Goal: Transaction & Acquisition: Book appointment/travel/reservation

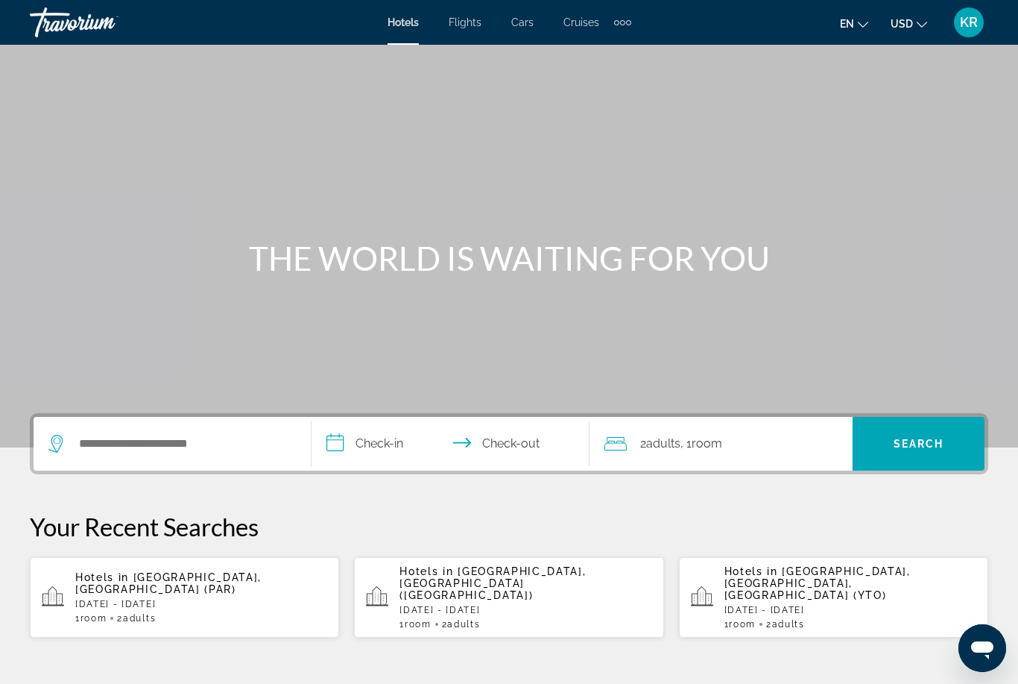
click at [569, 605] on p "[DATE] - [DATE]" at bounding box center [526, 610] width 252 height 10
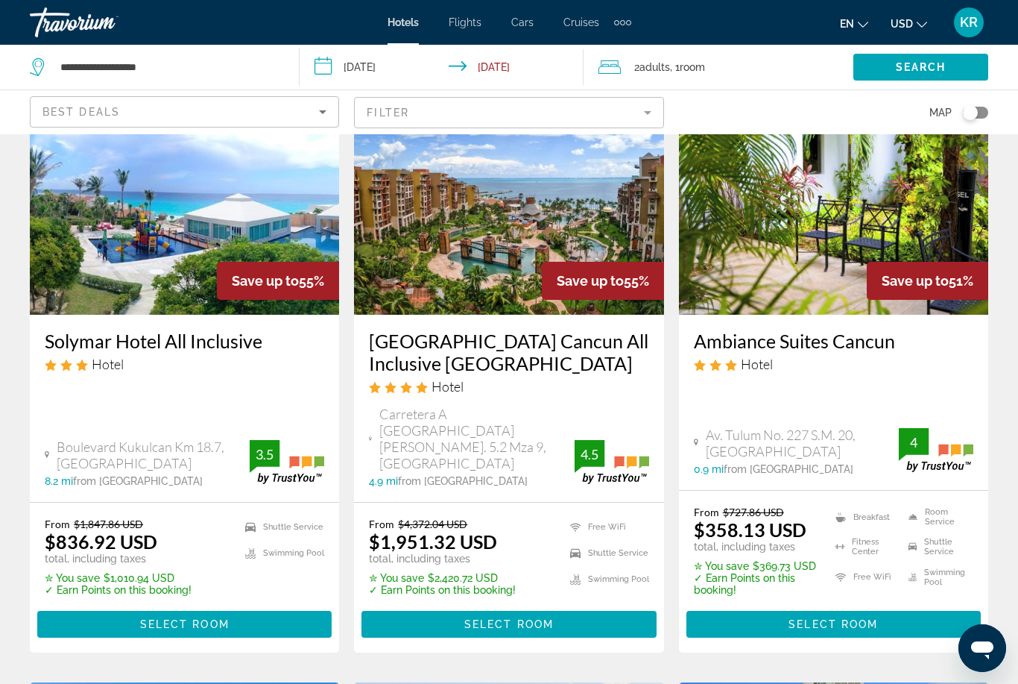
scroll to position [127, 0]
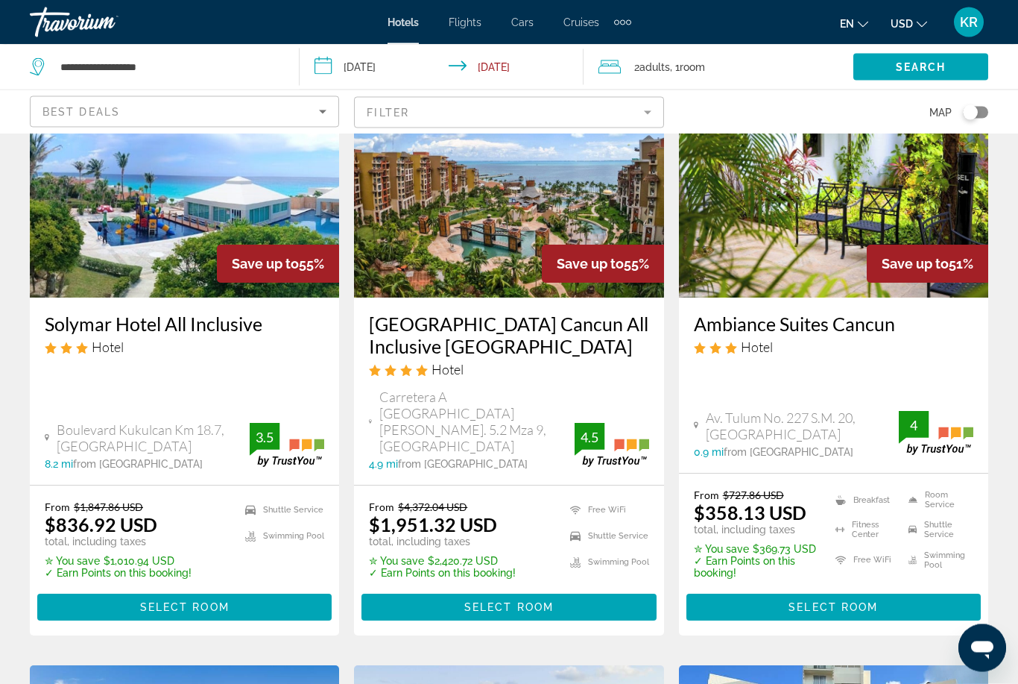
click at [504, 254] on img "Main content" at bounding box center [508, 179] width 309 height 239
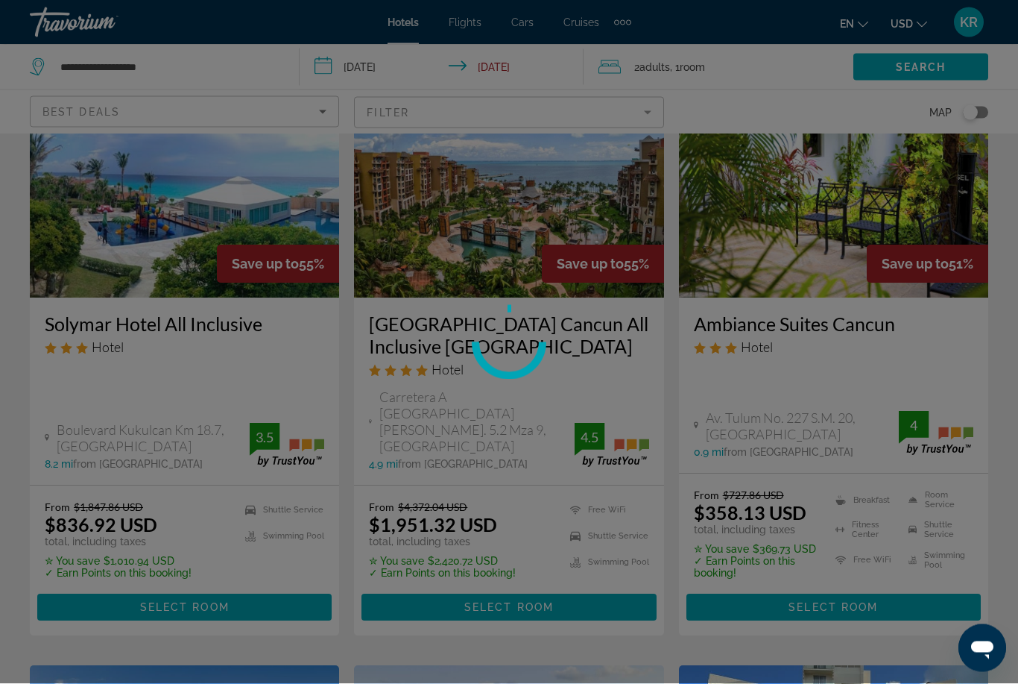
scroll to position [127, 0]
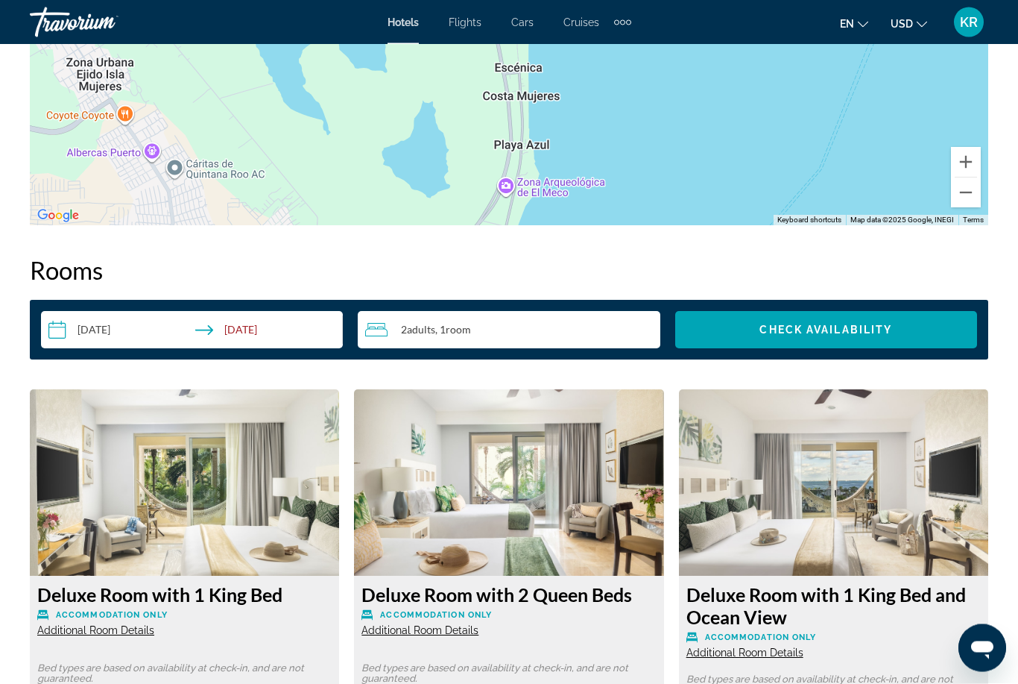
scroll to position [1960, 0]
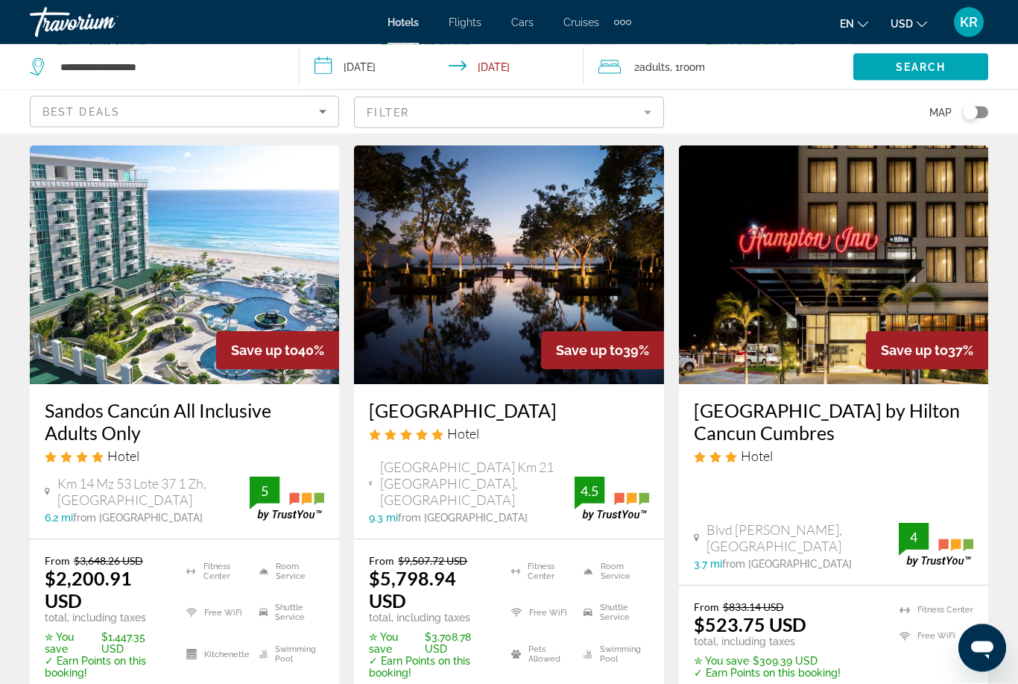
scroll to position [1247, 0]
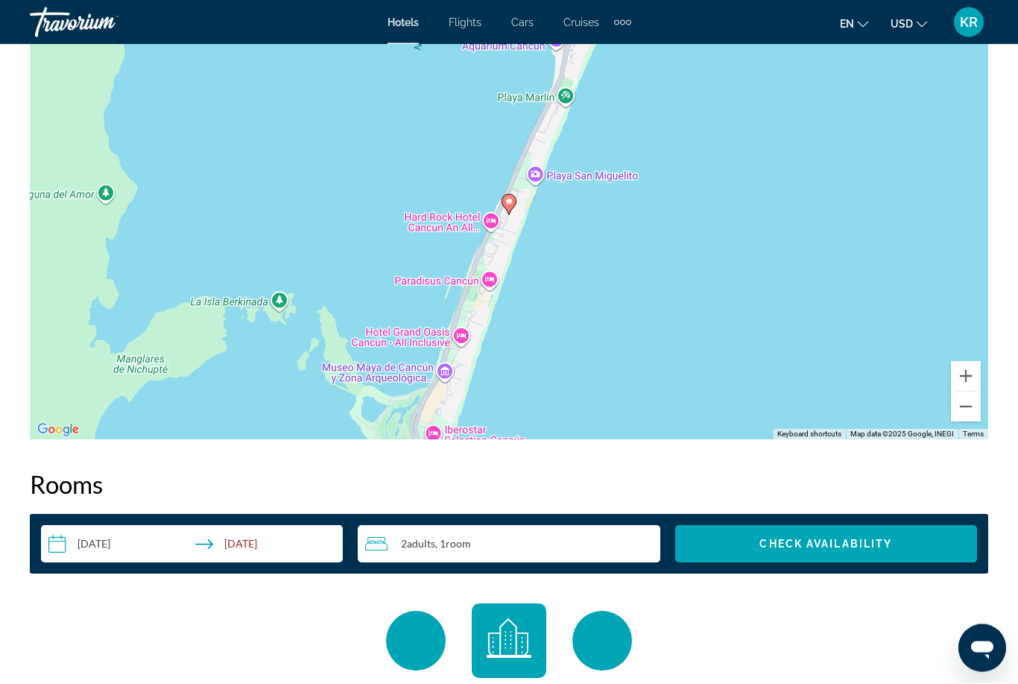
scroll to position [1769, 0]
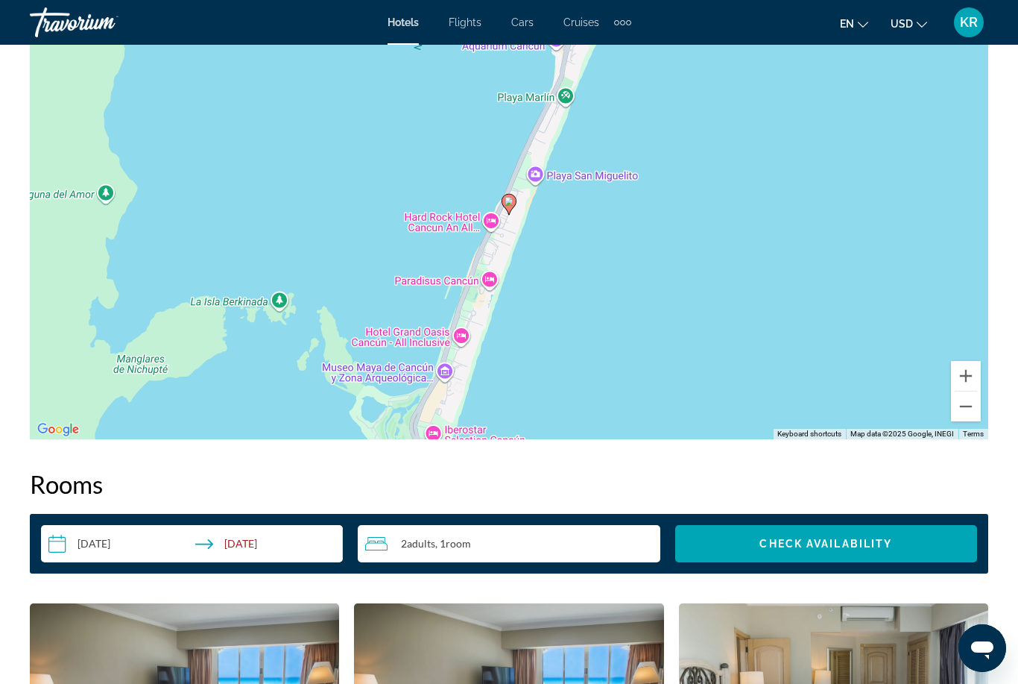
click at [127, 470] on h2 "Rooms" at bounding box center [509, 484] width 959 height 30
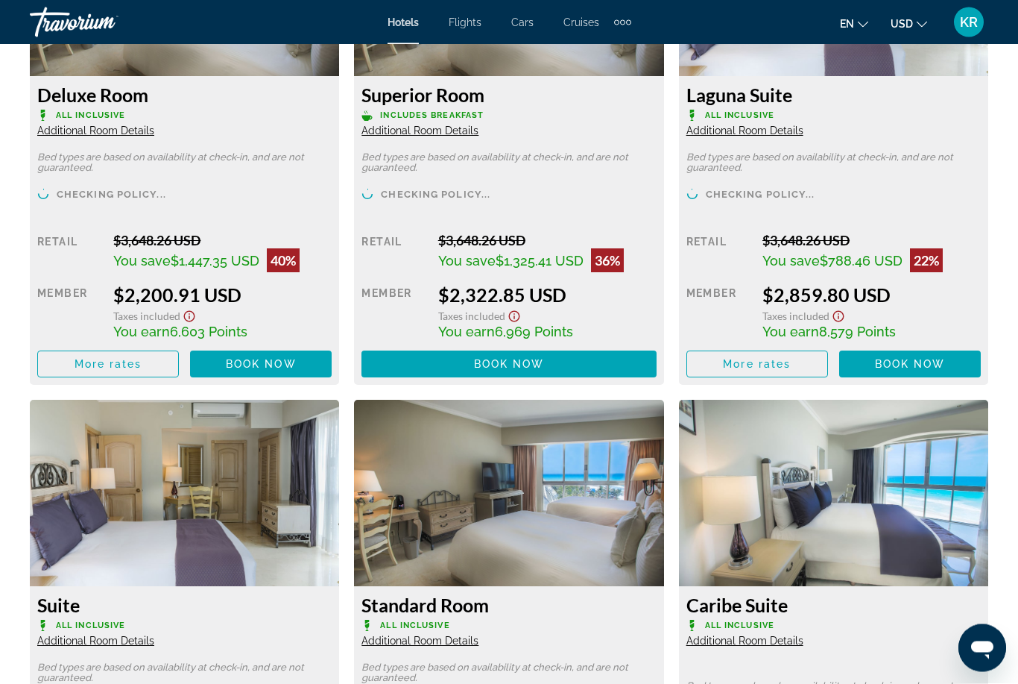
scroll to position [2483, 0]
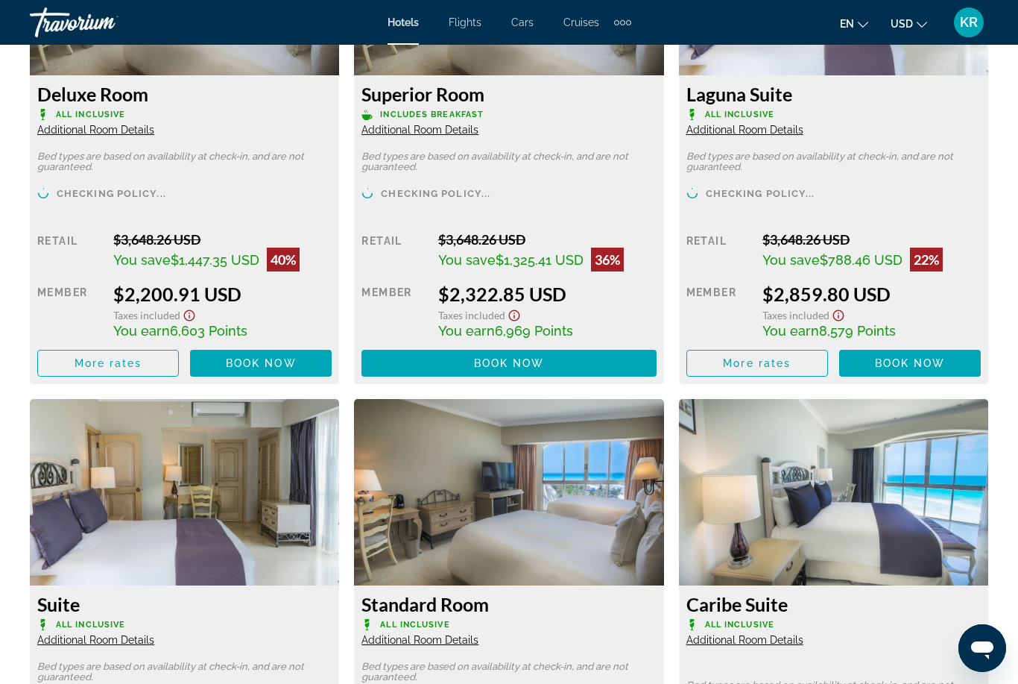
click at [139, 496] on img "Main content" at bounding box center [184, 492] width 309 height 186
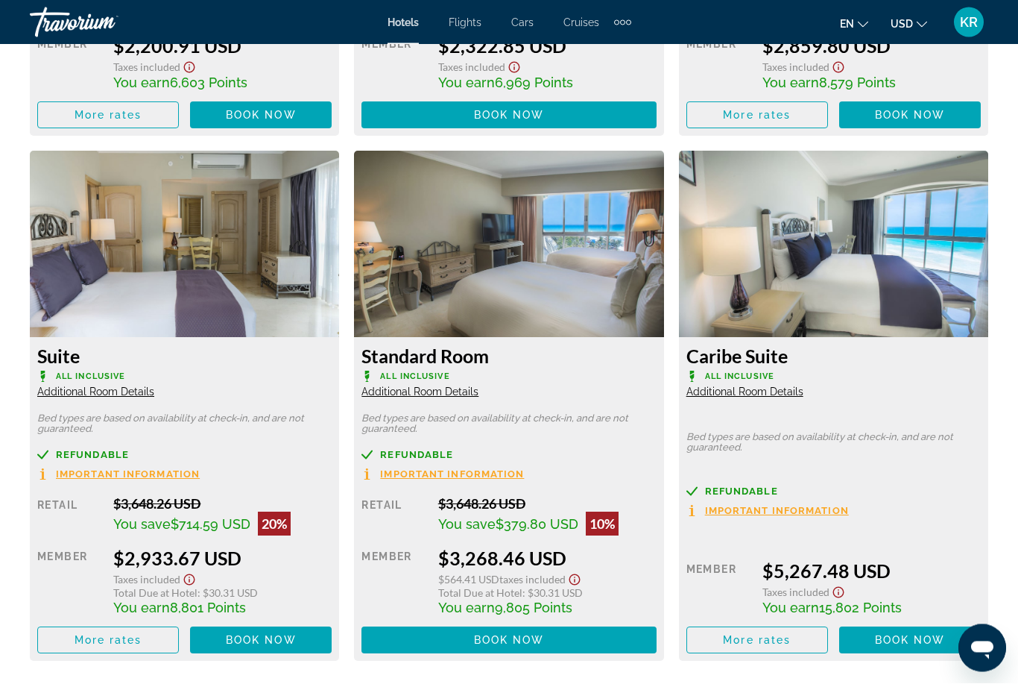
scroll to position [2683, 0]
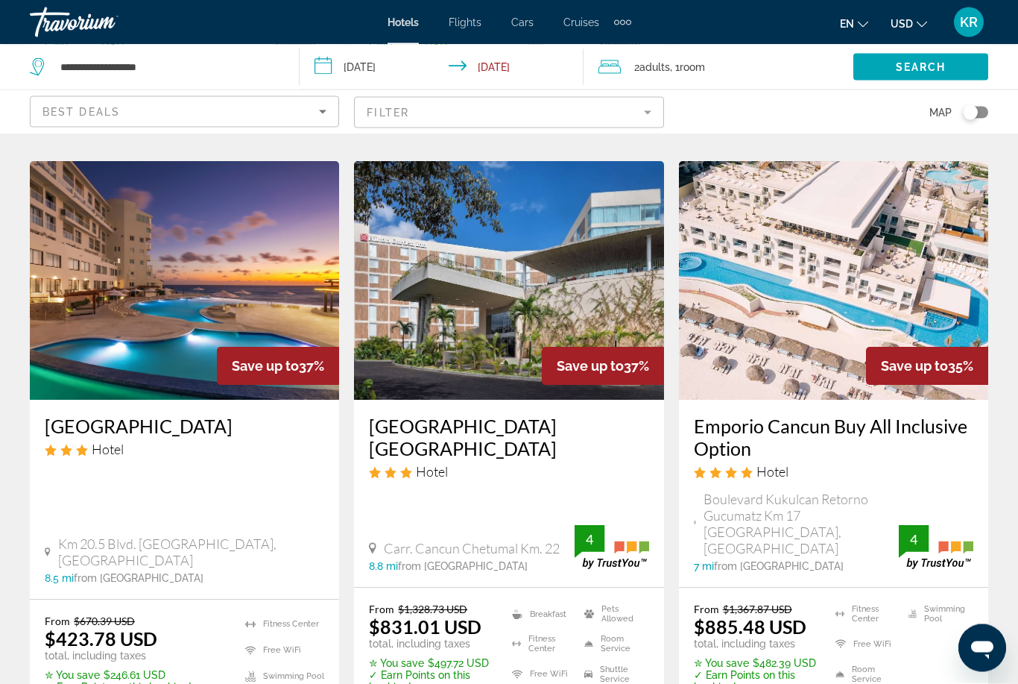
scroll to position [1848, 0]
click at [887, 415] on h3 "Emporio Cancun Buy All Inclusive Option" at bounding box center [834, 437] width 280 height 45
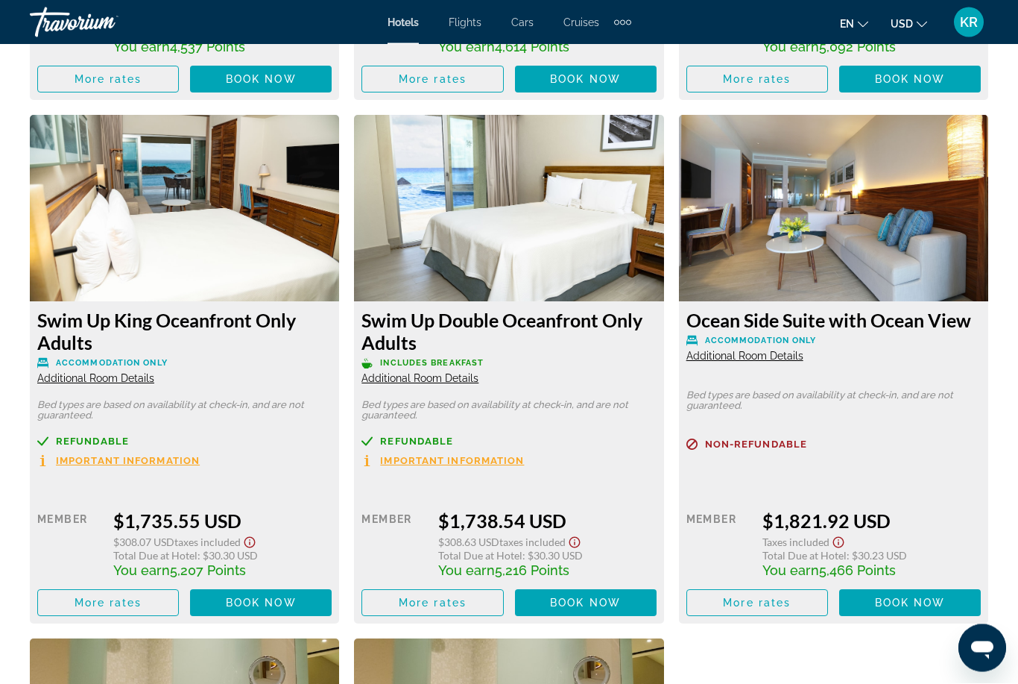
scroll to position [5967, 0]
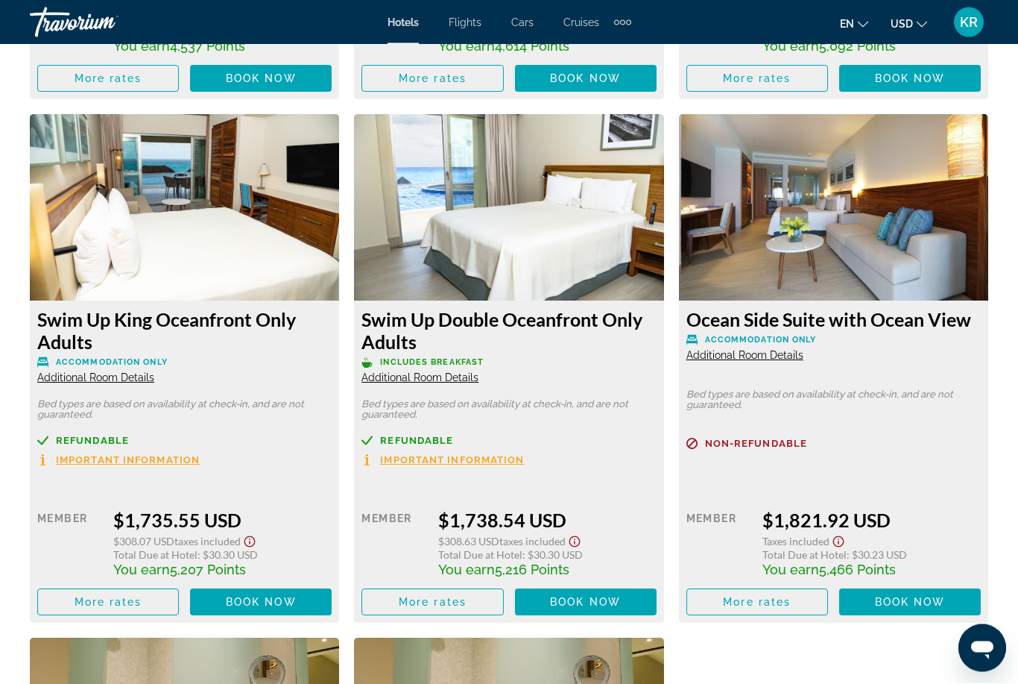
click at [115, 456] on span "Important Information" at bounding box center [128, 461] width 144 height 10
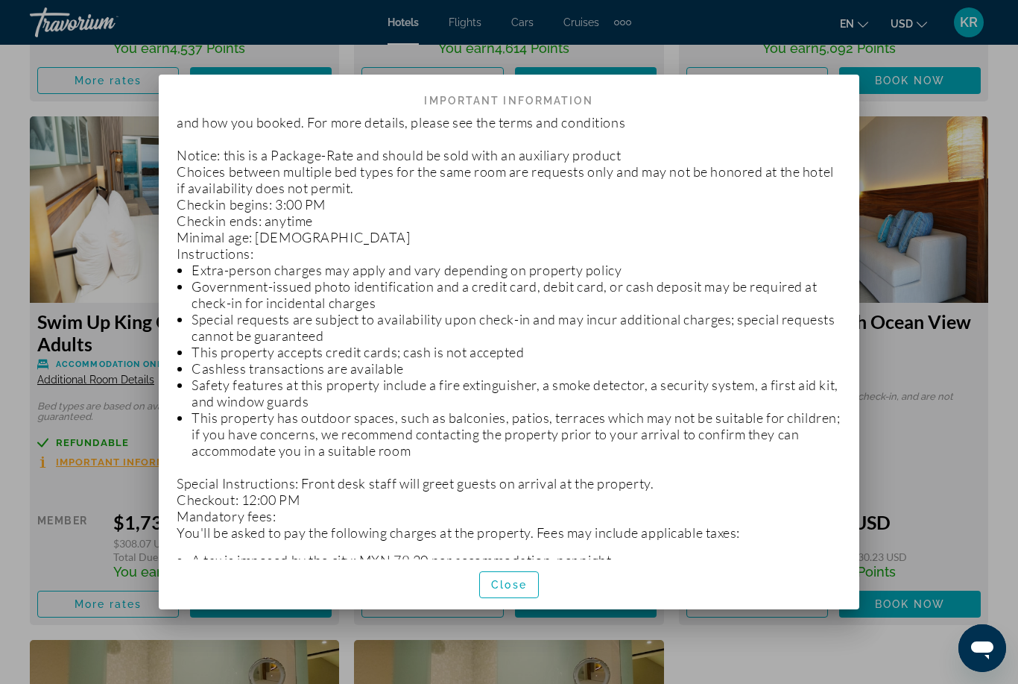
scroll to position [124, 0]
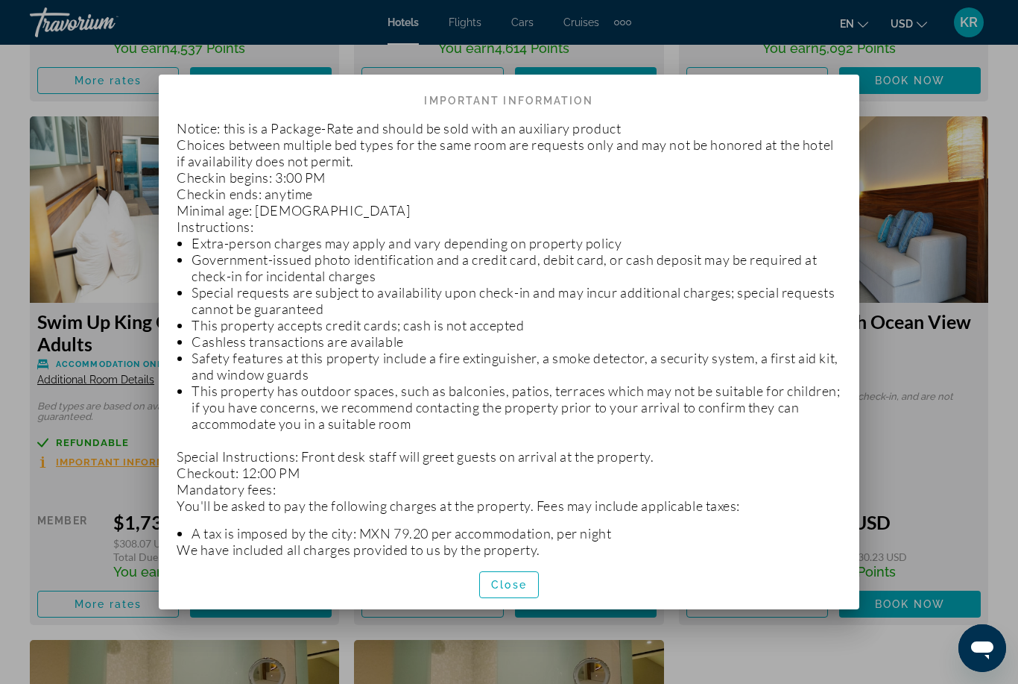
click at [936, 500] on div at bounding box center [509, 342] width 1018 height 684
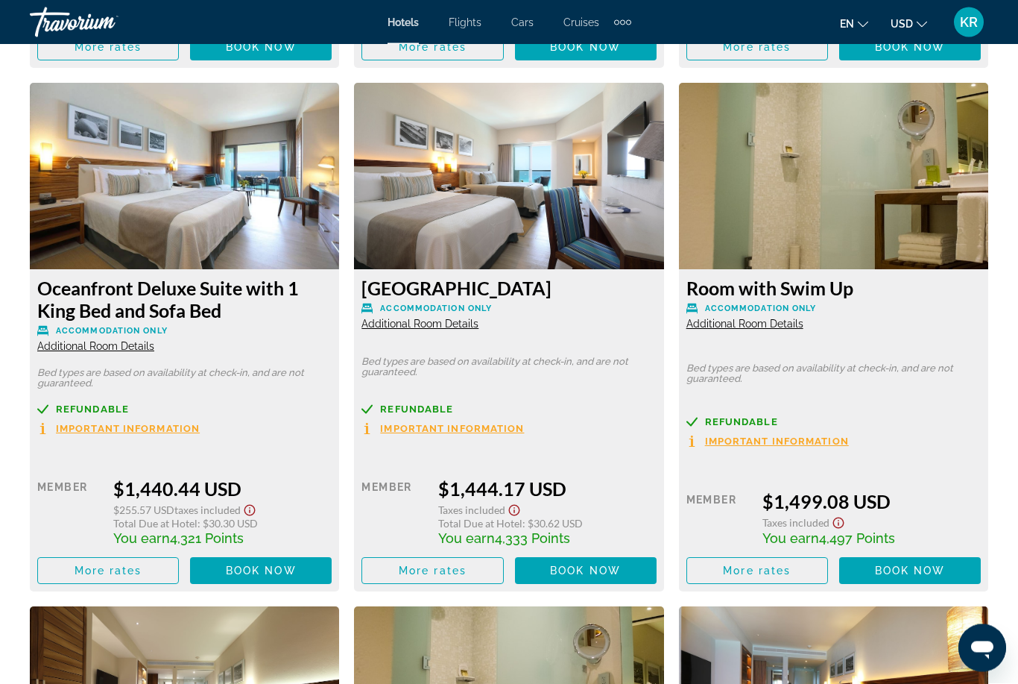
scroll to position [4964, 0]
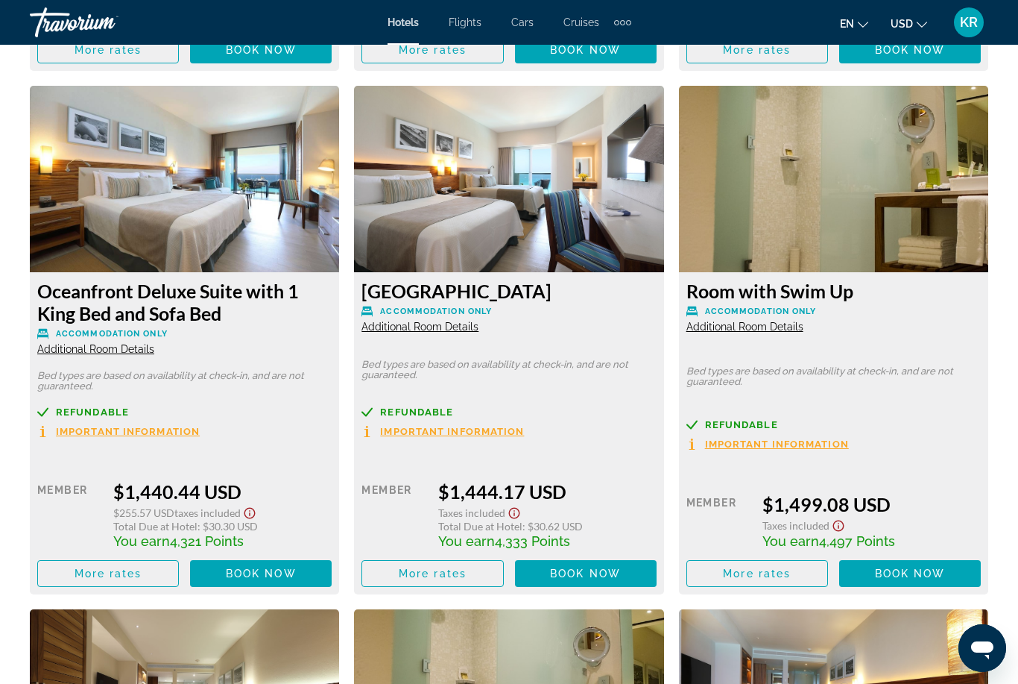
click at [840, 441] on span "Important Information" at bounding box center [777, 444] width 144 height 10
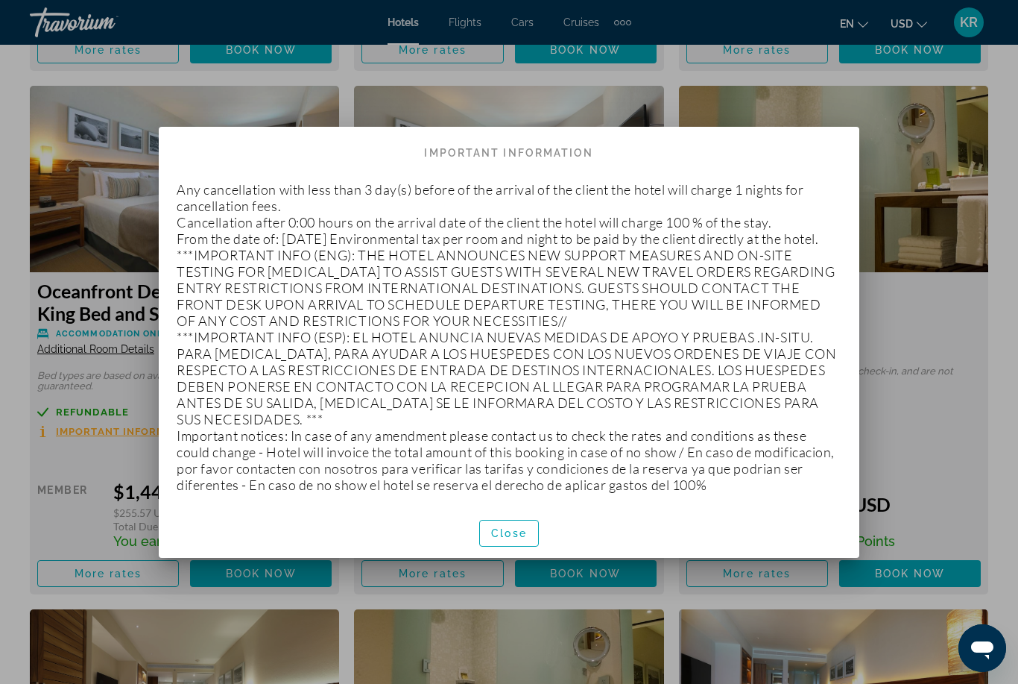
click at [905, 482] on div at bounding box center [509, 342] width 1018 height 684
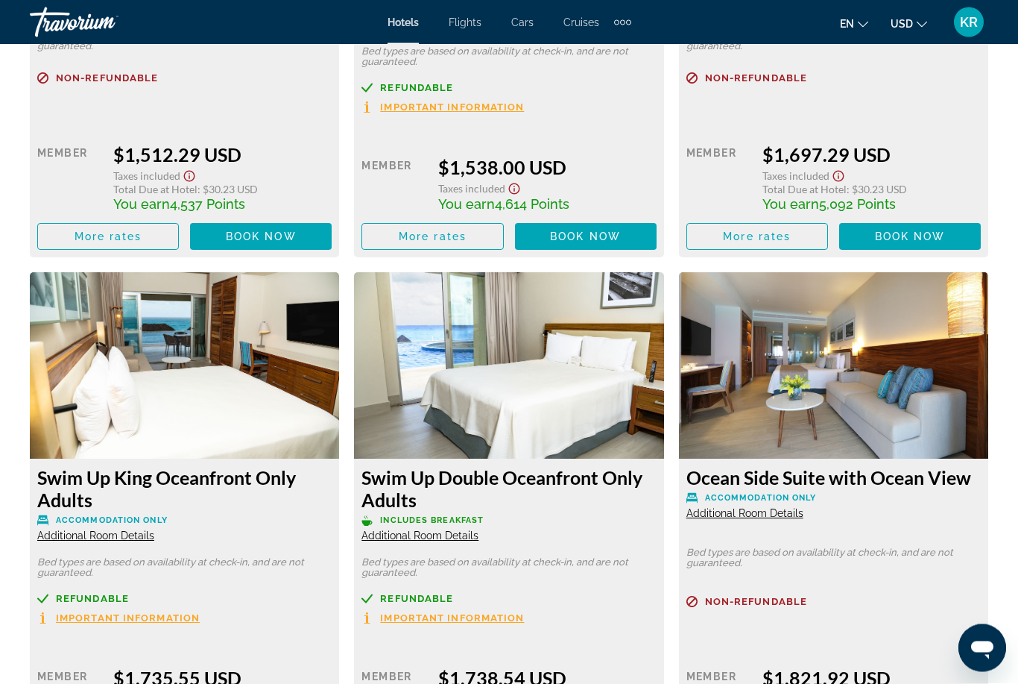
scroll to position [5799, 0]
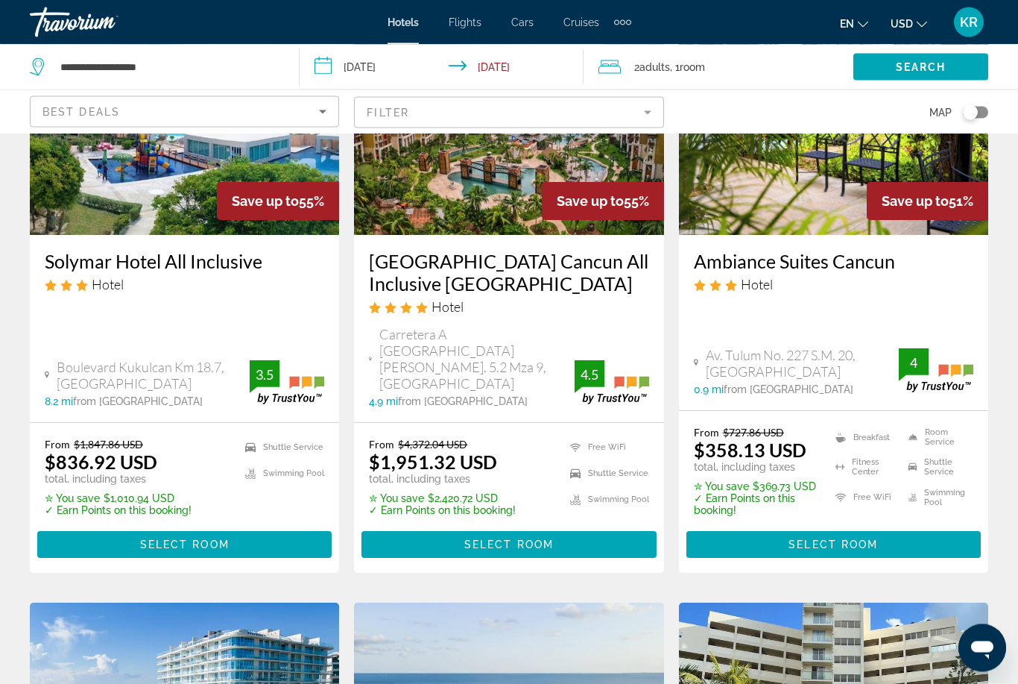
scroll to position [190, 0]
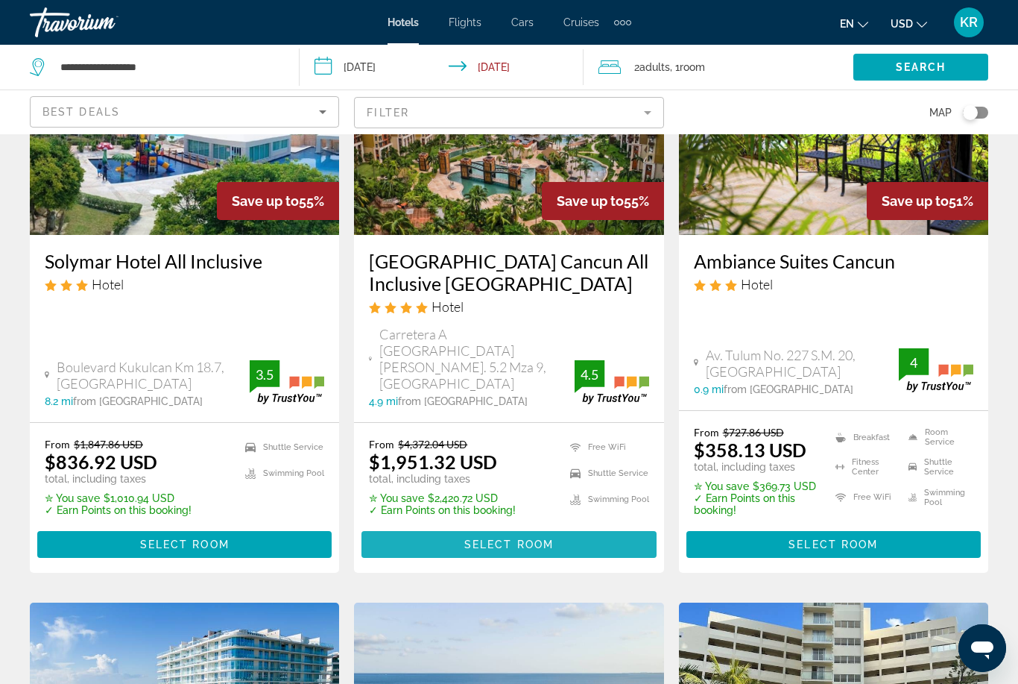
click at [532, 538] on span "Select Room" at bounding box center [509, 544] width 89 height 12
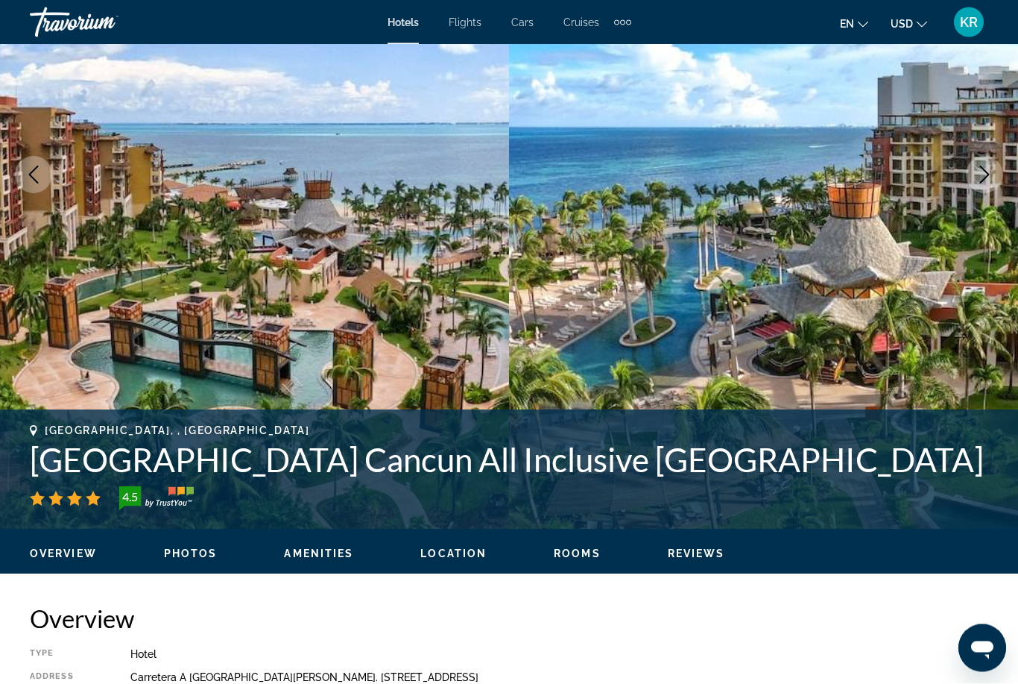
scroll to position [189, 0]
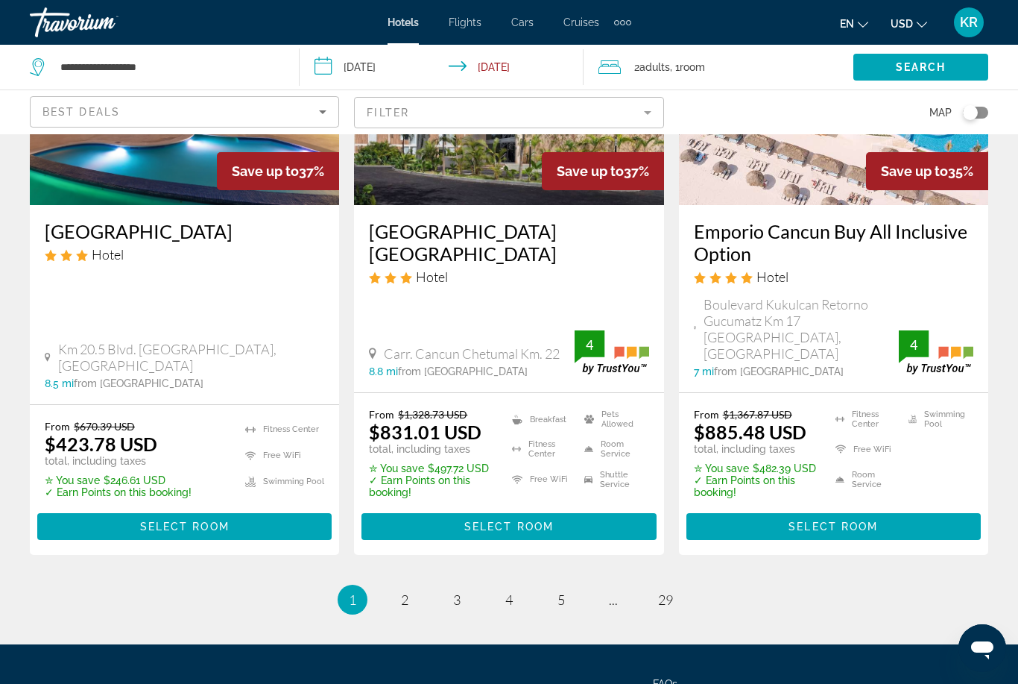
scroll to position [2090, 0]
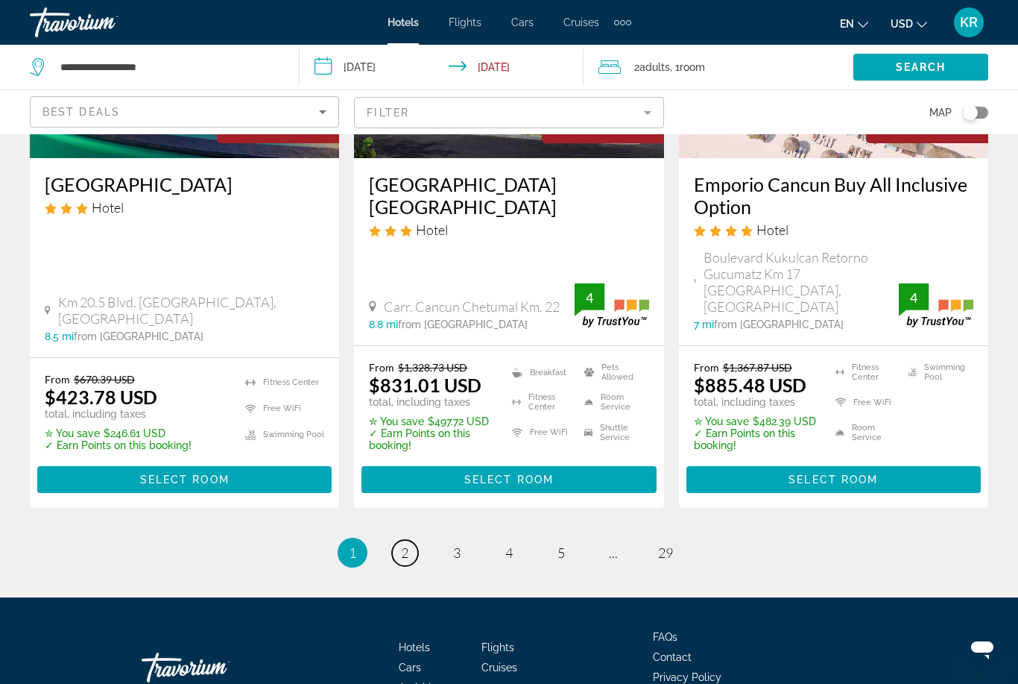
click at [415, 540] on link "page 2" at bounding box center [405, 553] width 26 height 26
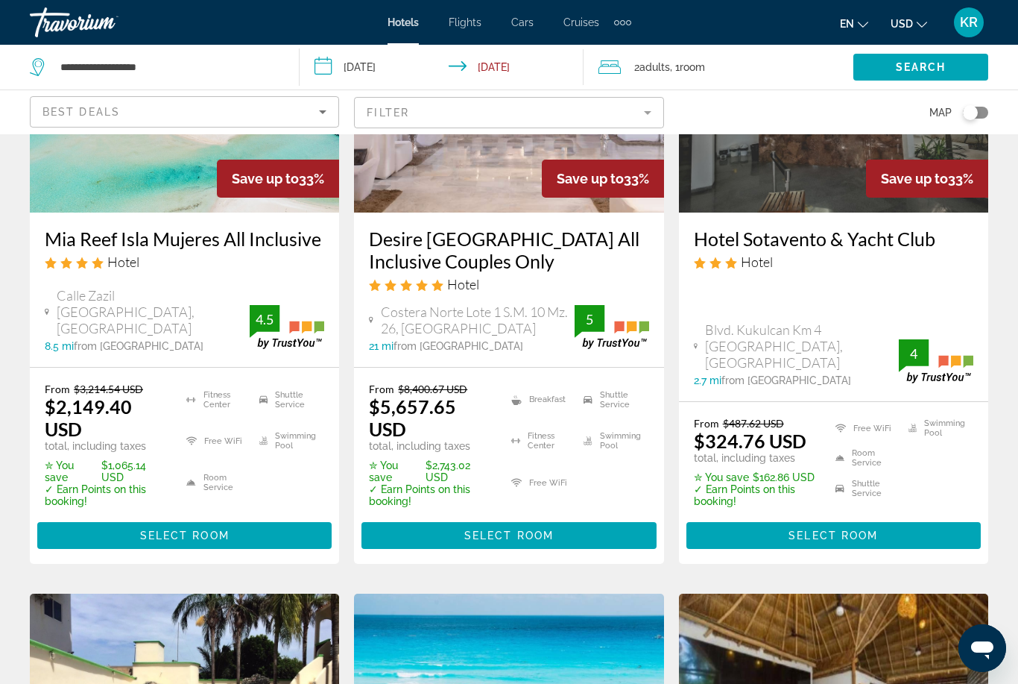
scroll to position [834, 0]
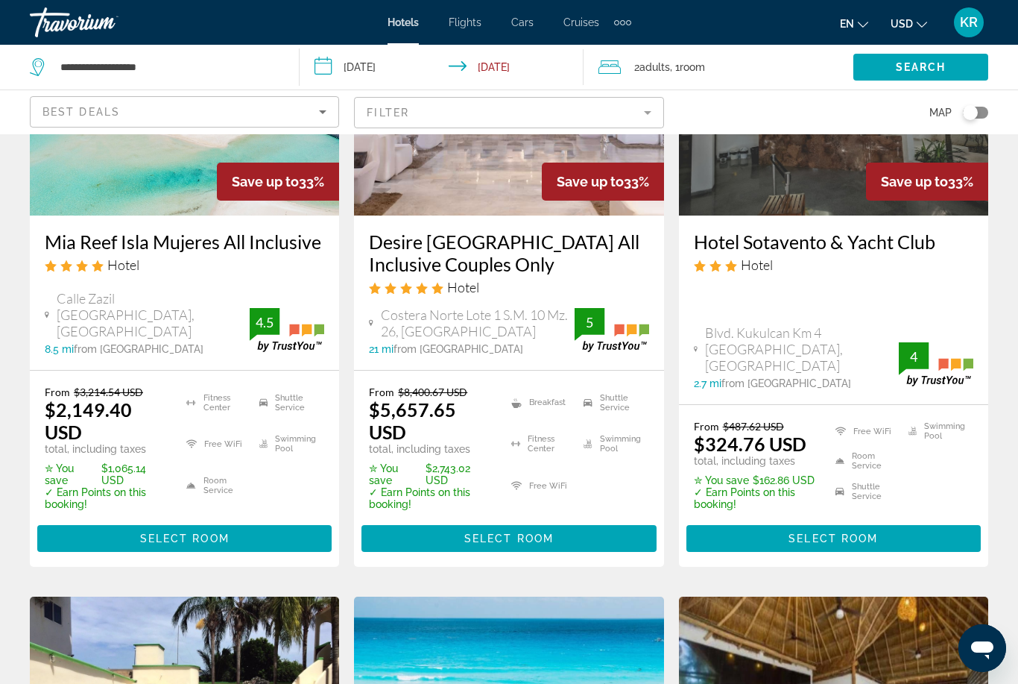
click at [312, 107] on div "Best Deals" at bounding box center [180, 112] width 277 height 18
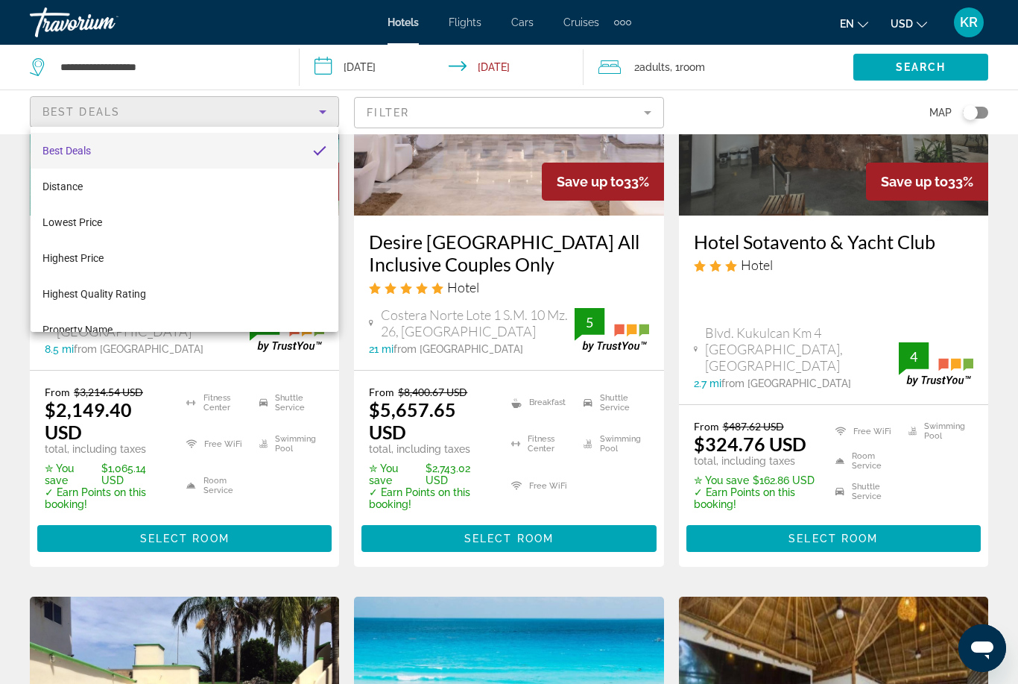
click at [497, 120] on div at bounding box center [509, 342] width 1018 height 684
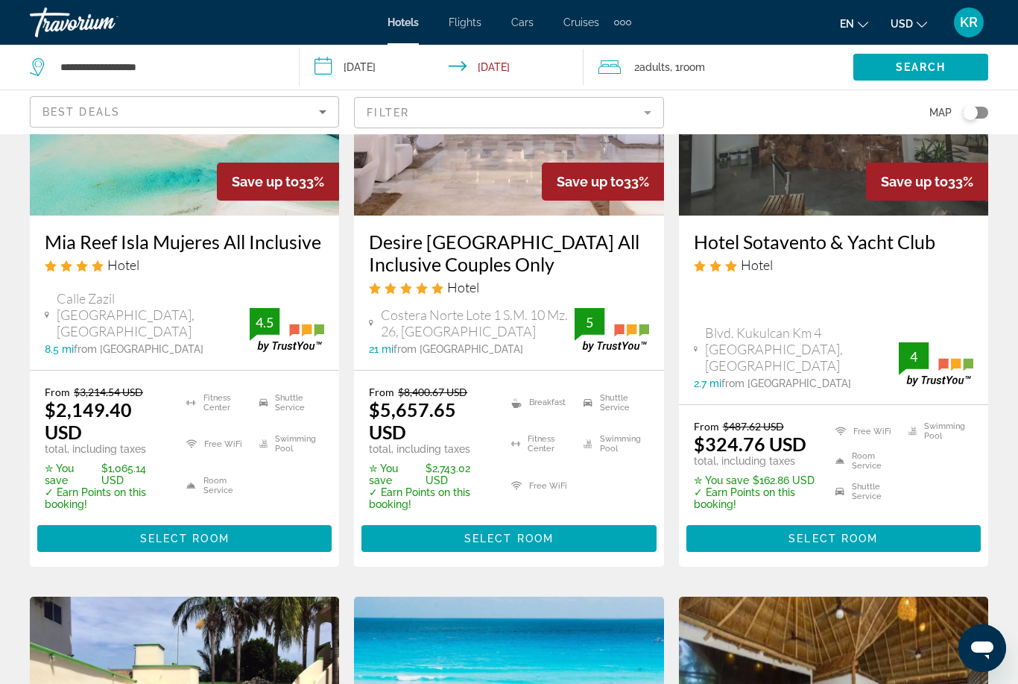
click at [511, 112] on mat-form-field "Filter" at bounding box center [508, 112] width 309 height 31
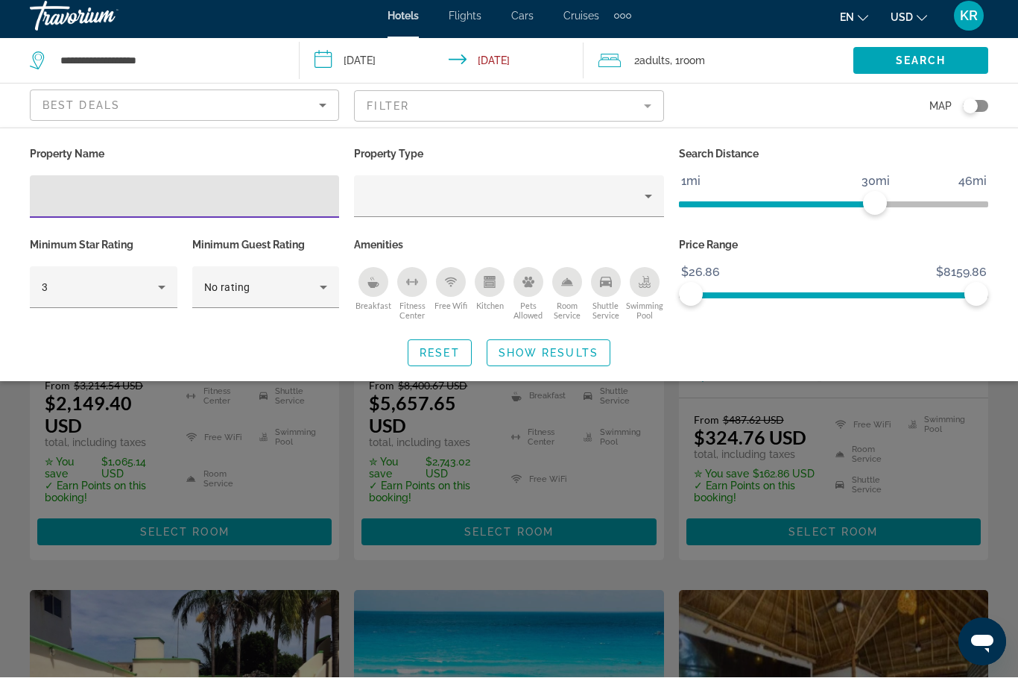
click at [160, 292] on icon "Hotel Filters" at bounding box center [162, 294] width 18 height 18
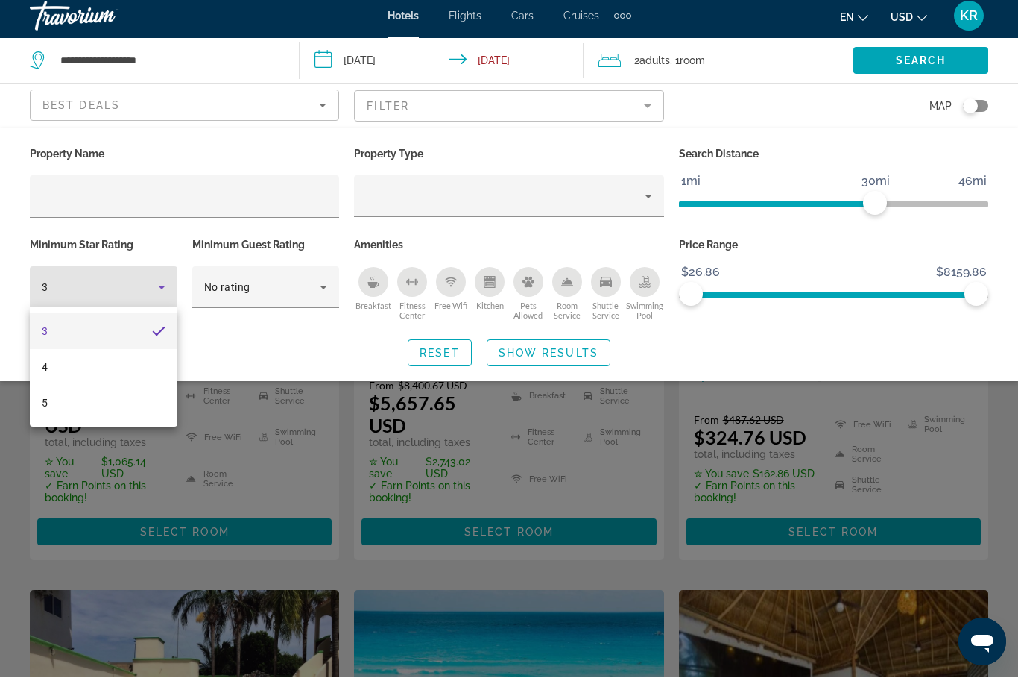
scroll to position [840, 0]
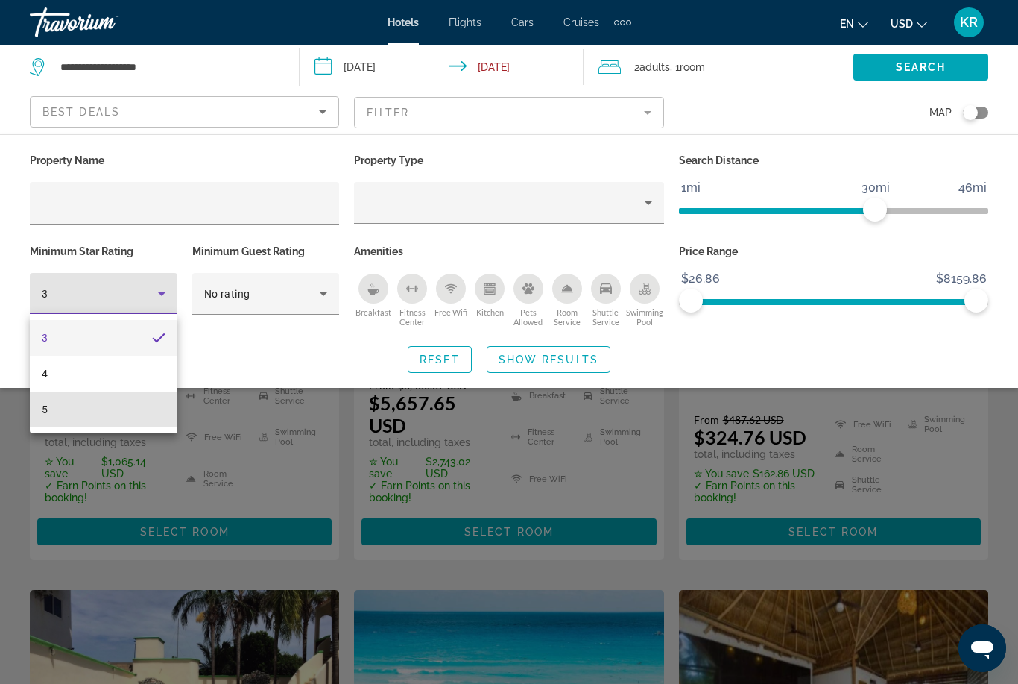
click at [128, 408] on mat-option "5" at bounding box center [104, 409] width 148 height 36
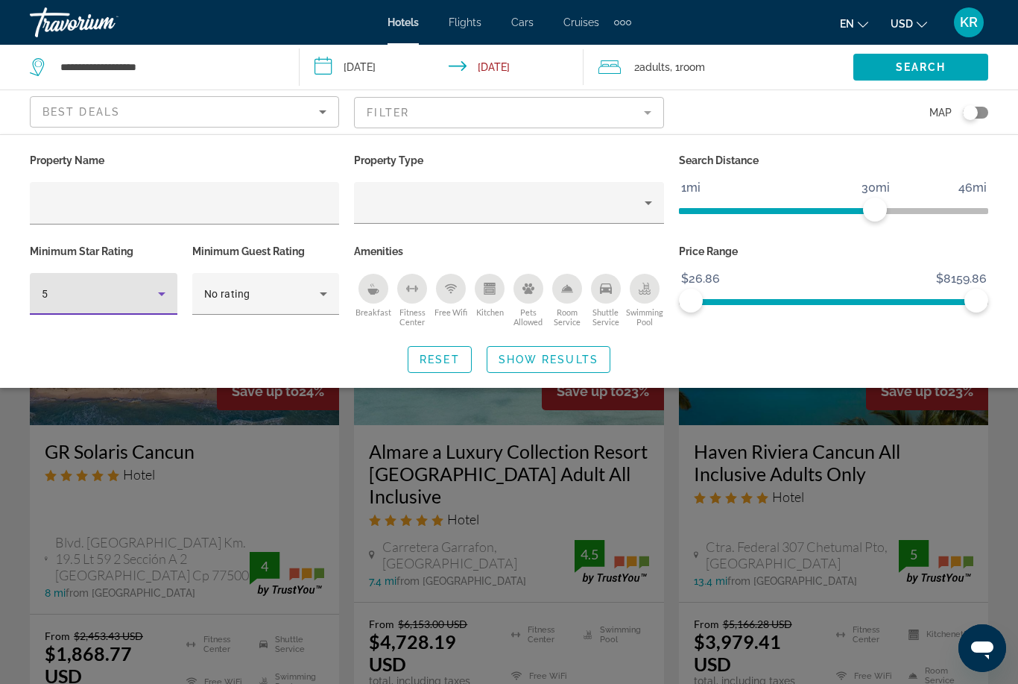
click at [594, 363] on span "Show Results" at bounding box center [549, 359] width 100 height 12
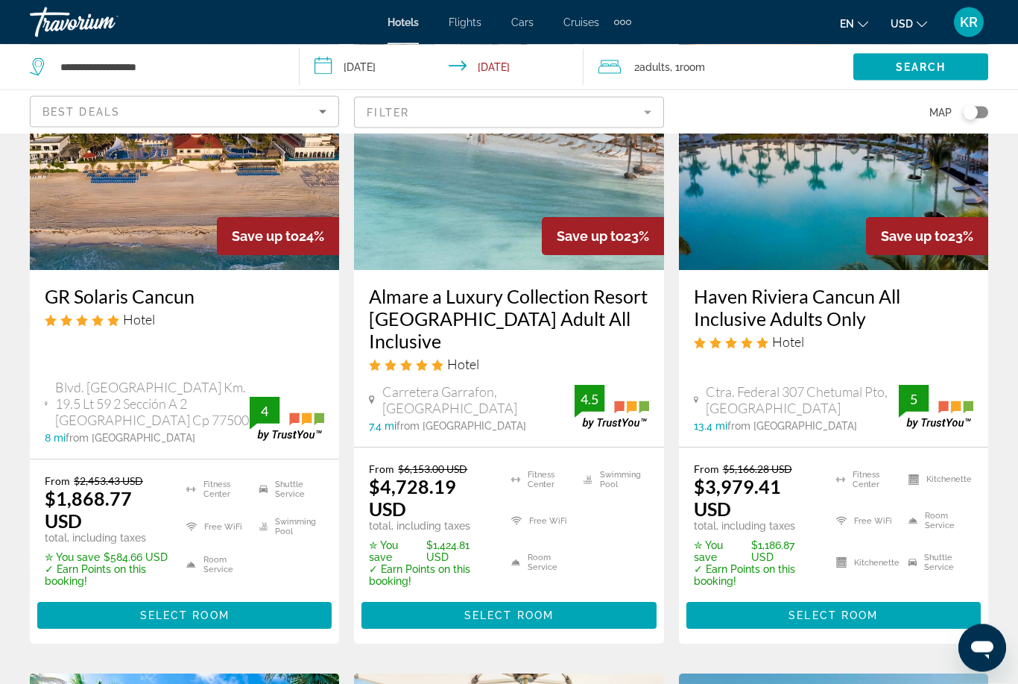
scroll to position [155, 0]
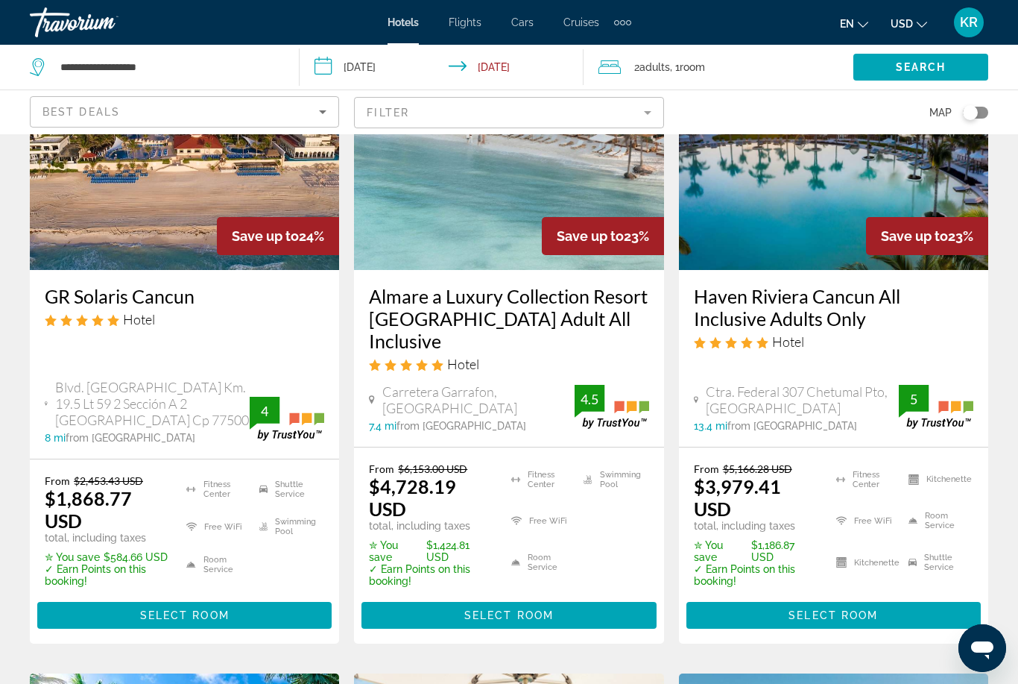
click at [873, 597] on span "Main content" at bounding box center [834, 615] width 295 height 36
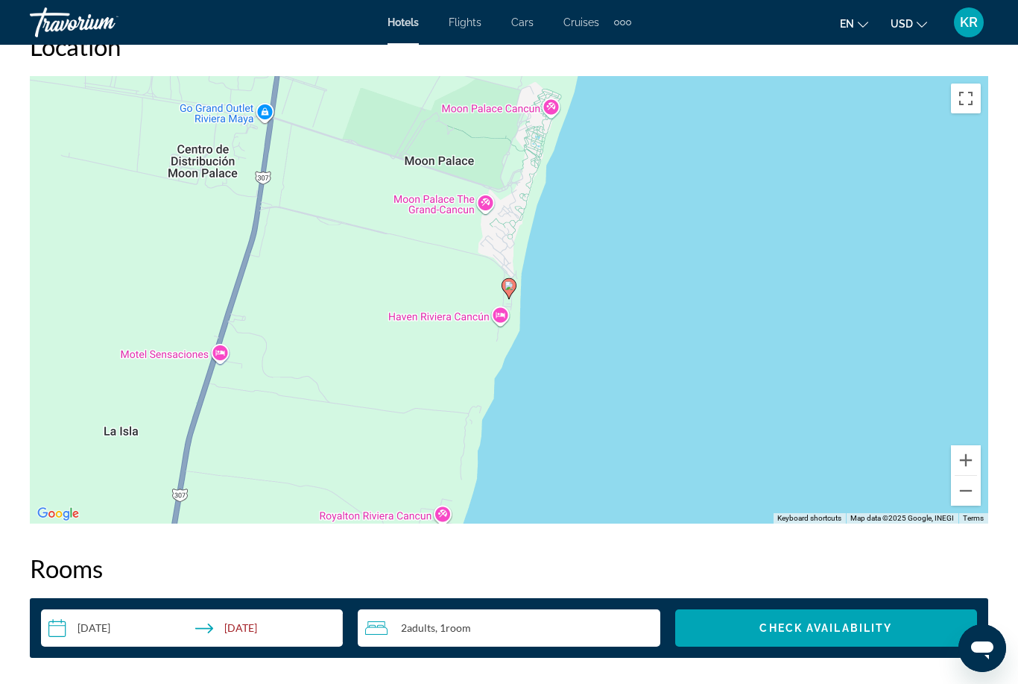
scroll to position [1669, 0]
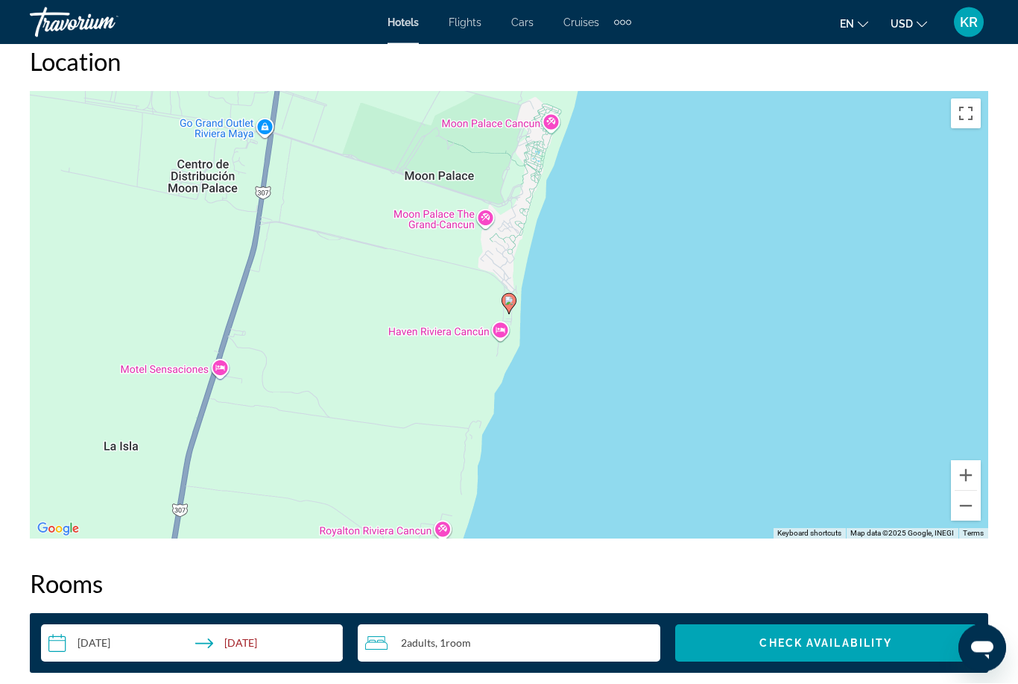
click at [131, 210] on div "To activate drag with keyboard, press Alt + Enter. Once in keyboard drag state,…" at bounding box center [509, 315] width 959 height 447
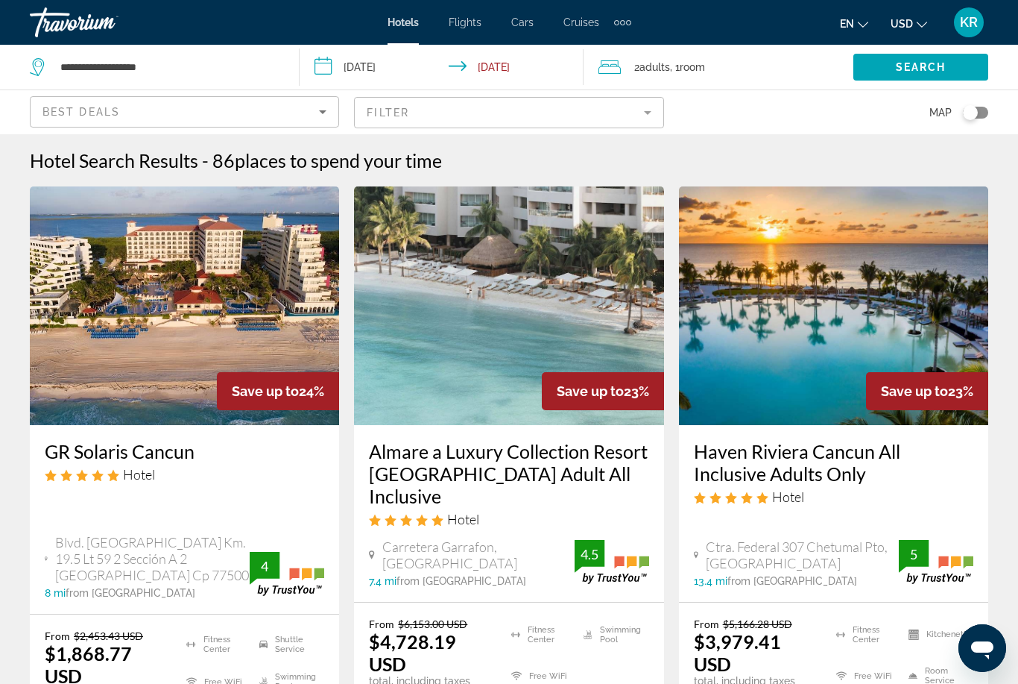
click at [461, 120] on mat-form-field "Filter" at bounding box center [508, 112] width 309 height 31
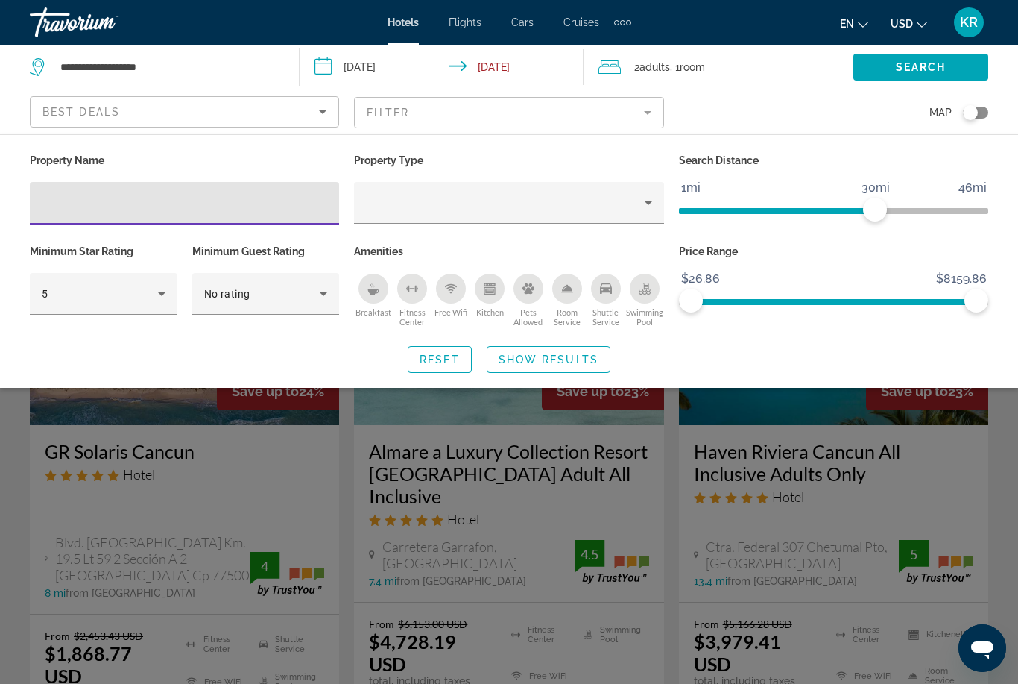
click at [261, 210] on input "Hotel Filters" at bounding box center [185, 204] width 286 height 18
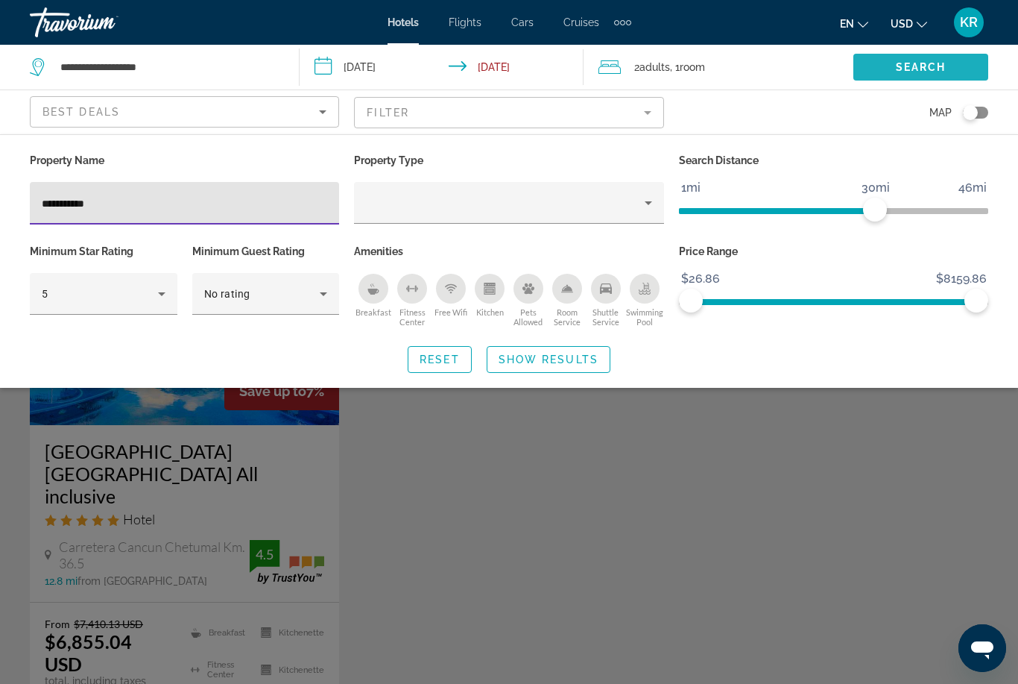
type input "**********"
click at [937, 71] on span "Search" at bounding box center [921, 67] width 51 height 12
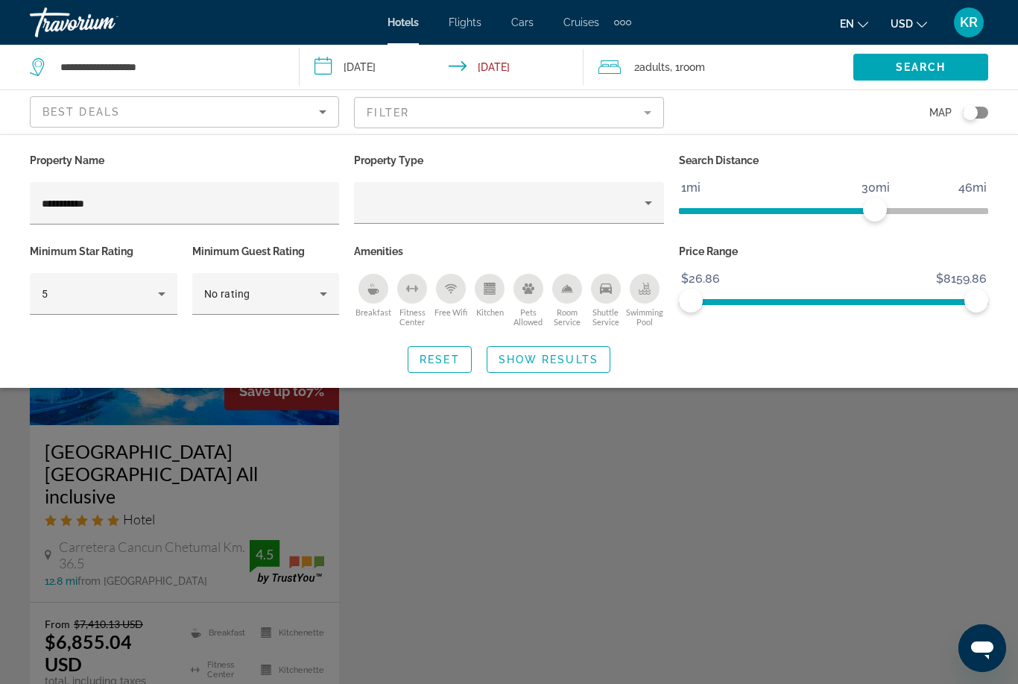
click at [583, 362] on span "Show Results" at bounding box center [549, 359] width 100 height 12
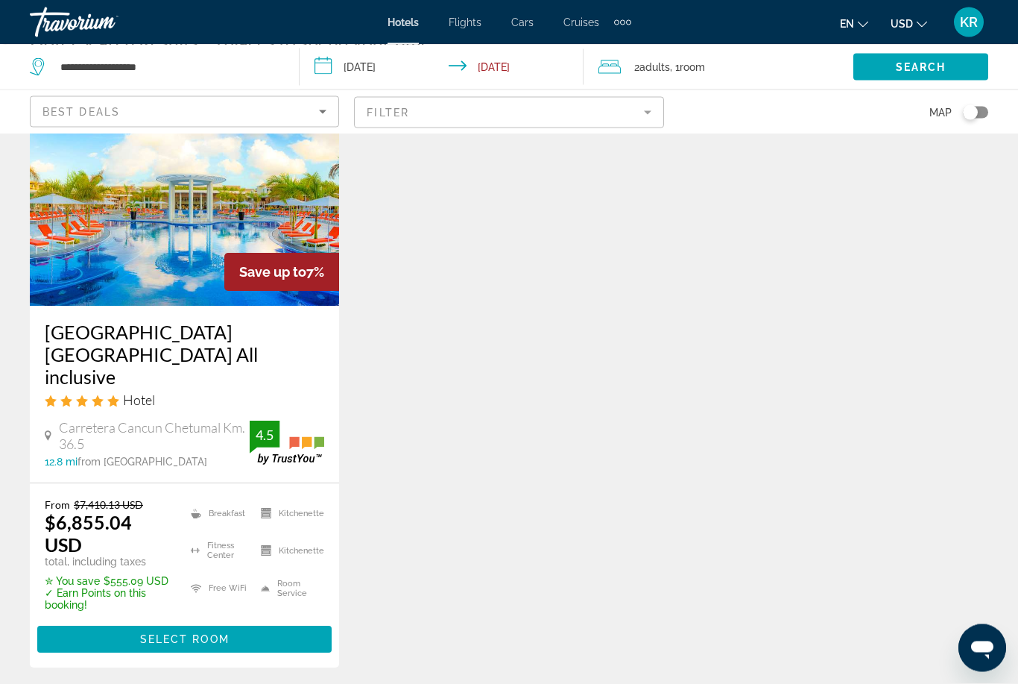
scroll to position [120, 0]
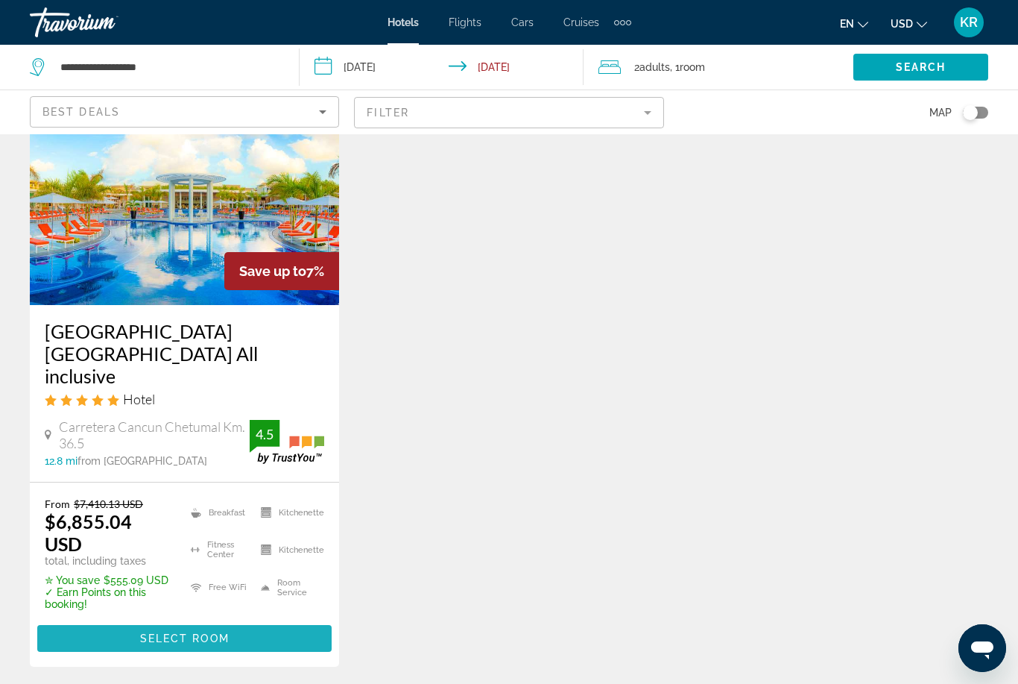
click at [162, 632] on span "Select Room" at bounding box center [184, 638] width 89 height 12
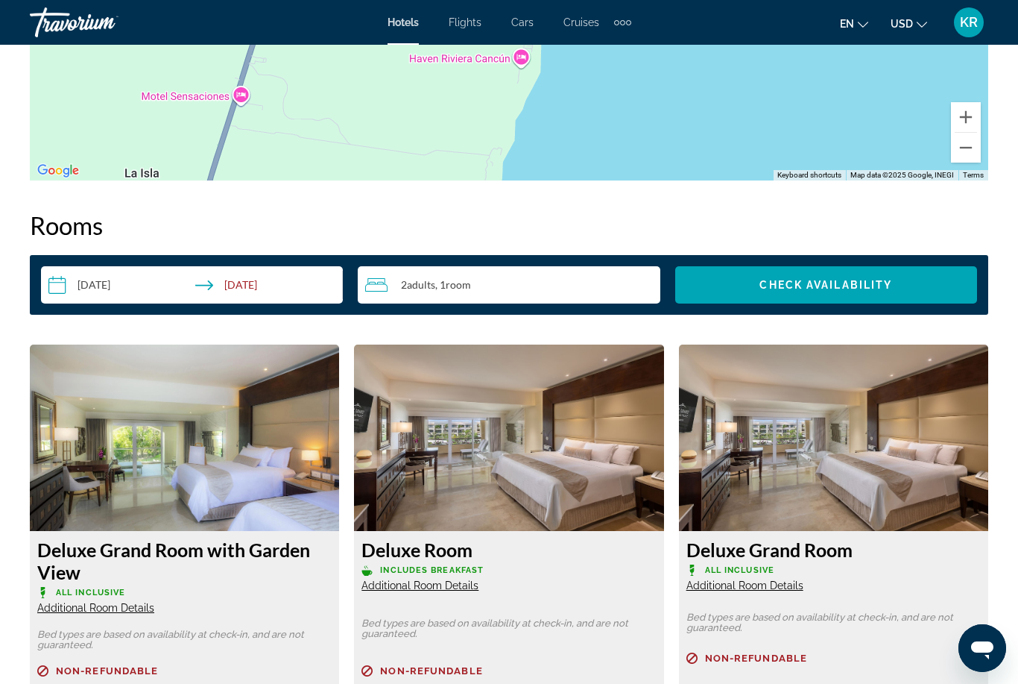
scroll to position [2010, 0]
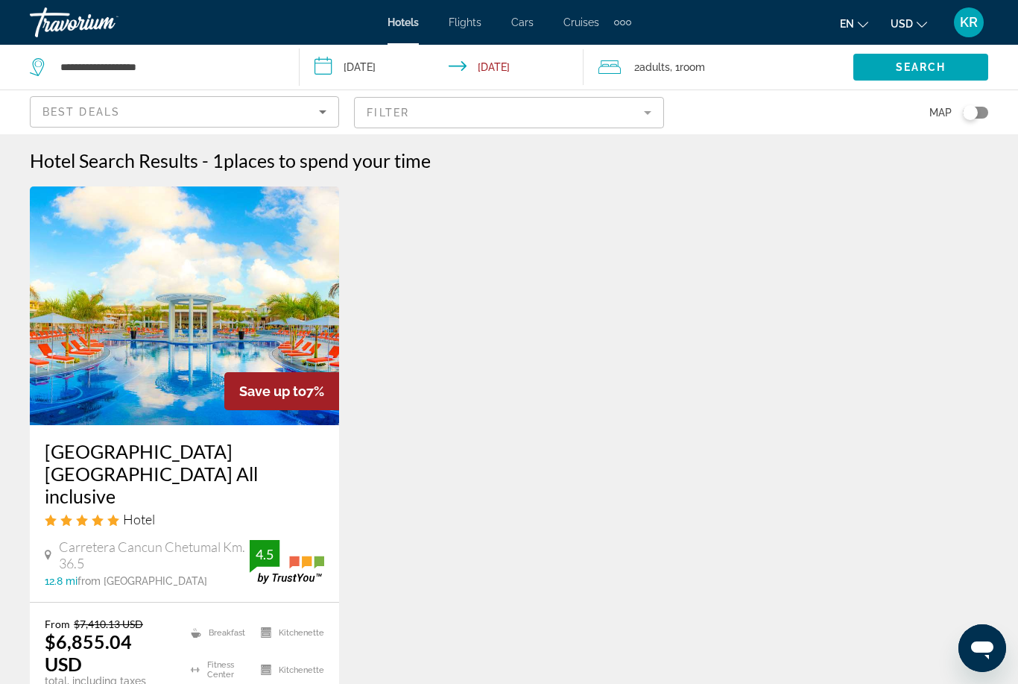
click at [592, 116] on mat-form-field "Filter" at bounding box center [508, 112] width 309 height 31
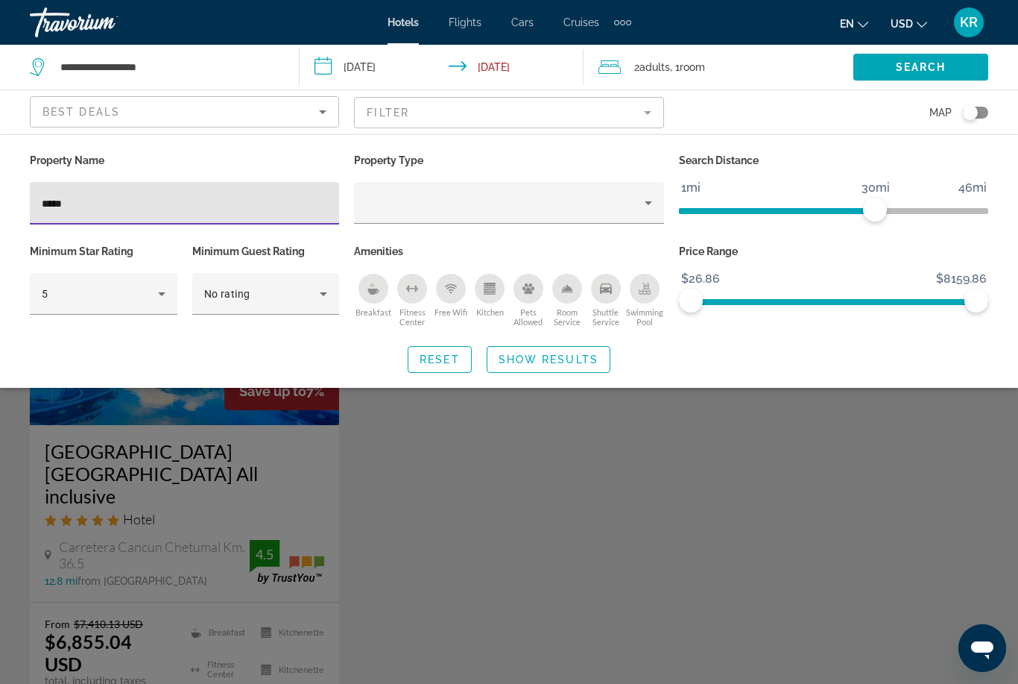
click at [291, 211] on input "****" at bounding box center [185, 204] width 286 height 18
type input "*"
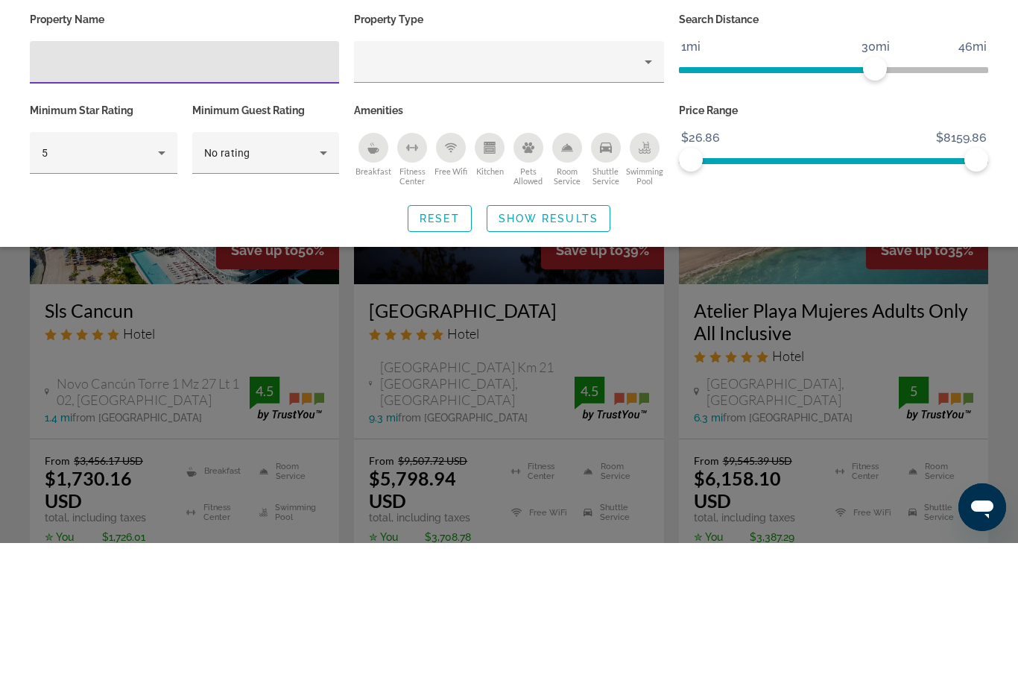
click at [575, 353] on span "Show Results" at bounding box center [549, 359] width 100 height 12
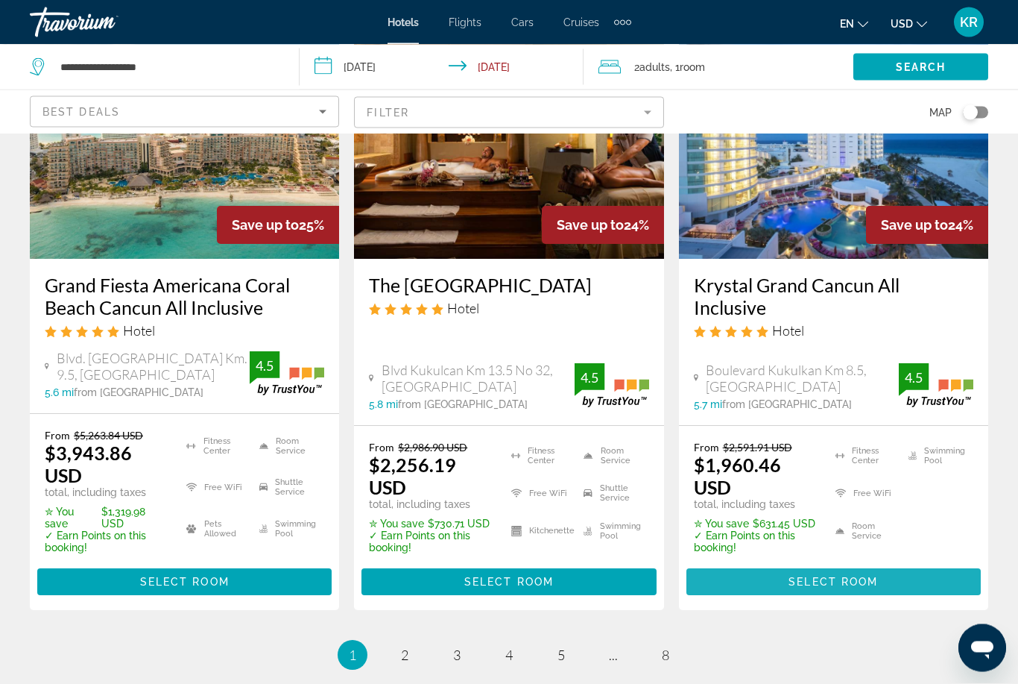
scroll to position [2030, 0]
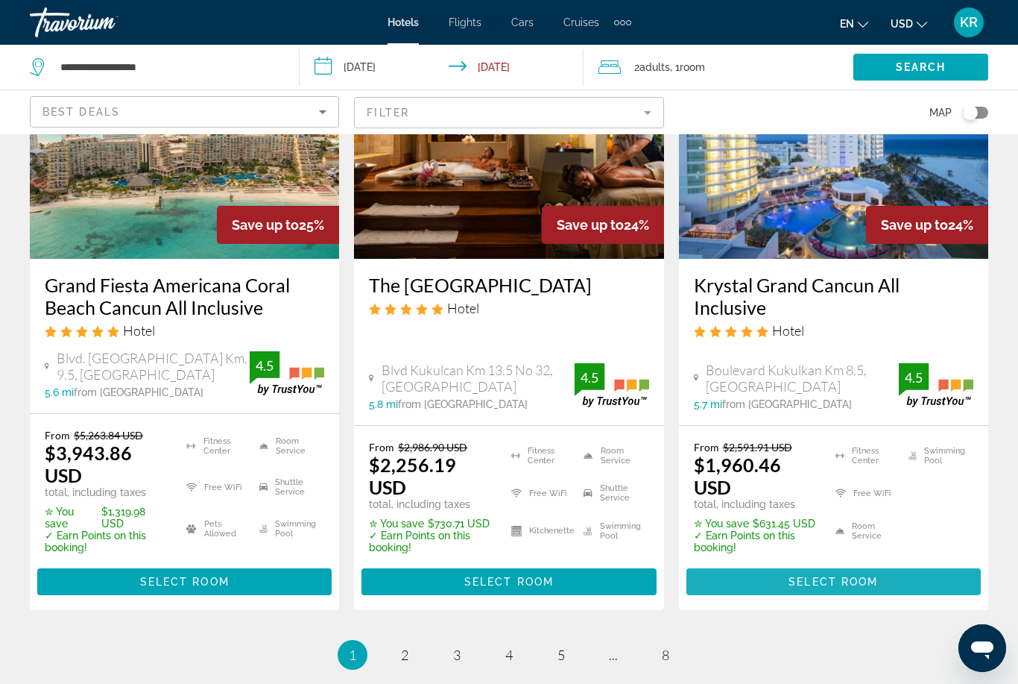
click at [875, 576] on span "Select Room" at bounding box center [833, 582] width 89 height 12
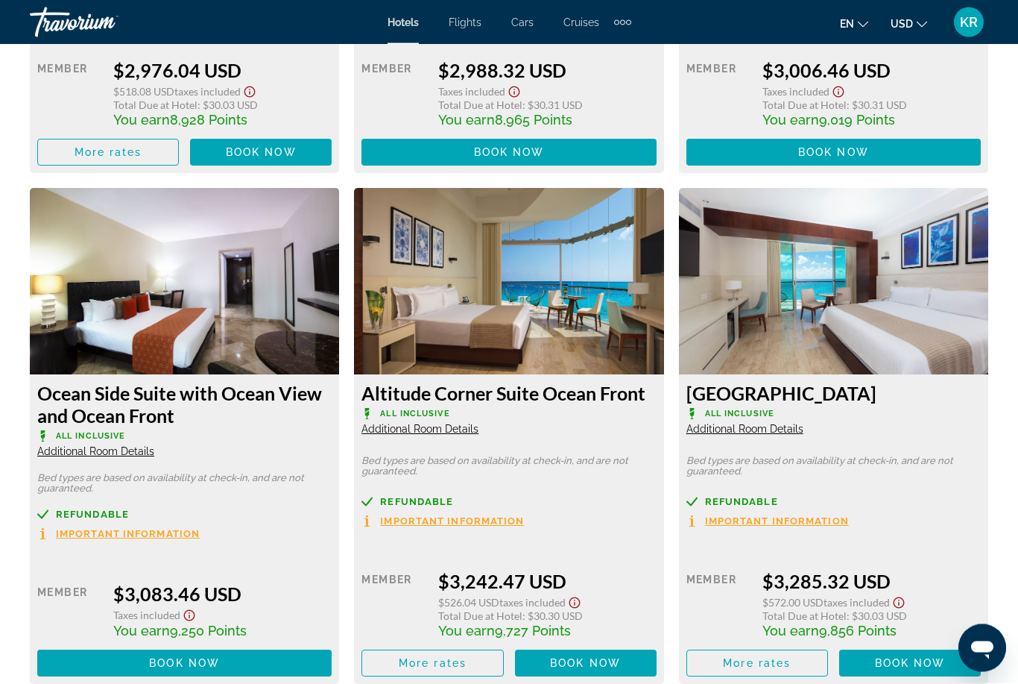
scroll to position [7471, 0]
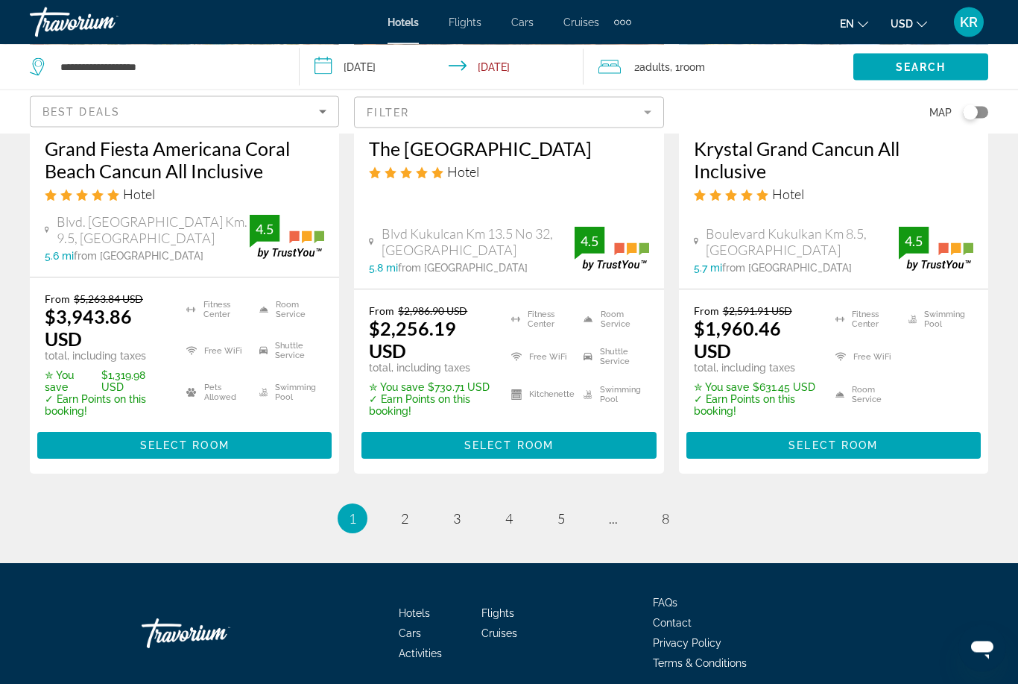
scroll to position [2175, 0]
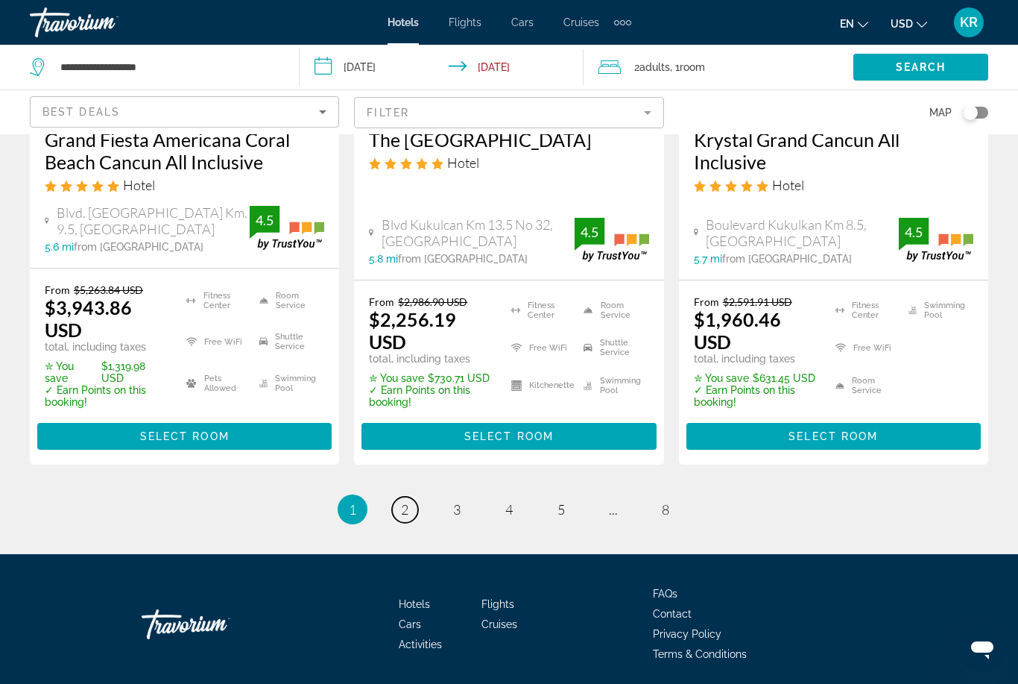
click at [407, 508] on span "2" at bounding box center [404, 509] width 7 height 16
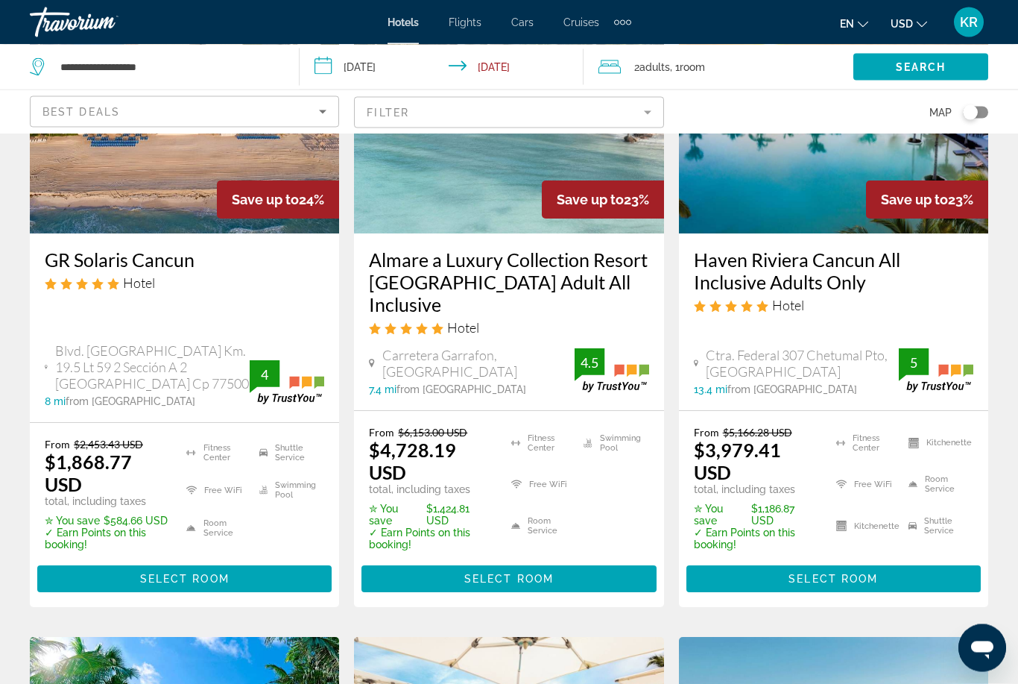
scroll to position [199, 0]
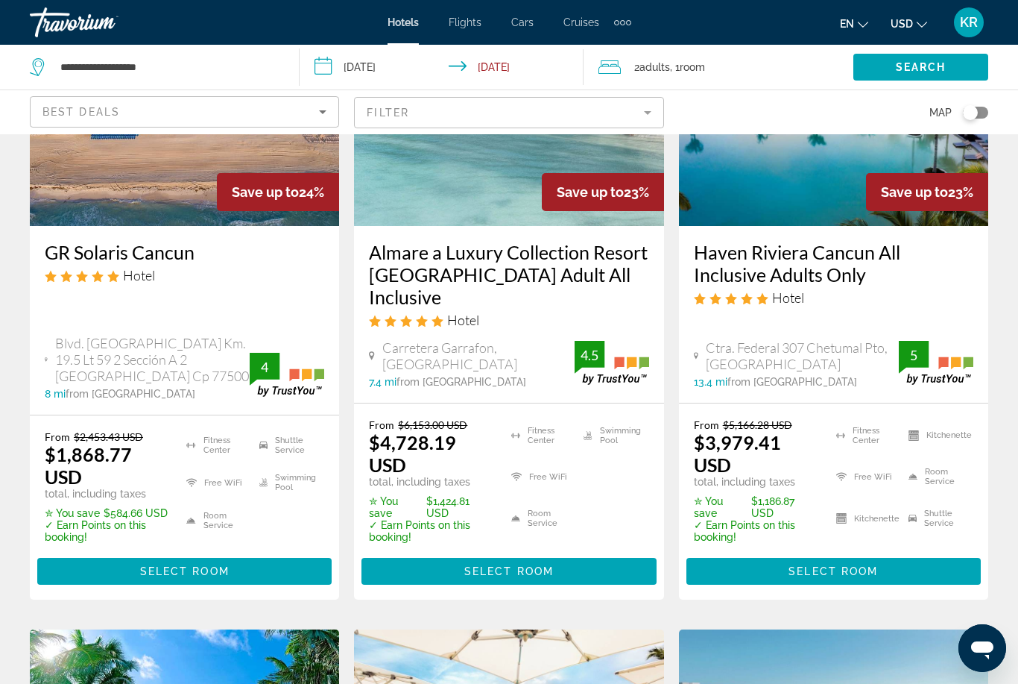
click at [126, 222] on img "Main content" at bounding box center [184, 106] width 309 height 239
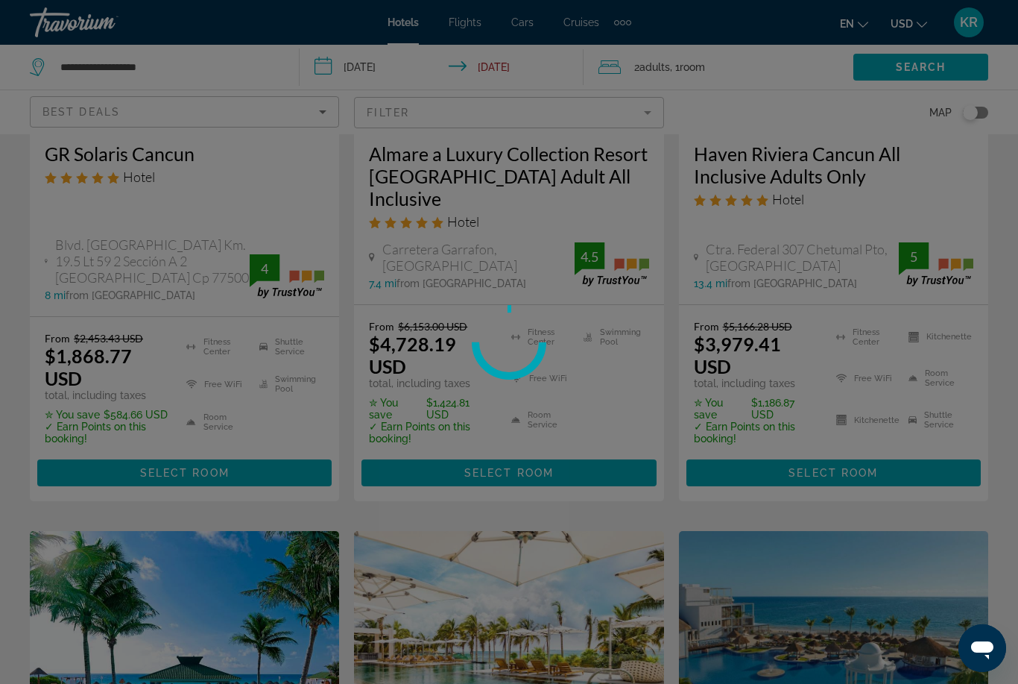
scroll to position [347, 0]
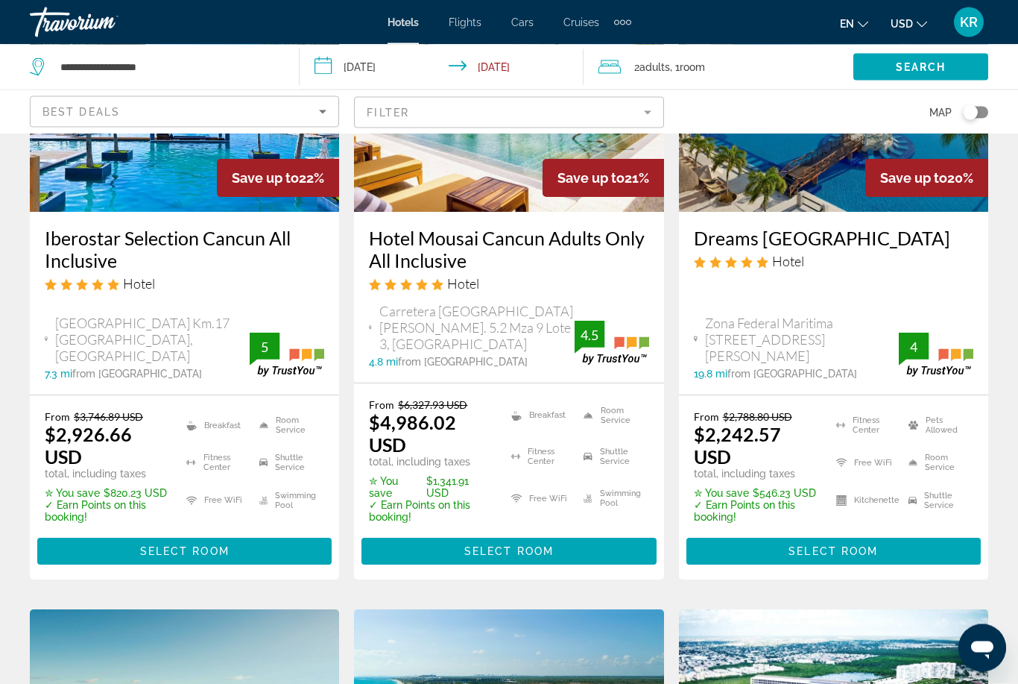
scroll to position [855, 0]
click at [882, 533] on span "Main content" at bounding box center [834, 551] width 295 height 36
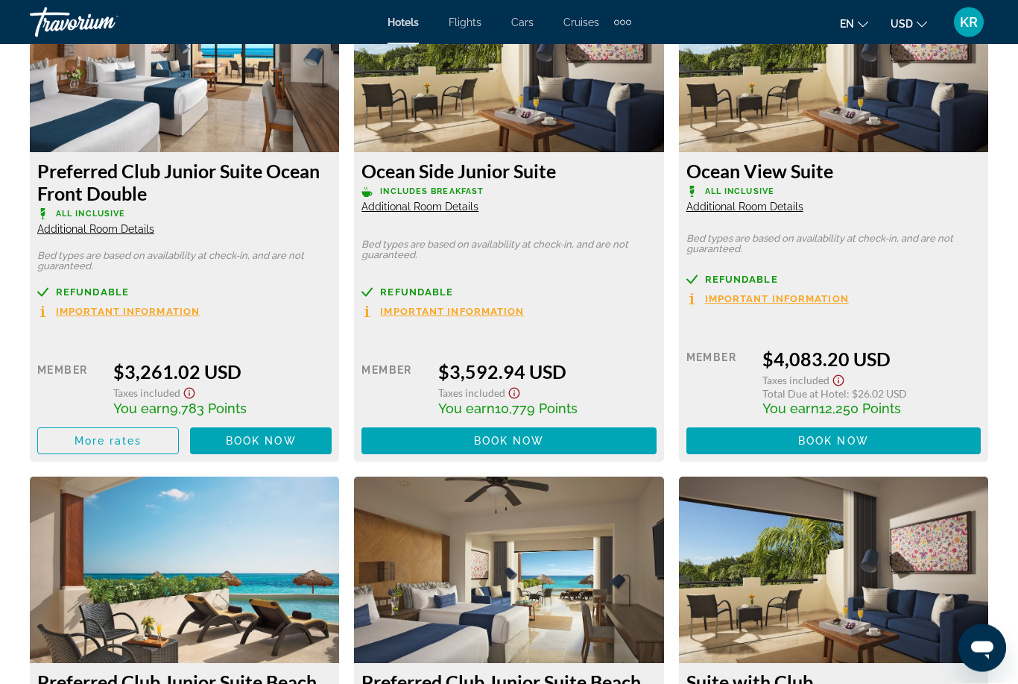
scroll to position [5536, 0]
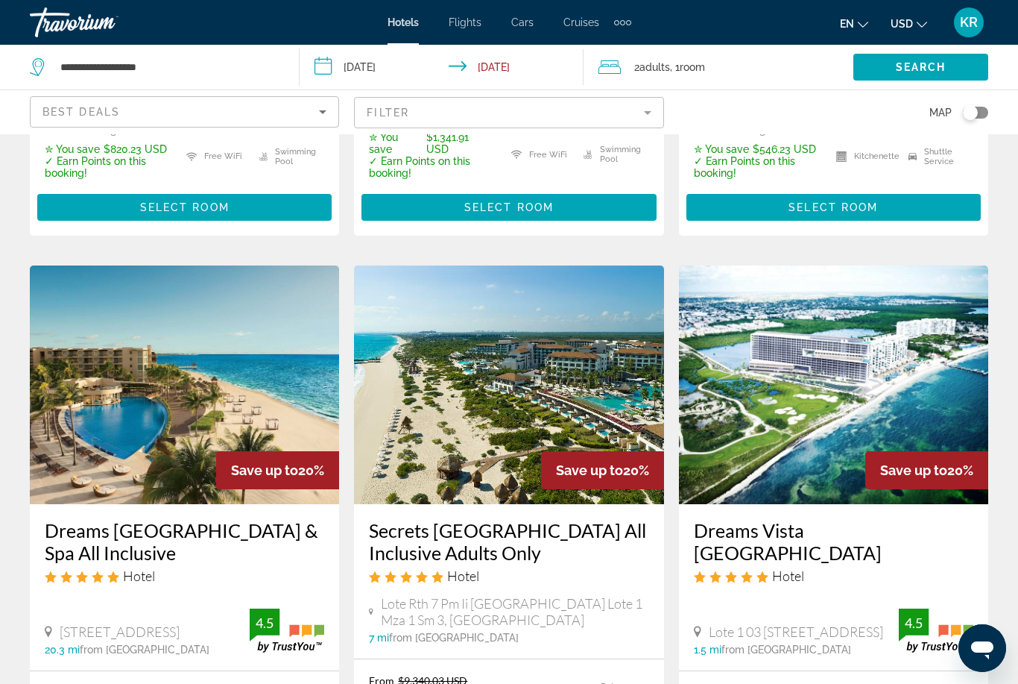
scroll to position [1224, 0]
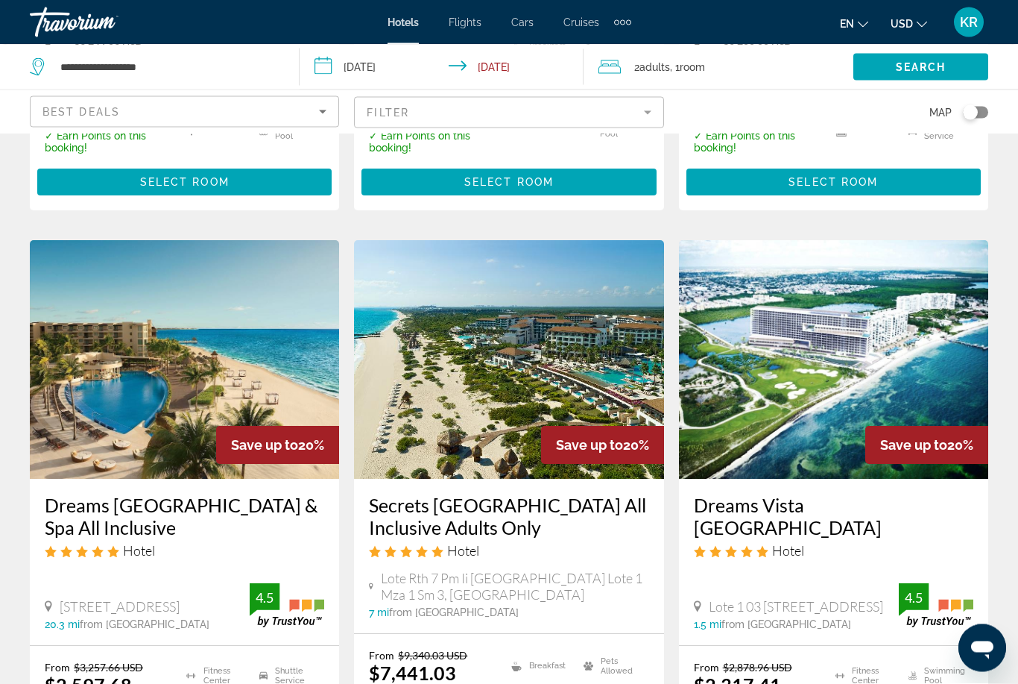
click at [130, 329] on img "Main content" at bounding box center [184, 360] width 309 height 239
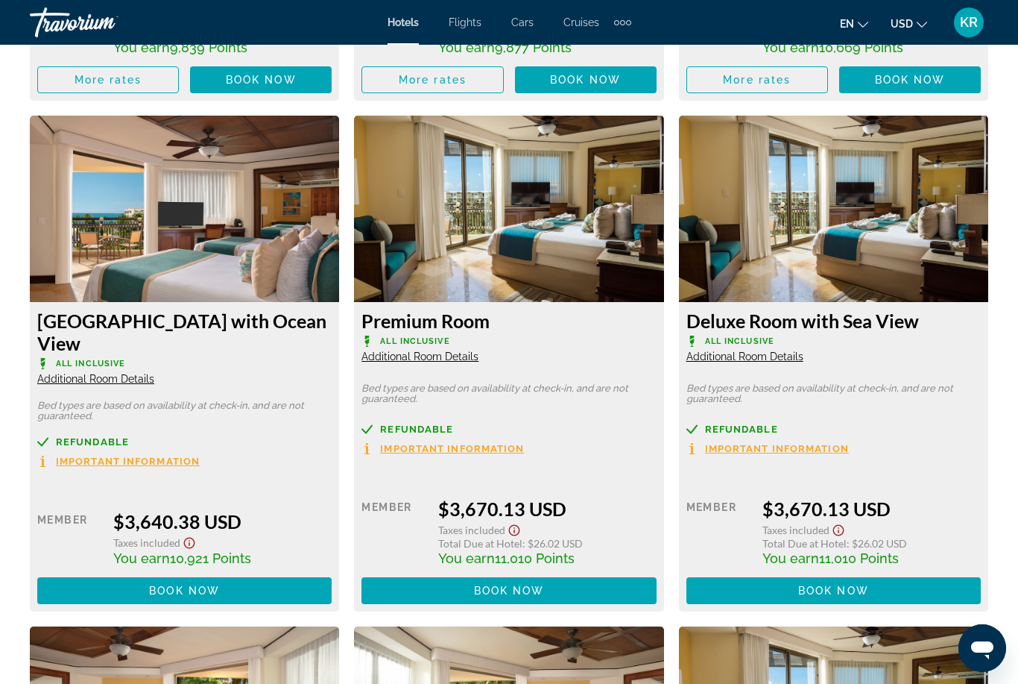
scroll to position [4821, 0]
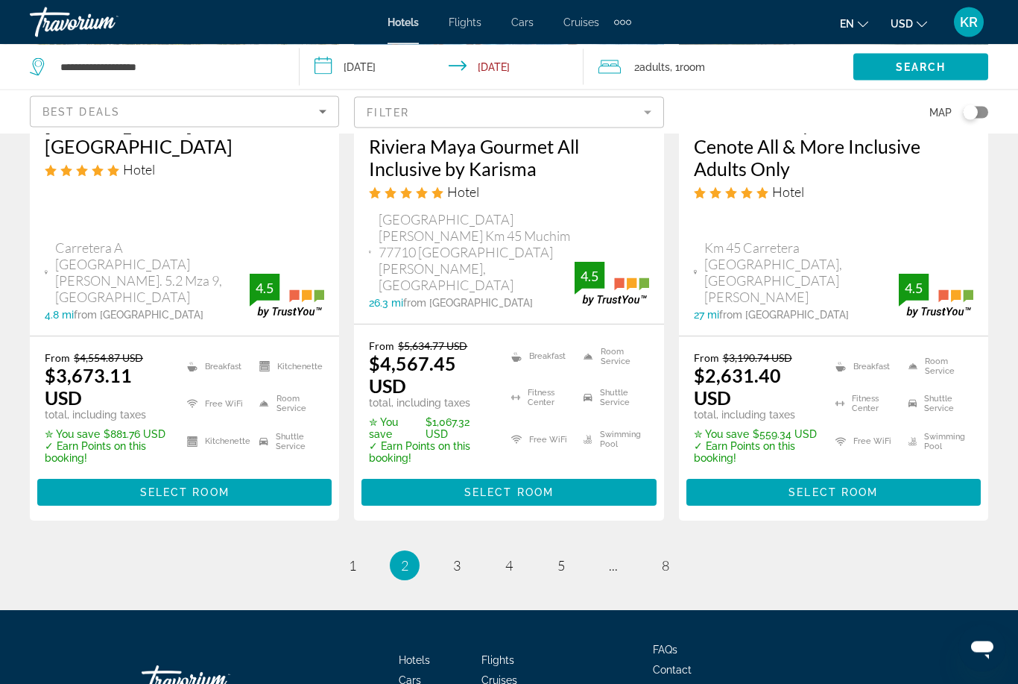
scroll to position [2236, 0]
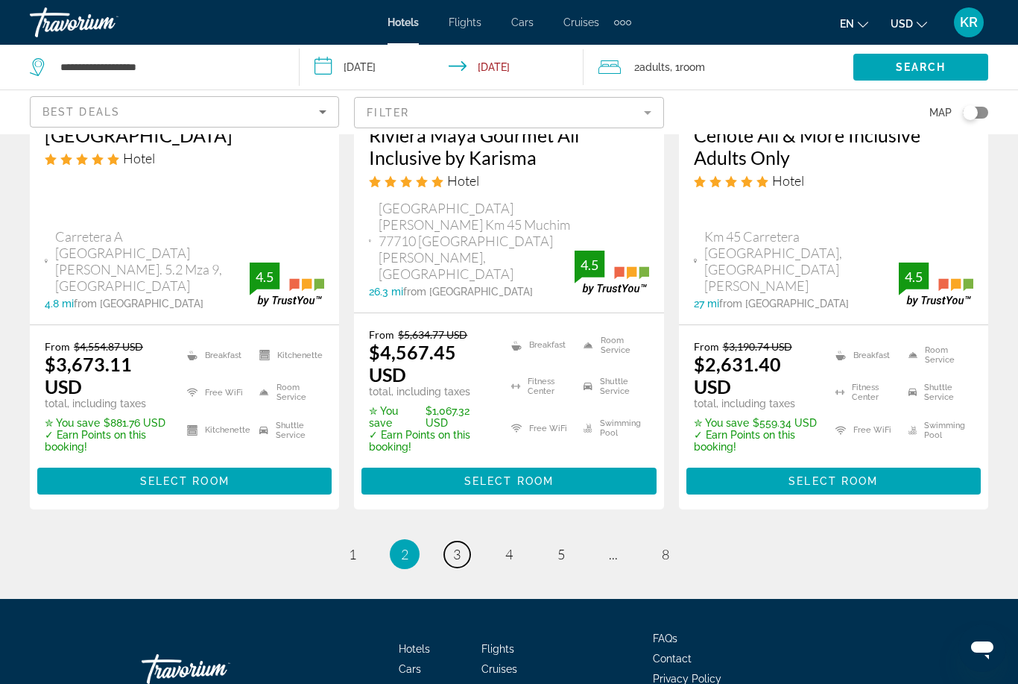
click at [463, 541] on link "page 3" at bounding box center [457, 554] width 26 height 26
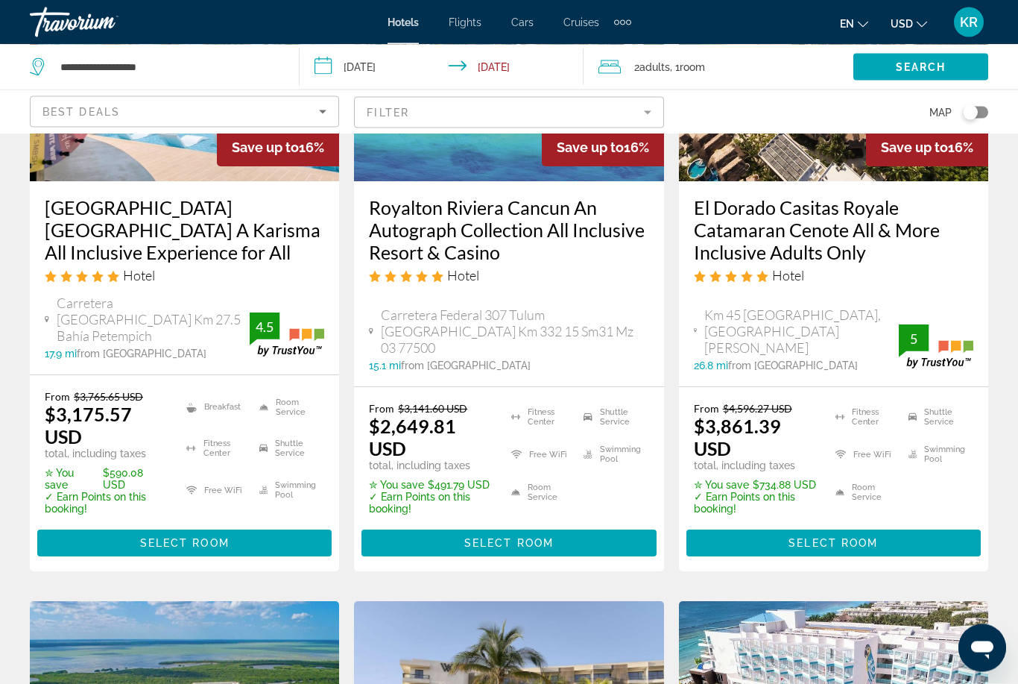
scroll to position [1537, 0]
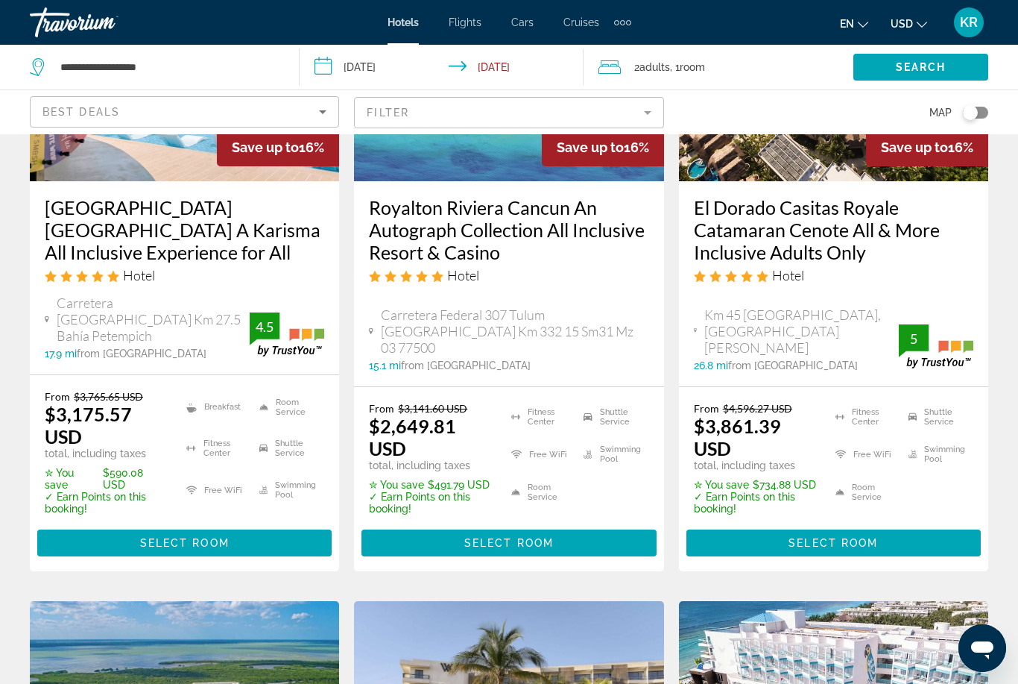
click at [566, 525] on span "Main content" at bounding box center [509, 543] width 295 height 36
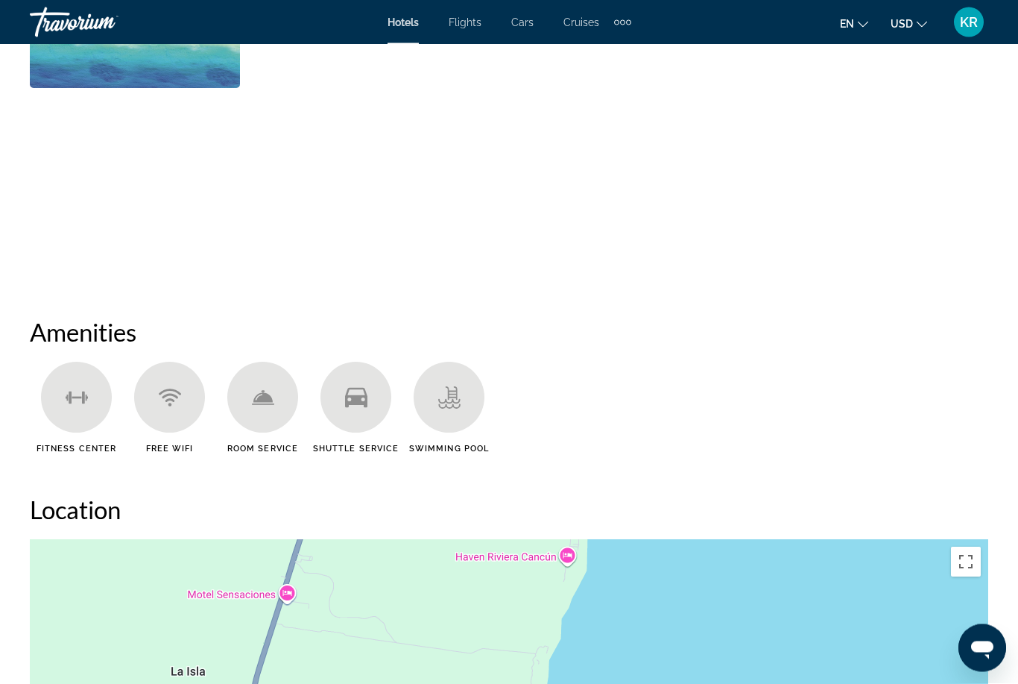
scroll to position [1315, 0]
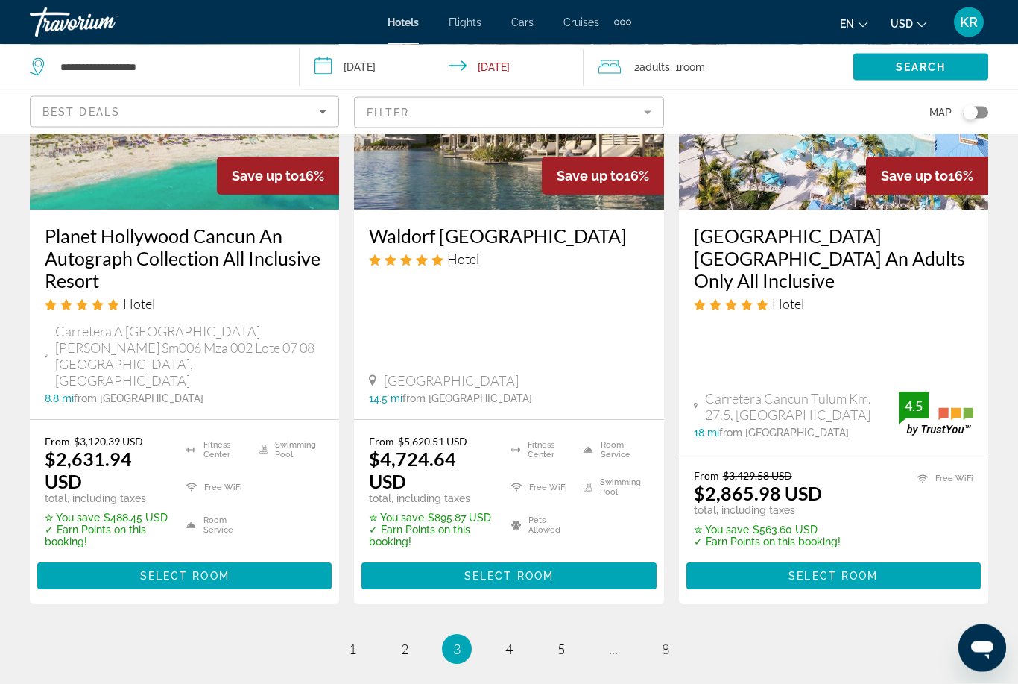
scroll to position [2180, 0]
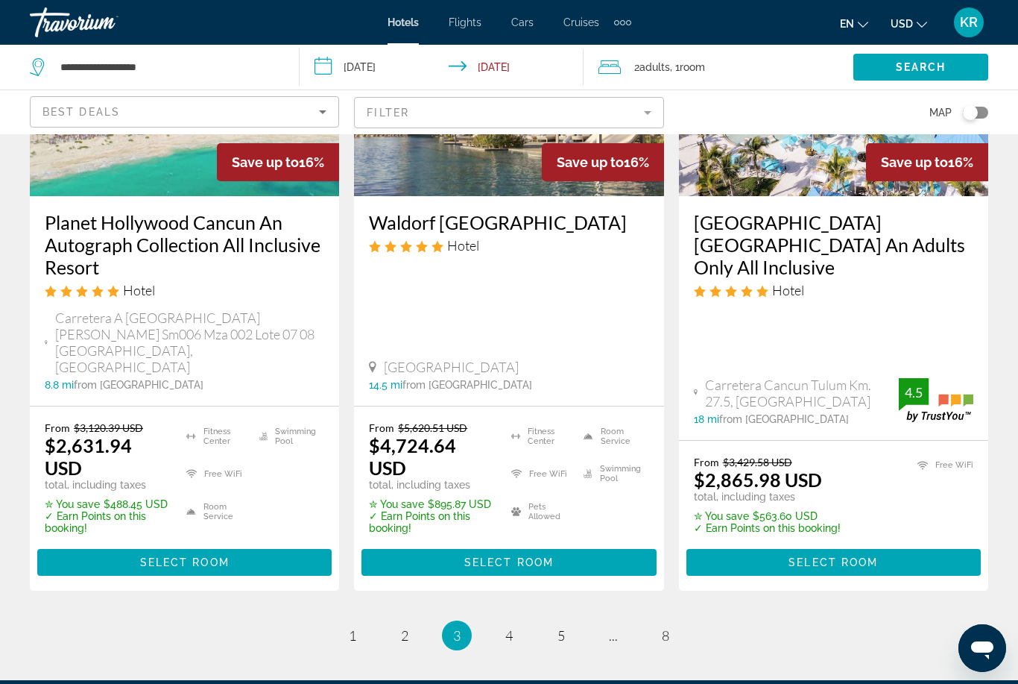
click at [145, 556] on span "Select Room" at bounding box center [184, 562] width 89 height 12
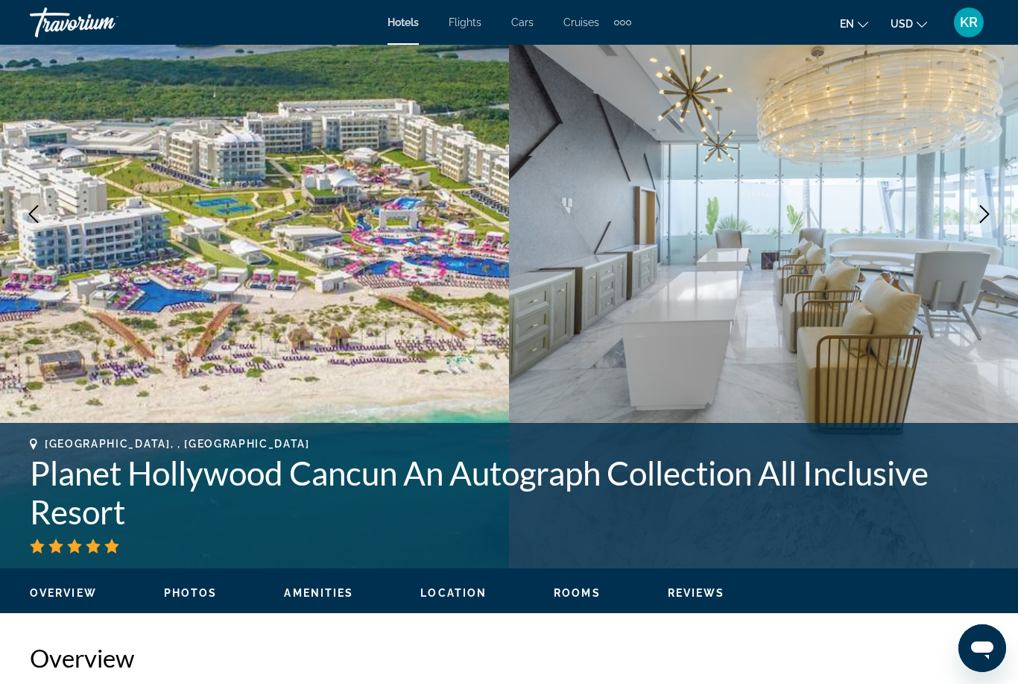
scroll to position [182, 0]
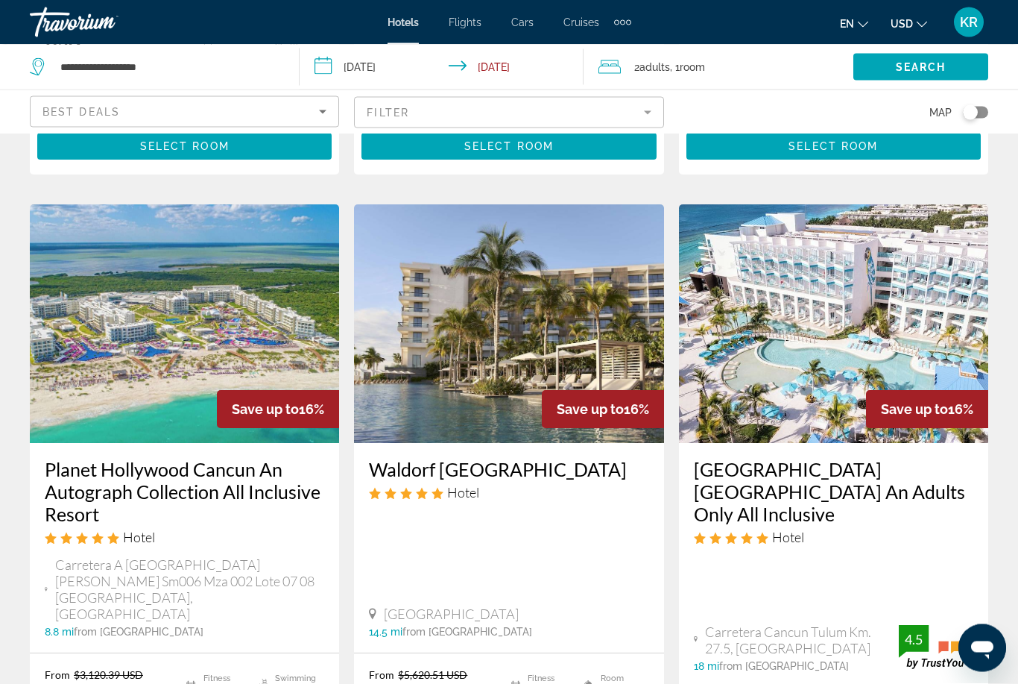
scroll to position [1942, 0]
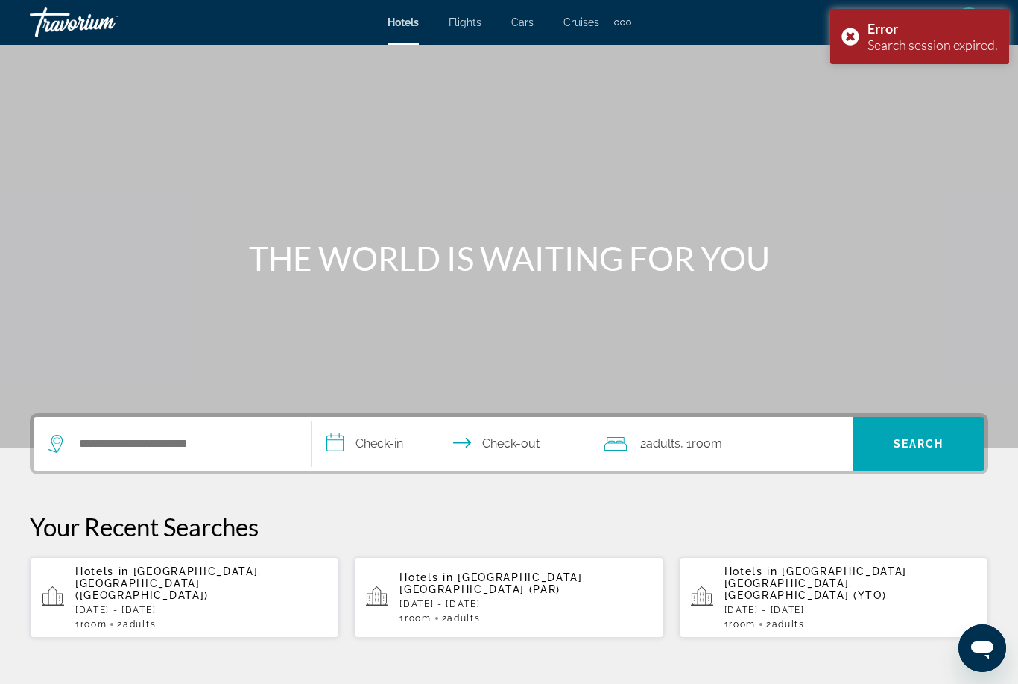
click at [166, 605] on p "[DATE] - [DATE]" at bounding box center [201, 610] width 252 height 10
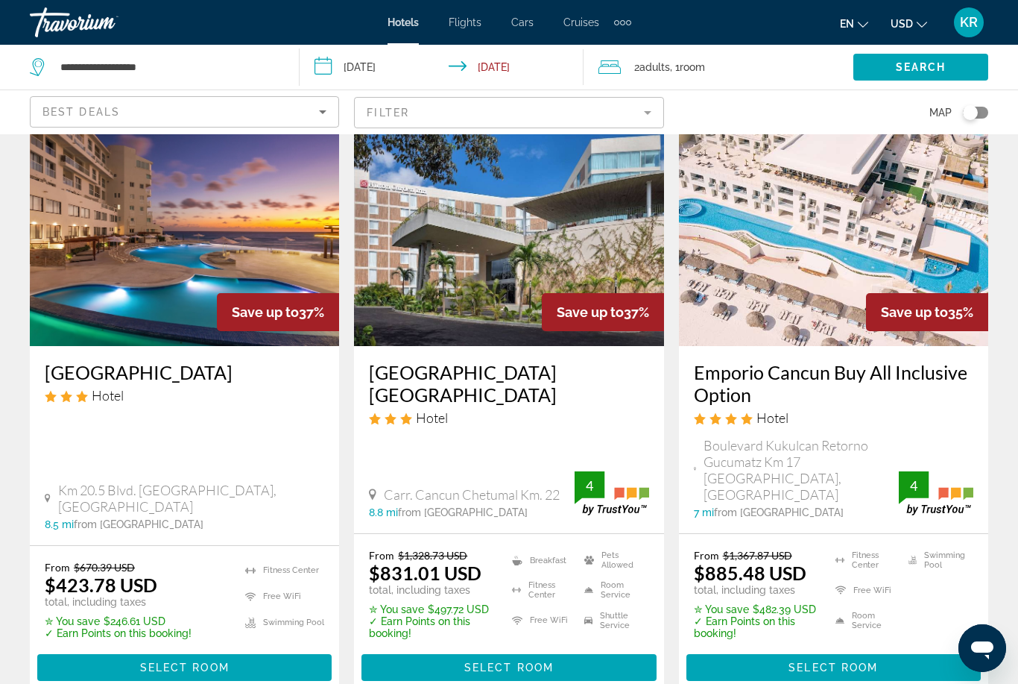
scroll to position [2090, 0]
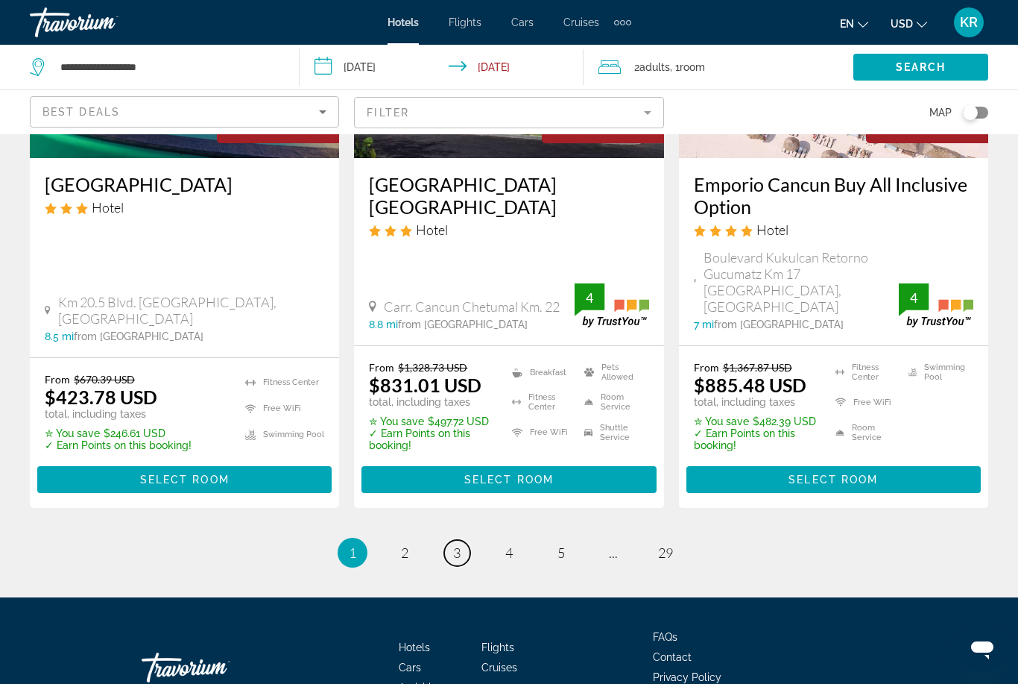
click at [454, 544] on span "3" at bounding box center [456, 552] width 7 height 16
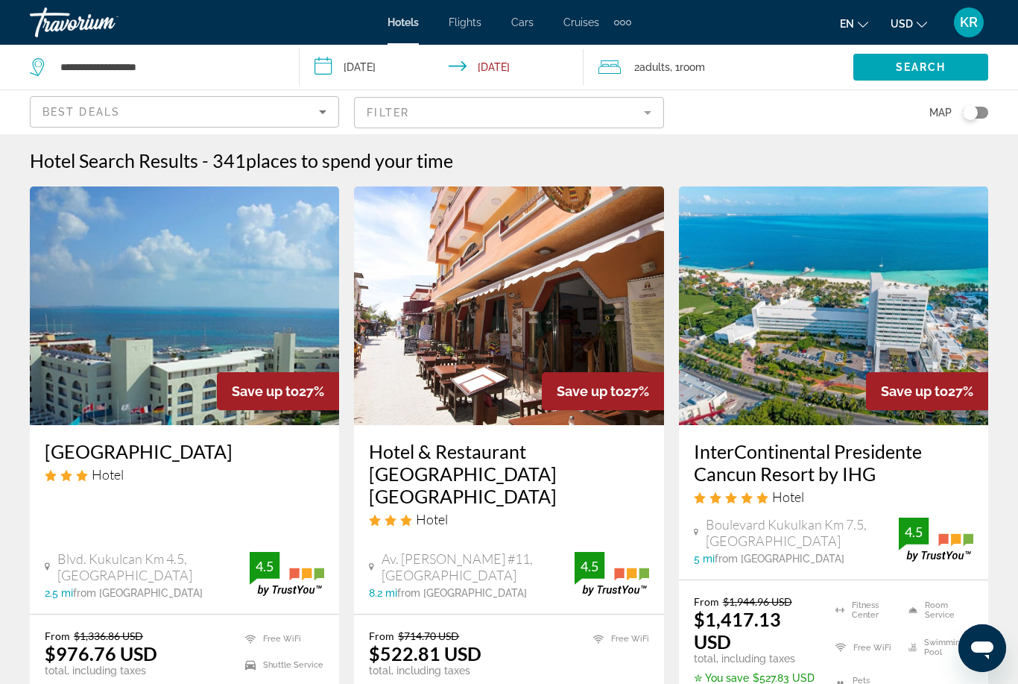
click at [123, 100] on div "Best Deals" at bounding box center [184, 118] width 284 height 42
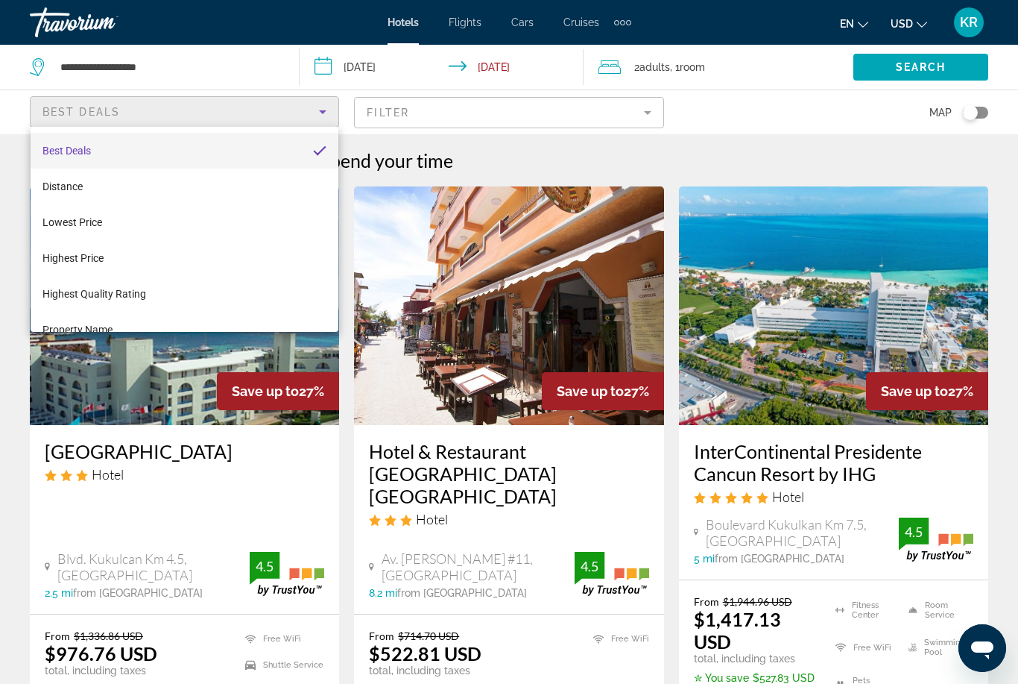
click at [397, 98] on div at bounding box center [509, 342] width 1018 height 684
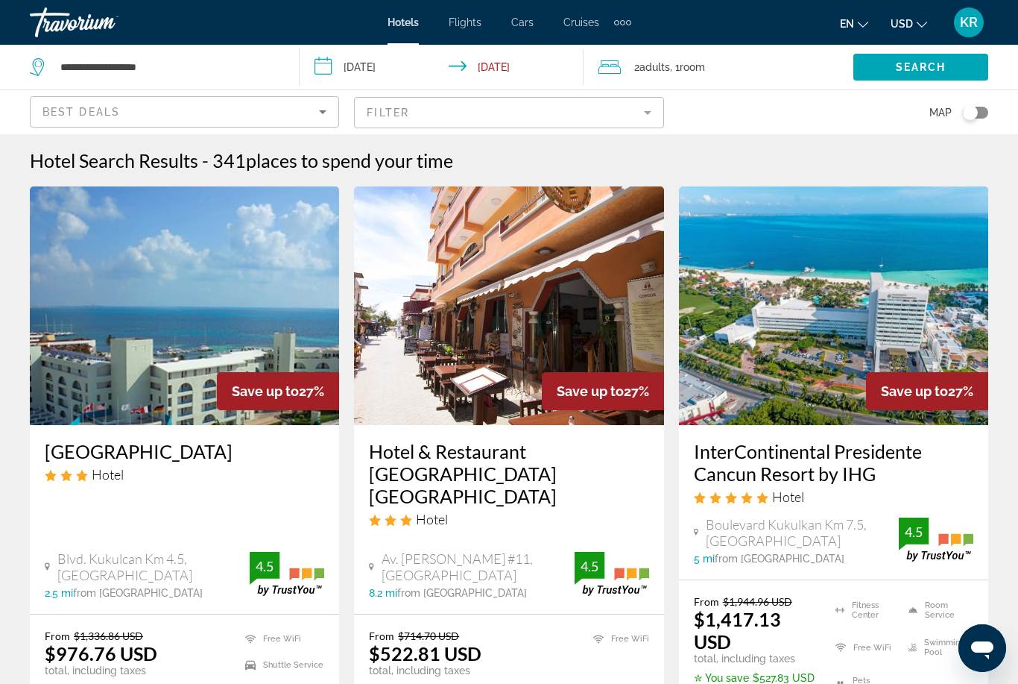
click at [398, 106] on mat-form-field "Filter" at bounding box center [508, 112] width 309 height 31
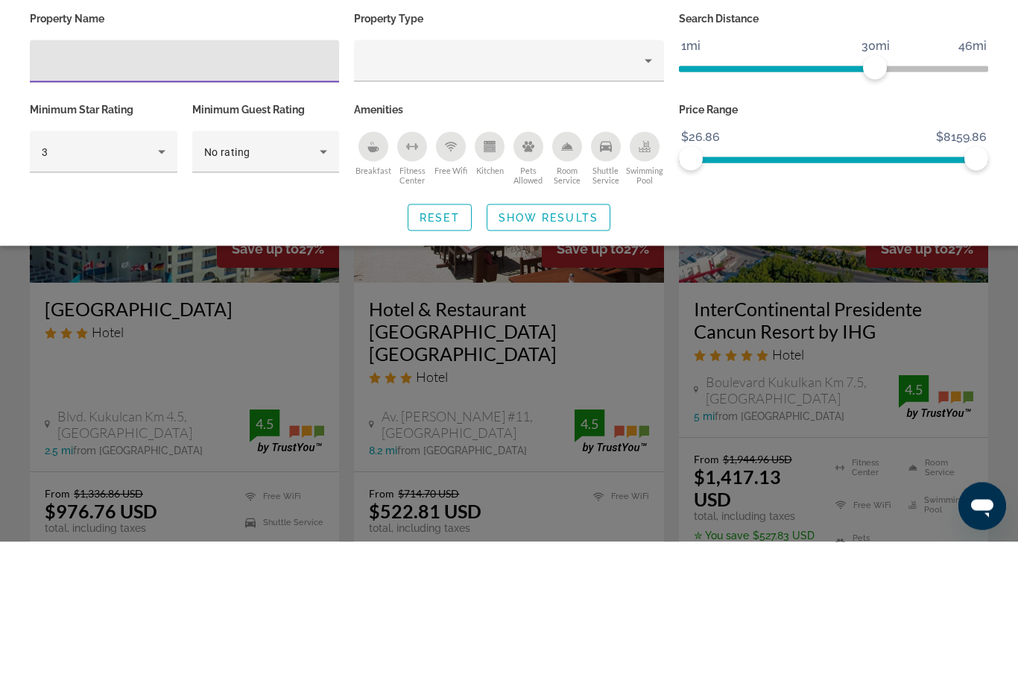
click at [160, 285] on icon "Hotel Filters" at bounding box center [162, 294] width 18 height 18
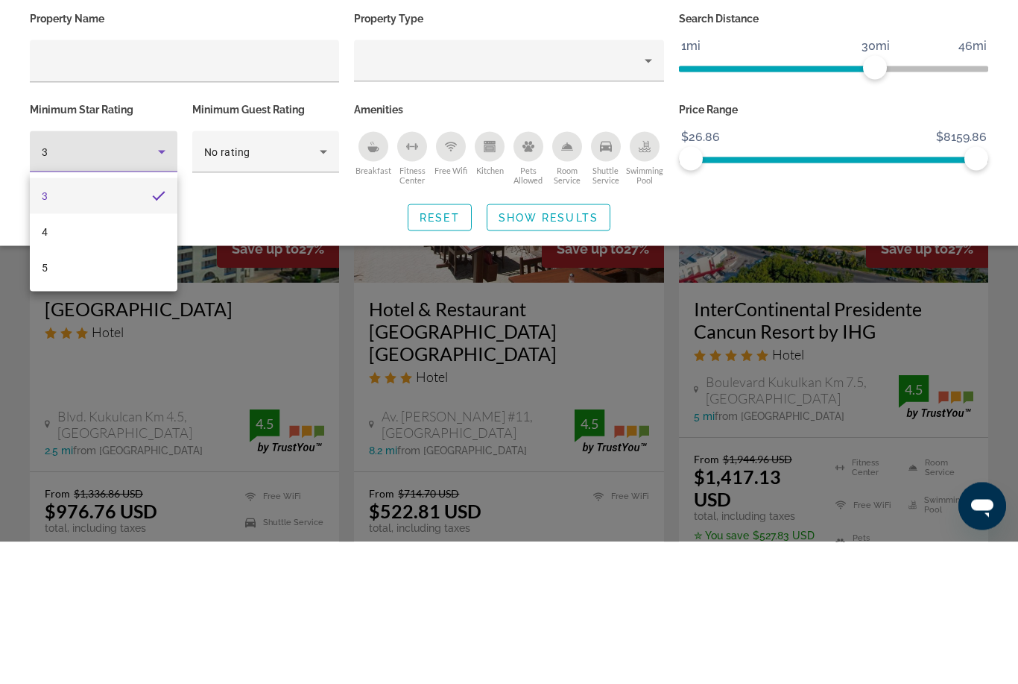
scroll to position [142, 0]
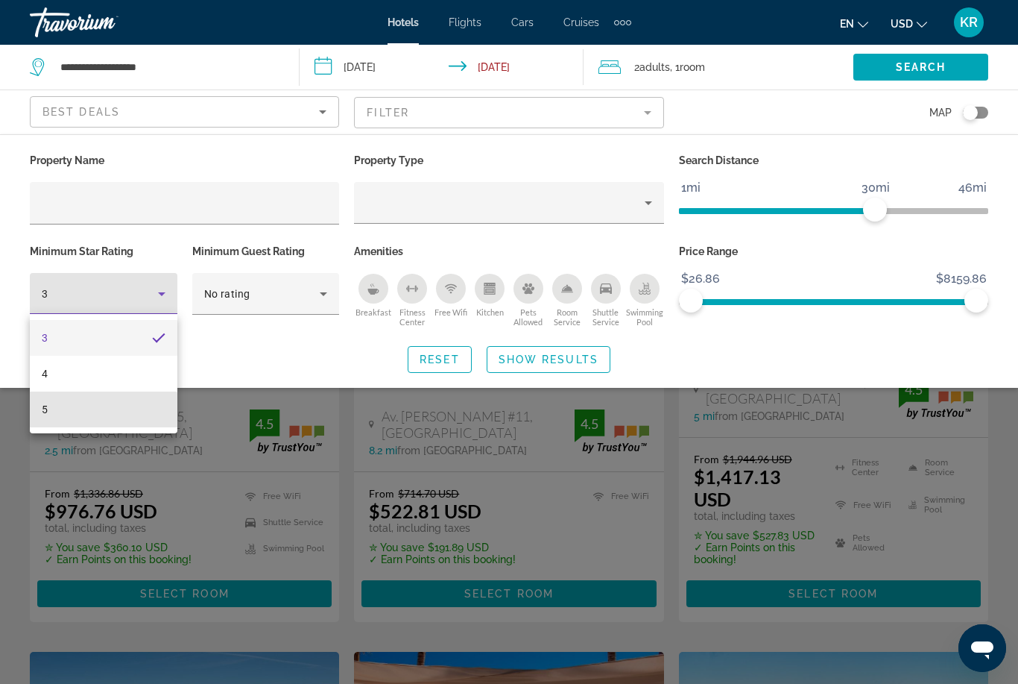
click at [103, 417] on mat-option "5" at bounding box center [104, 409] width 148 height 36
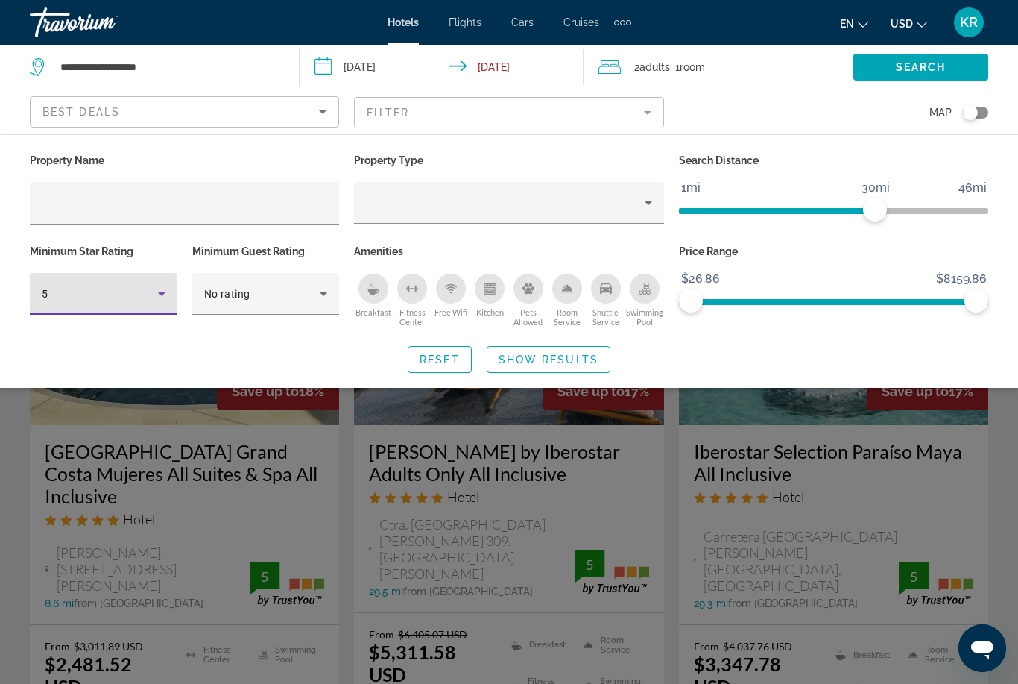
click at [546, 354] on span "Show Results" at bounding box center [549, 359] width 100 height 12
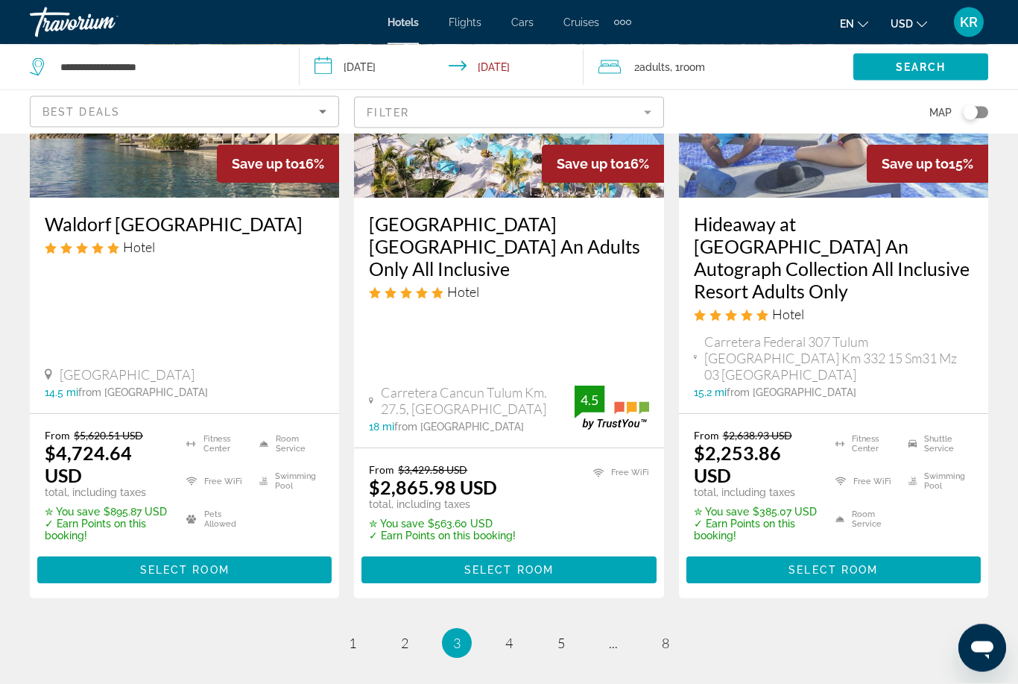
scroll to position [2201, 0]
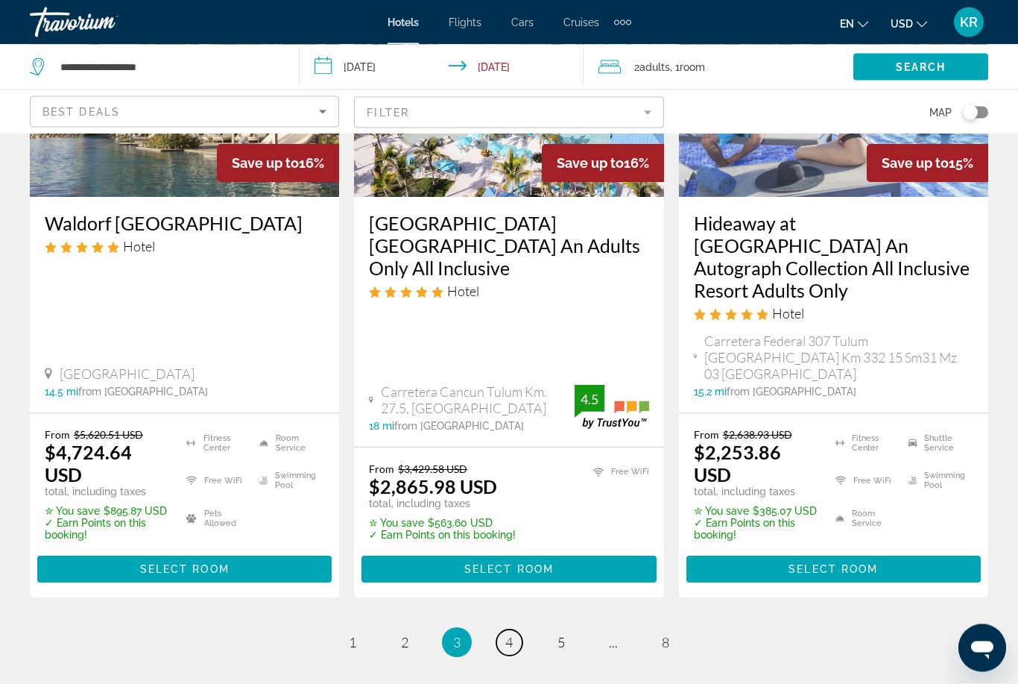
click at [515, 630] on link "page 4" at bounding box center [510, 643] width 26 height 26
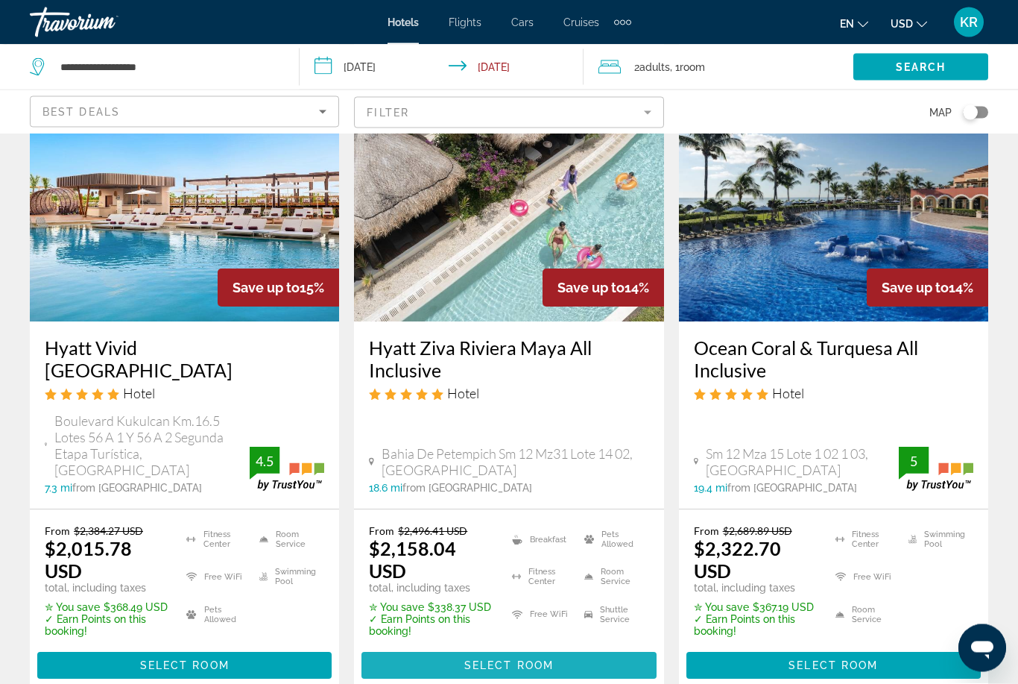
scroll to position [816, 0]
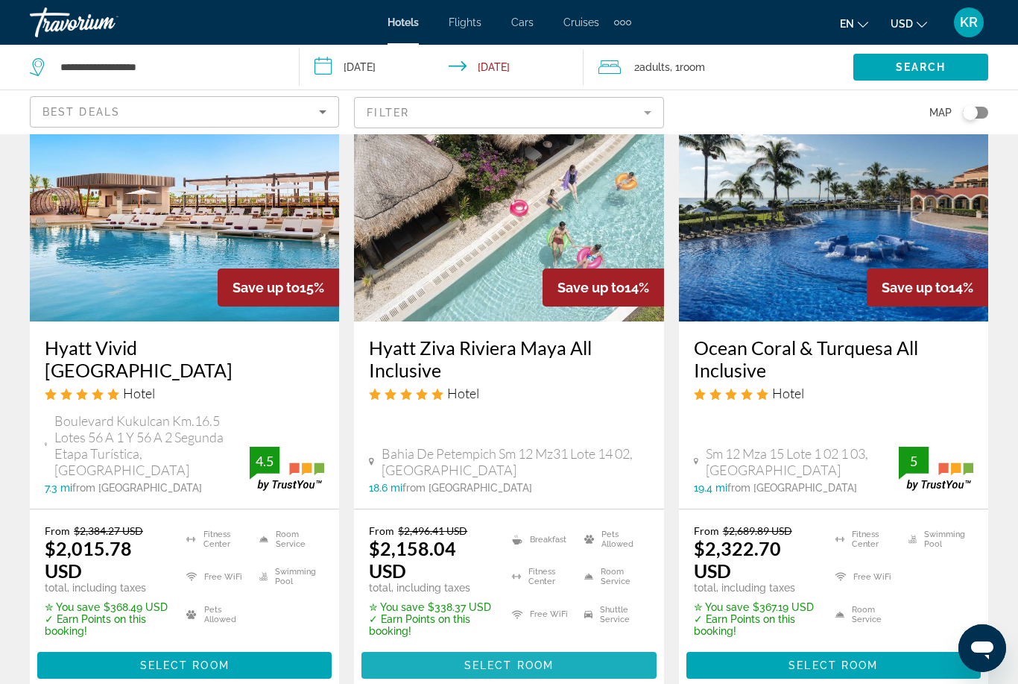
click at [534, 659] on span "Select Room" at bounding box center [509, 665] width 89 height 12
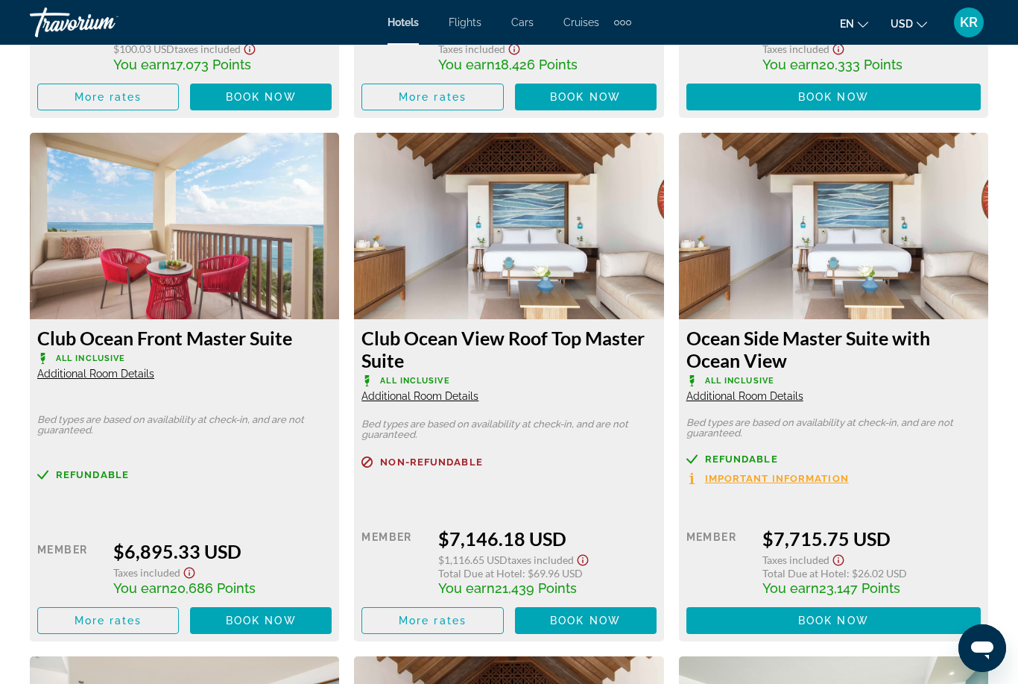
scroll to position [6350, 0]
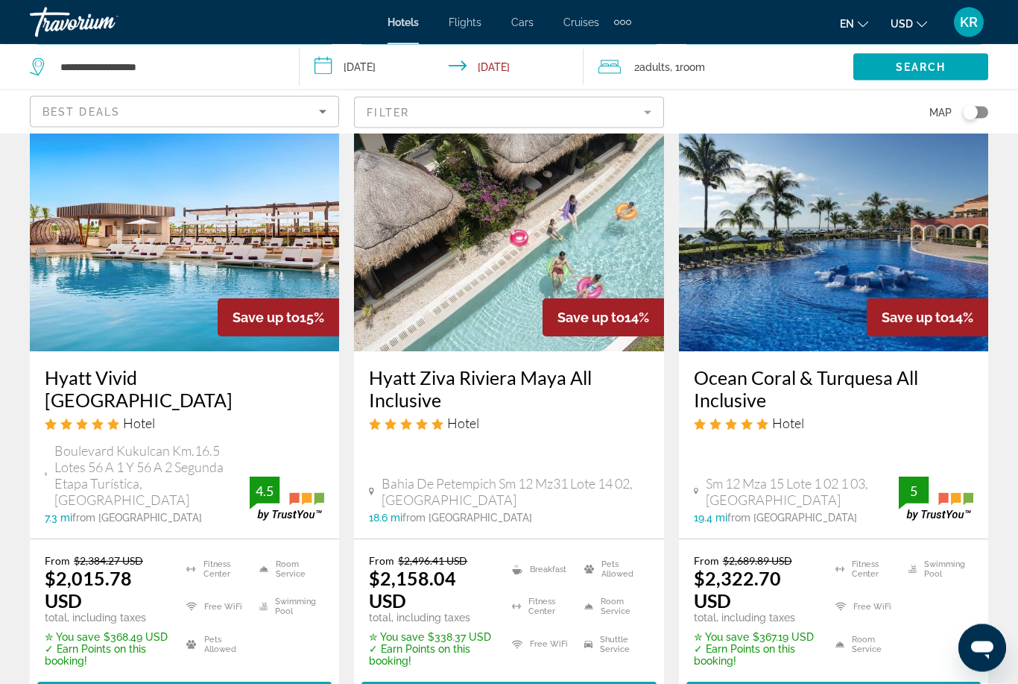
scroll to position [787, 0]
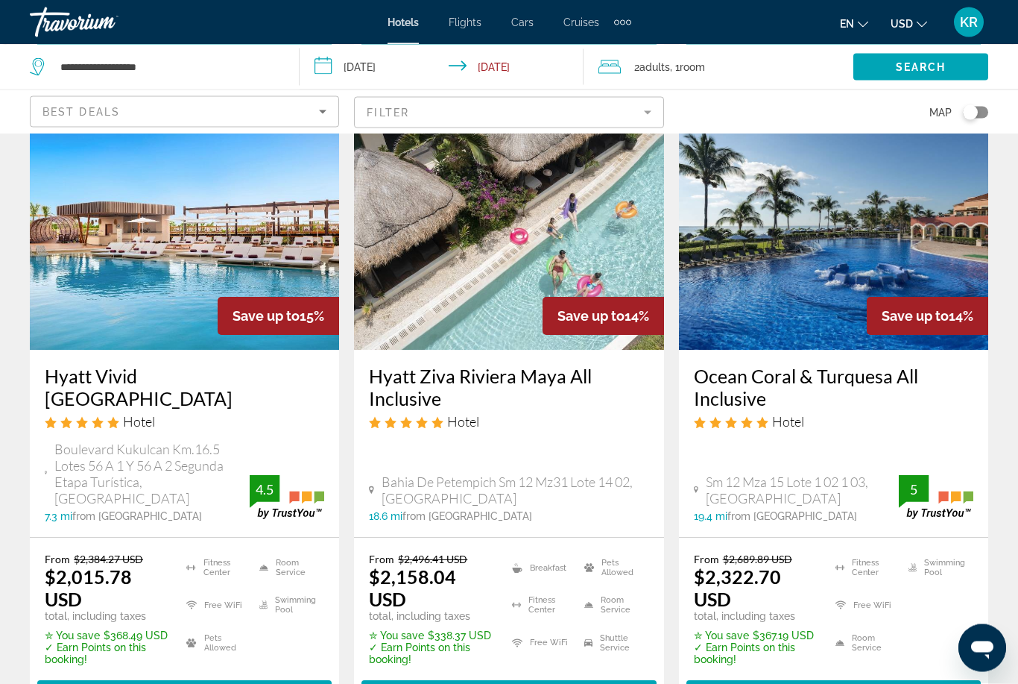
click at [872, 683] on span "Select Room" at bounding box center [833, 694] width 89 height 12
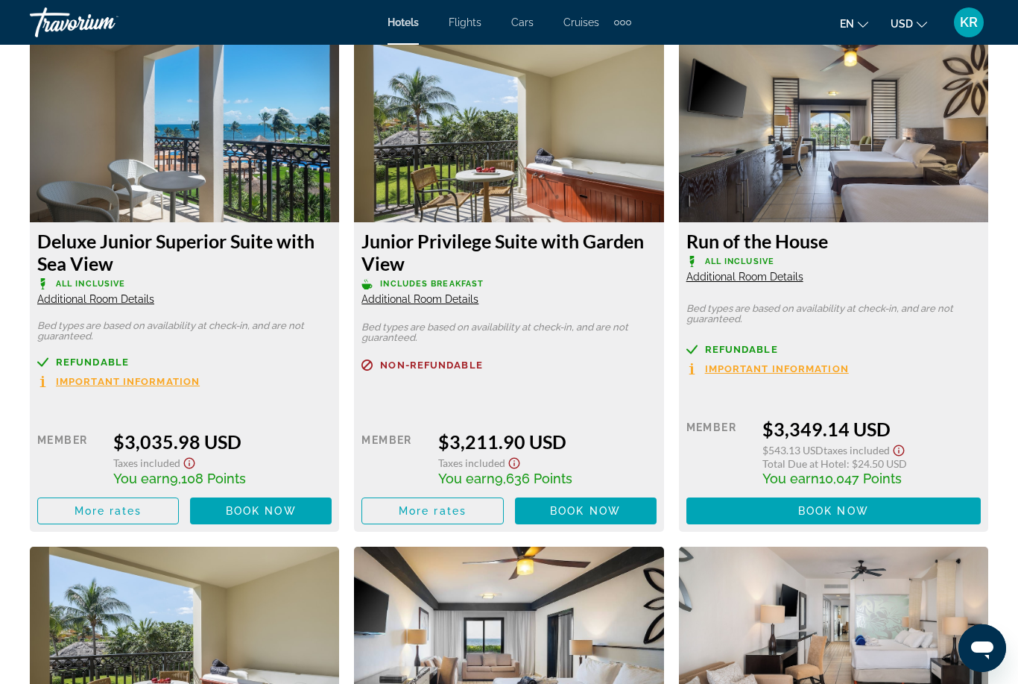
scroll to position [3823, 0]
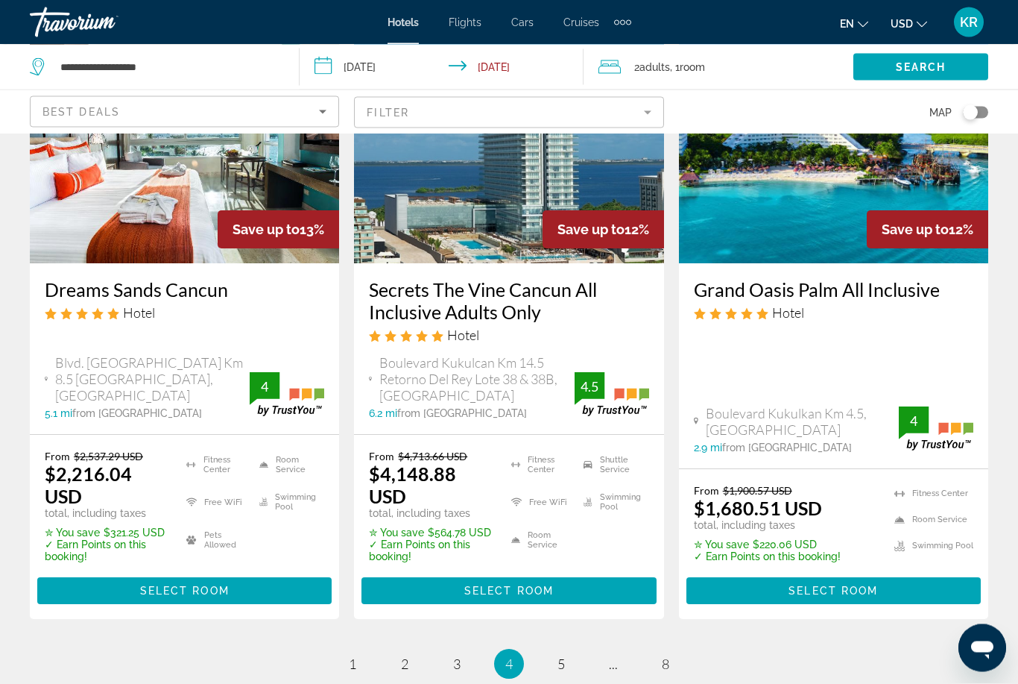
scroll to position [2144, 0]
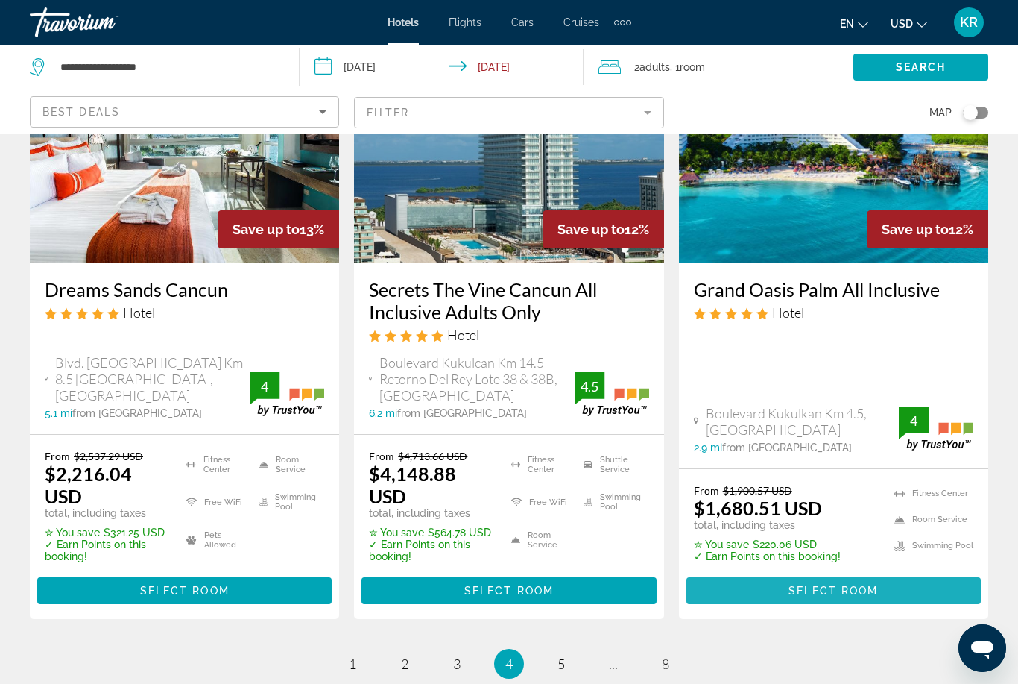
click at [802, 573] on span "Main content" at bounding box center [834, 591] width 295 height 36
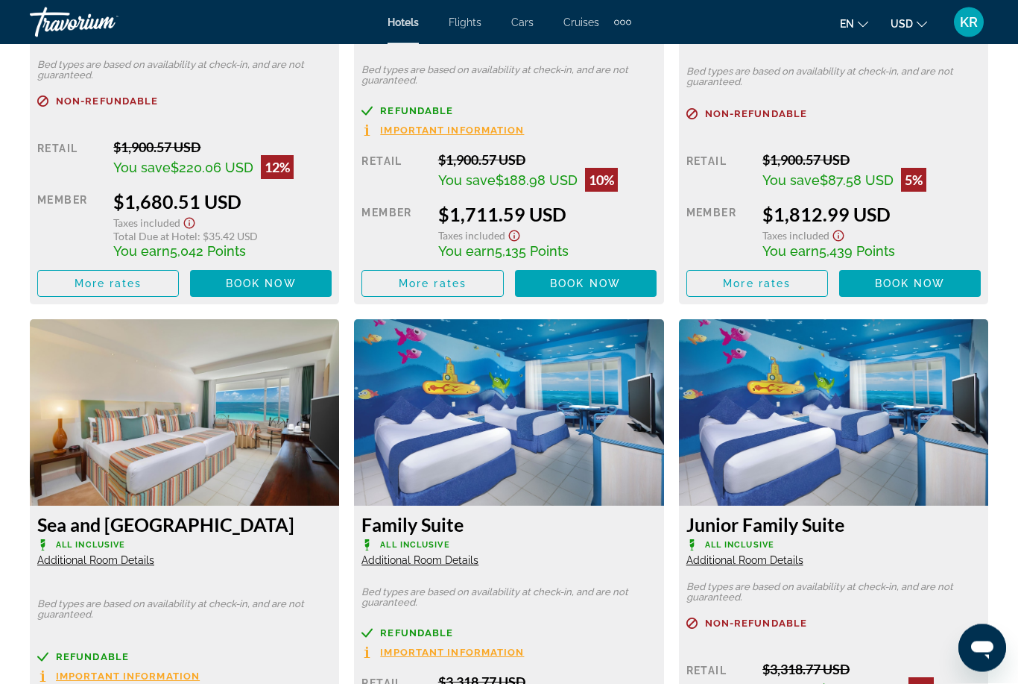
scroll to position [2571, 0]
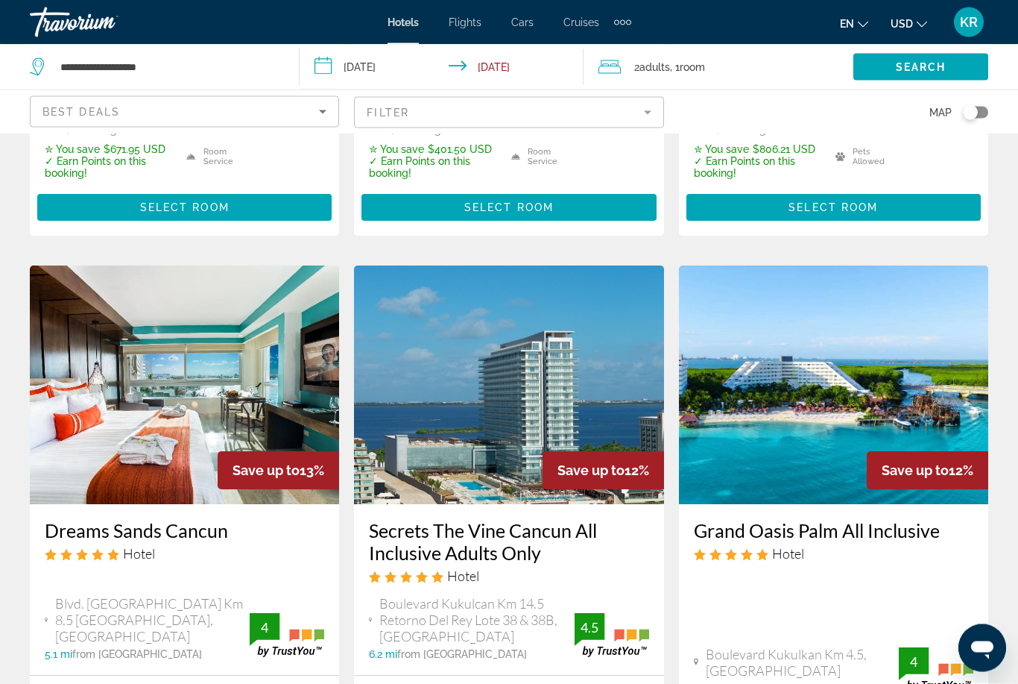
scroll to position [1933, 0]
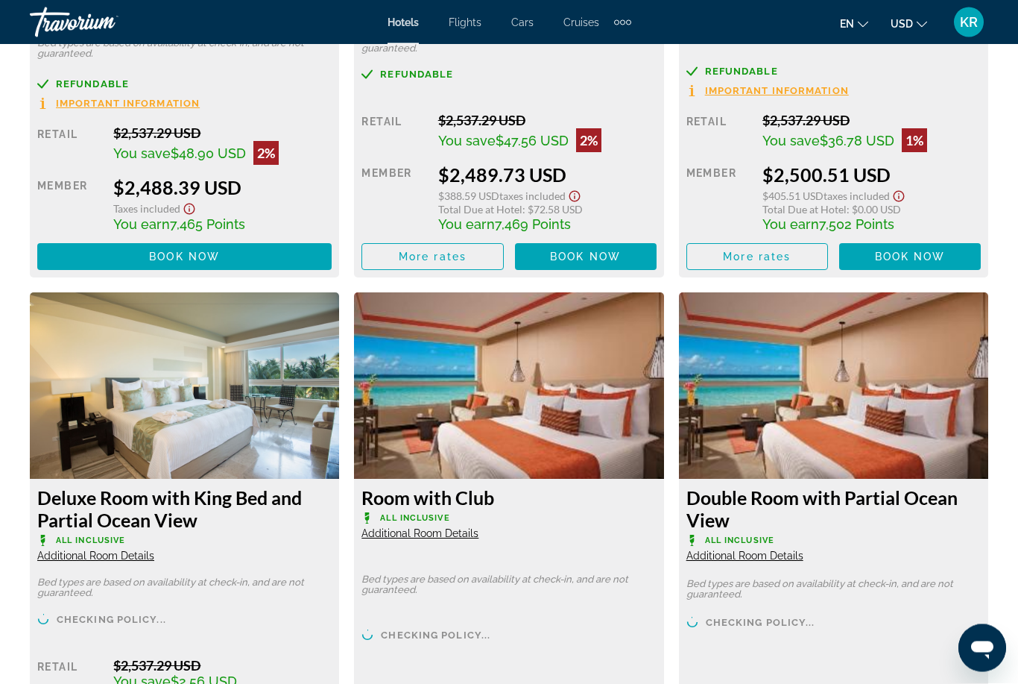
scroll to position [6432, 0]
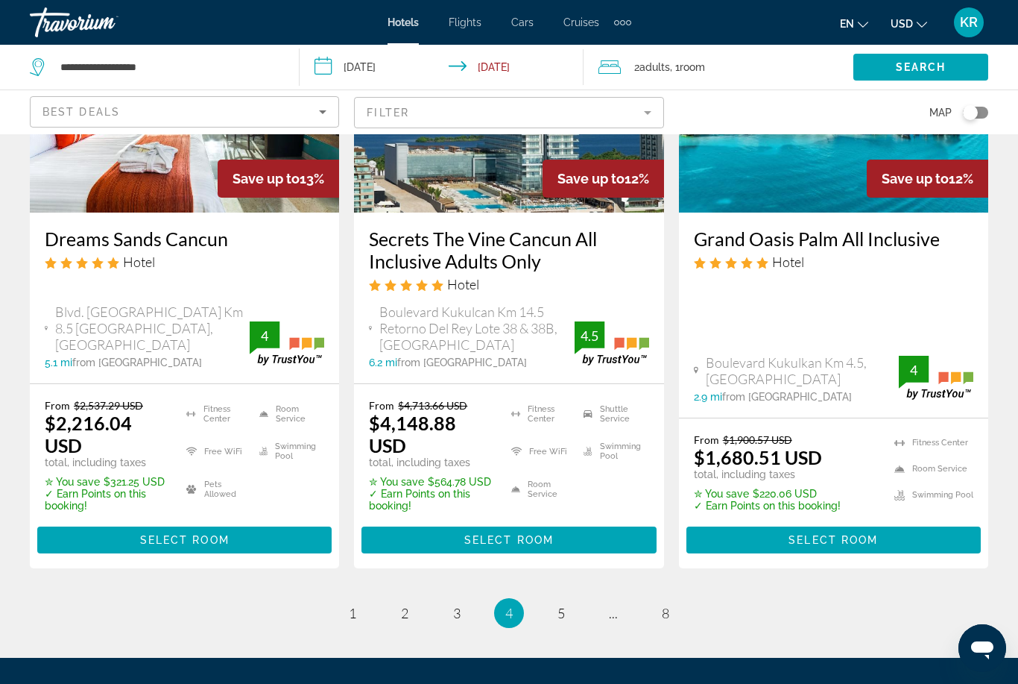
scroll to position [2198, 0]
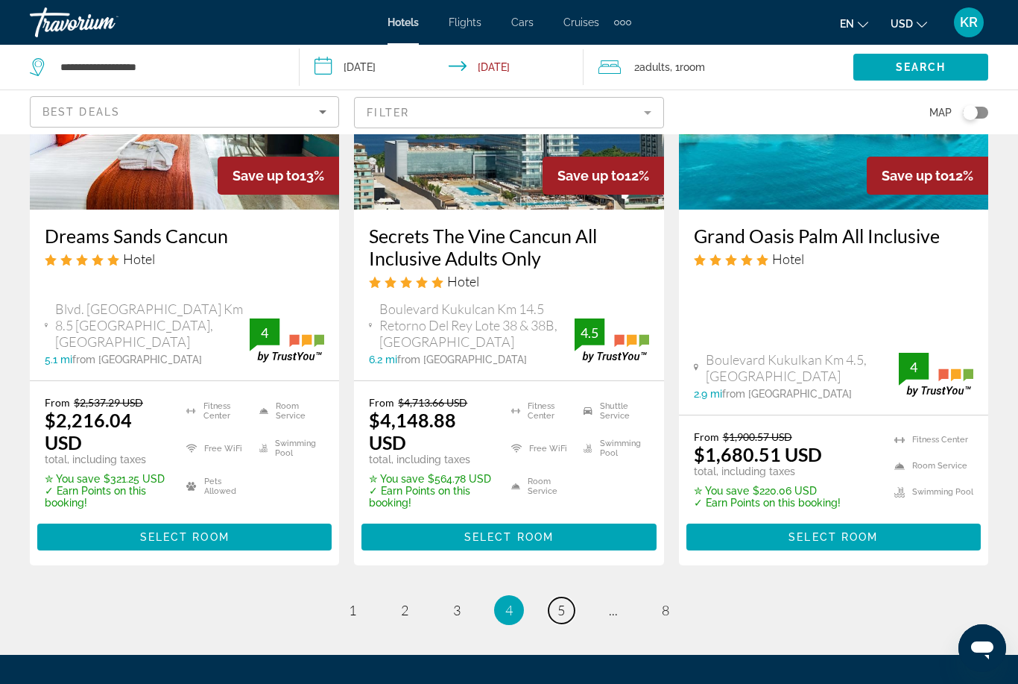
click at [565, 602] on span "5" at bounding box center [561, 610] width 7 height 16
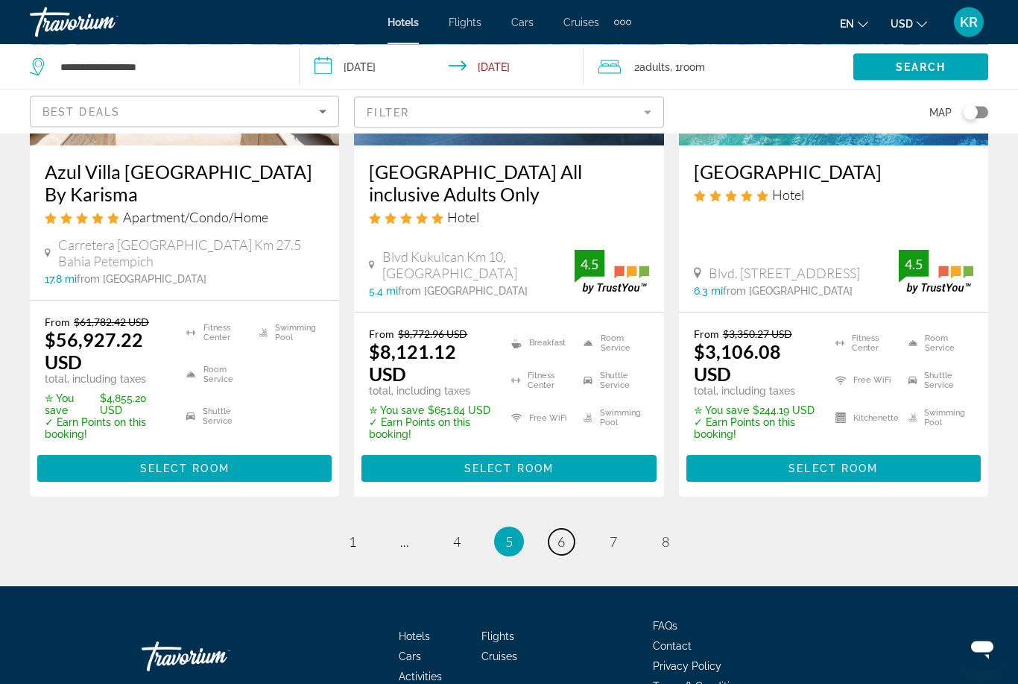
scroll to position [2160, 0]
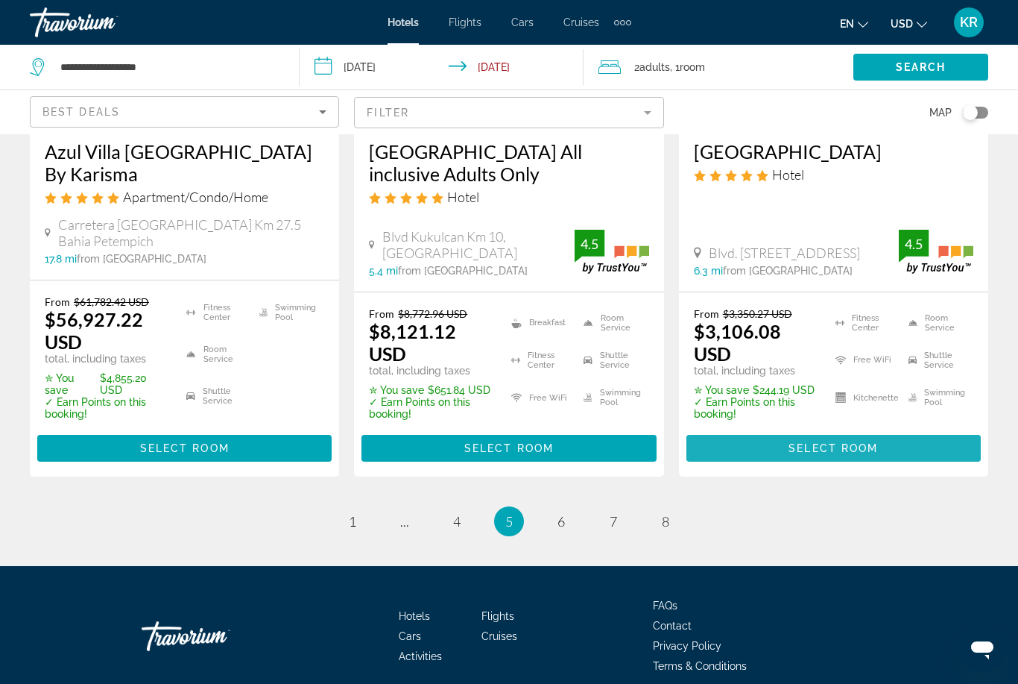
click at [826, 442] on span "Select Room" at bounding box center [833, 448] width 89 height 12
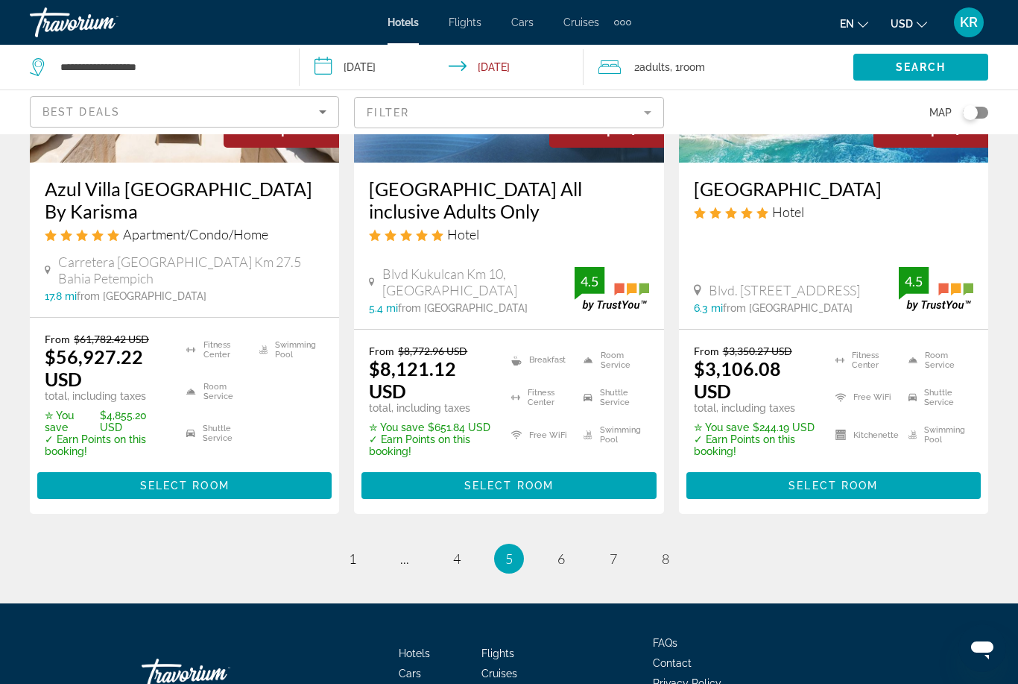
scroll to position [2160, 0]
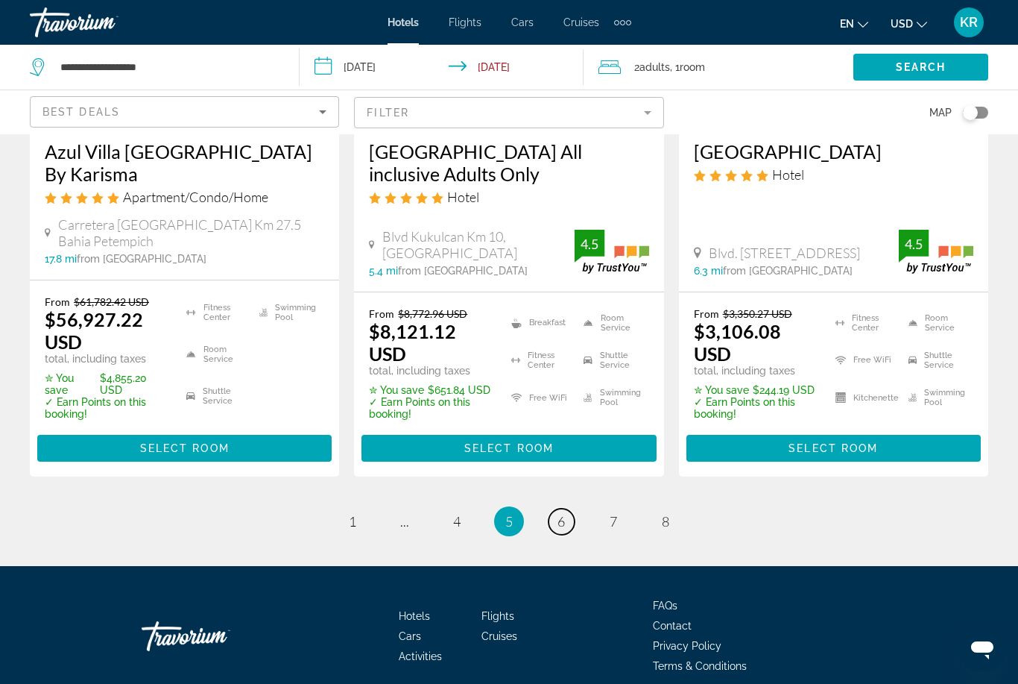
click at [572, 509] on link "page 6" at bounding box center [562, 522] width 26 height 26
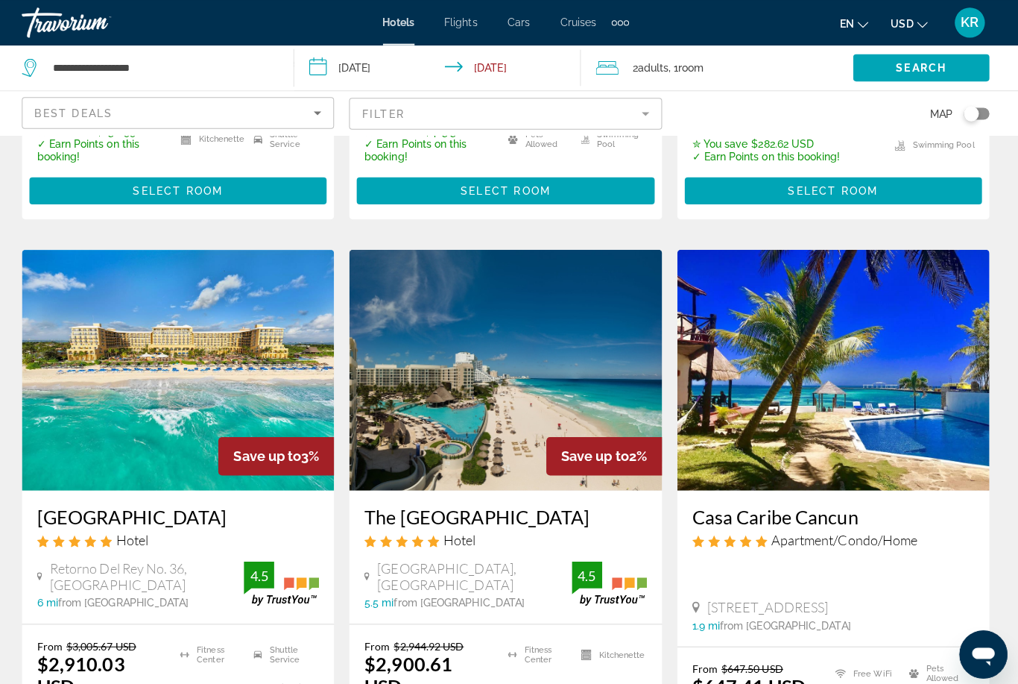
scroll to position [1203, 0]
